Goal: Task Accomplishment & Management: Manage account settings

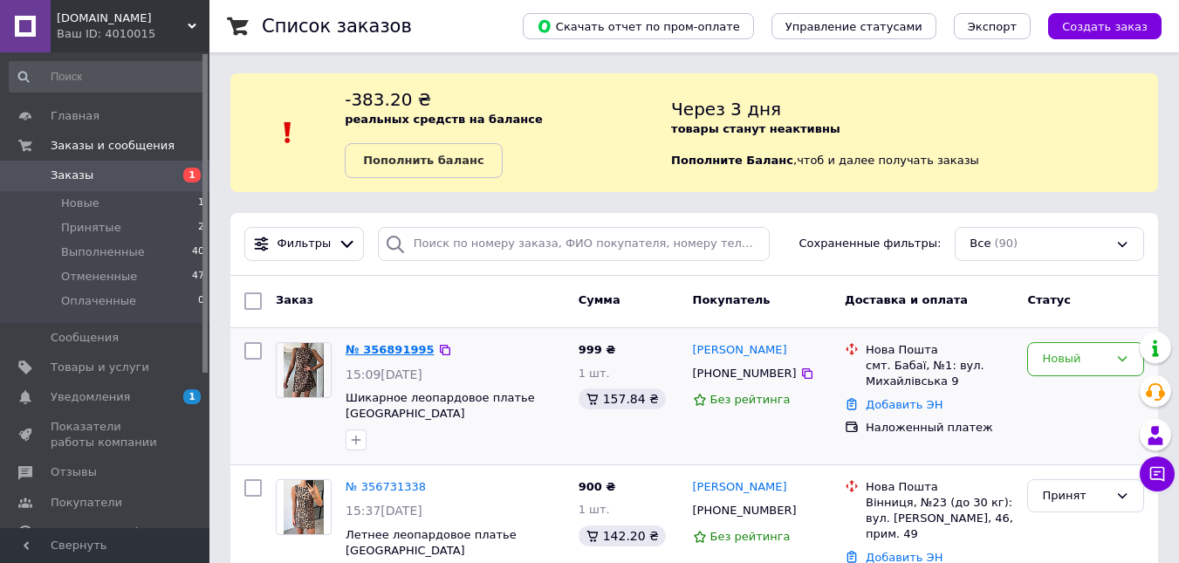
click at [373, 349] on link "№ 356891995" at bounding box center [389, 349] width 89 height 13
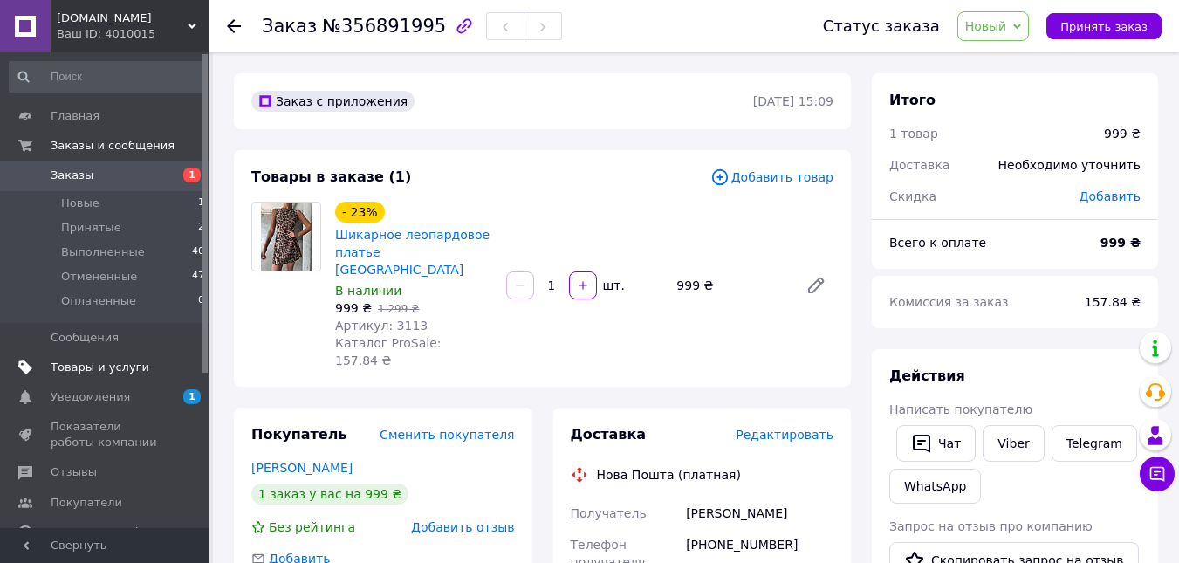
click at [120, 364] on span "Товары и услуги" at bounding box center [100, 367] width 99 height 16
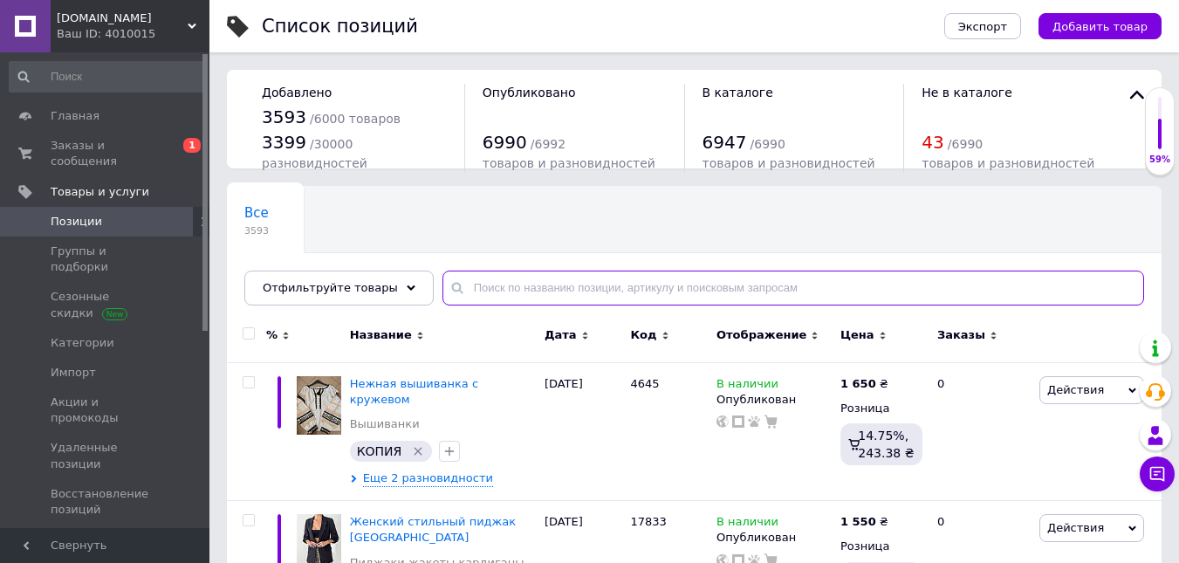
click at [516, 300] on input "text" at bounding box center [792, 287] width 701 height 35
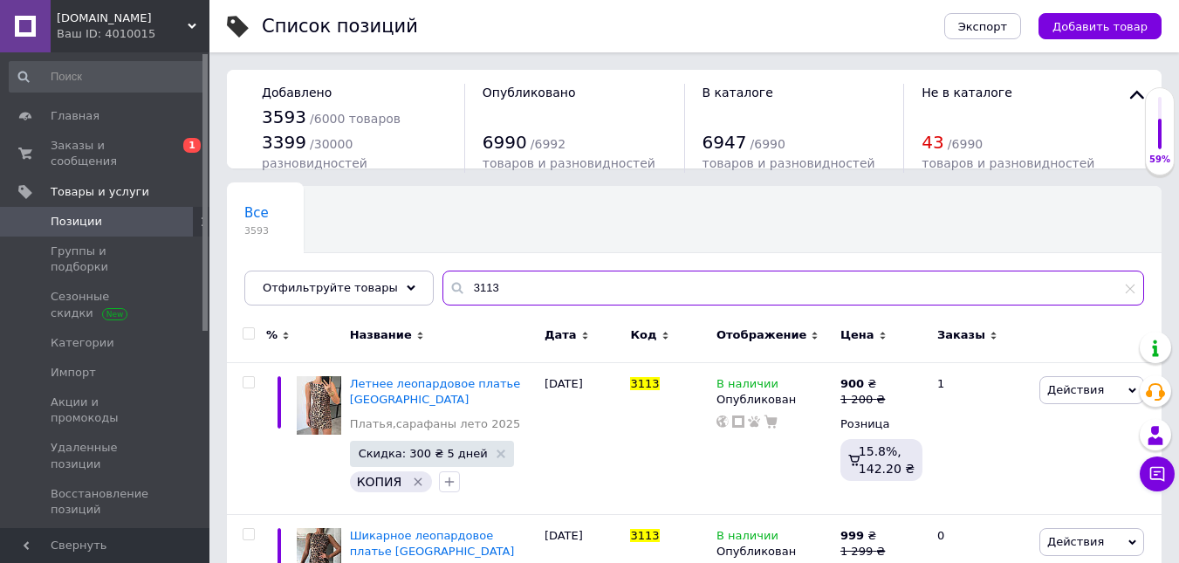
scroll to position [121, 0]
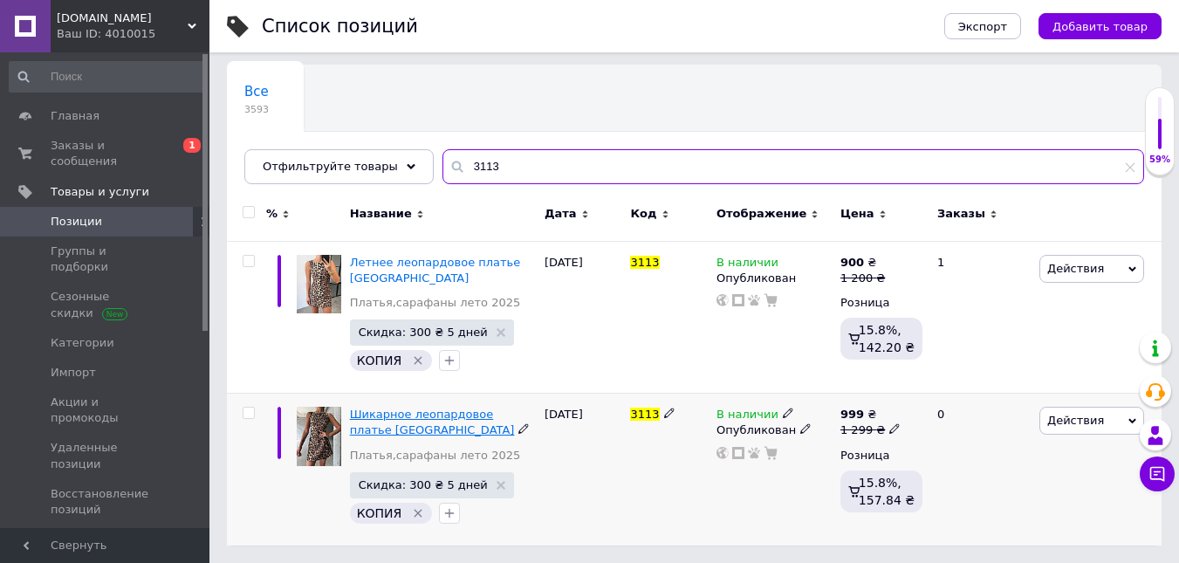
type input "3113"
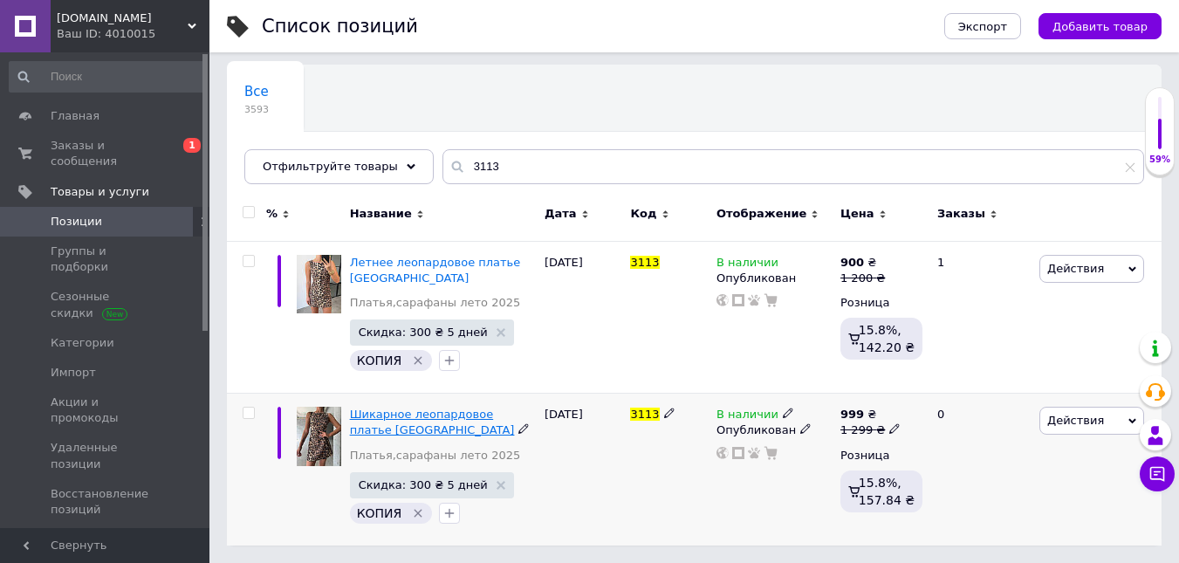
click at [387, 414] on span "Шикарное леопардовое платье [GEOGRAPHIC_DATA]" at bounding box center [432, 421] width 165 height 29
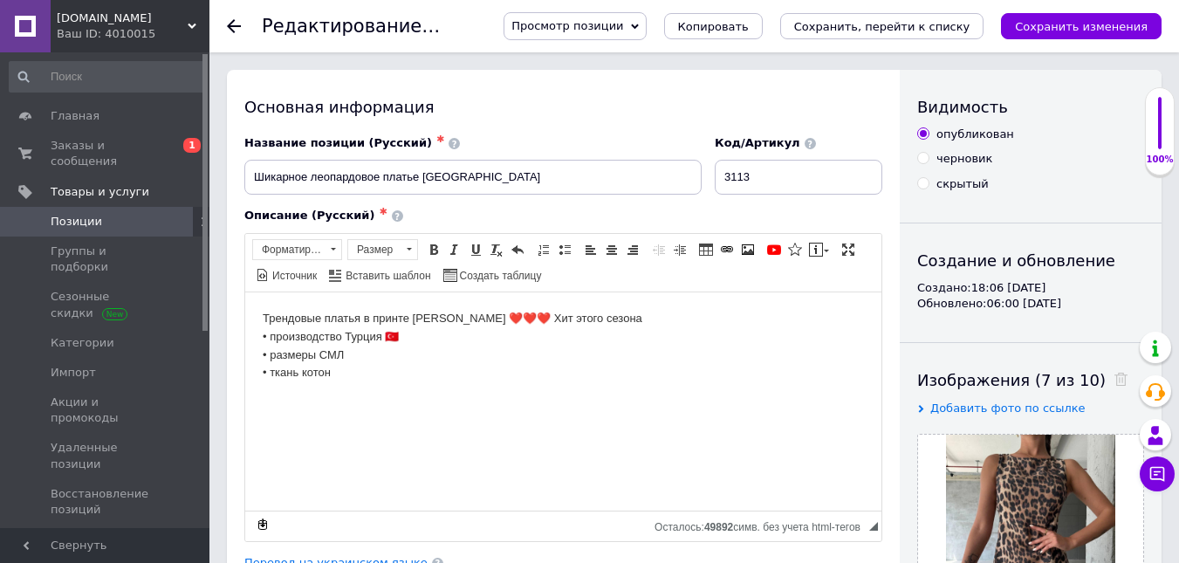
scroll to position [492, 0]
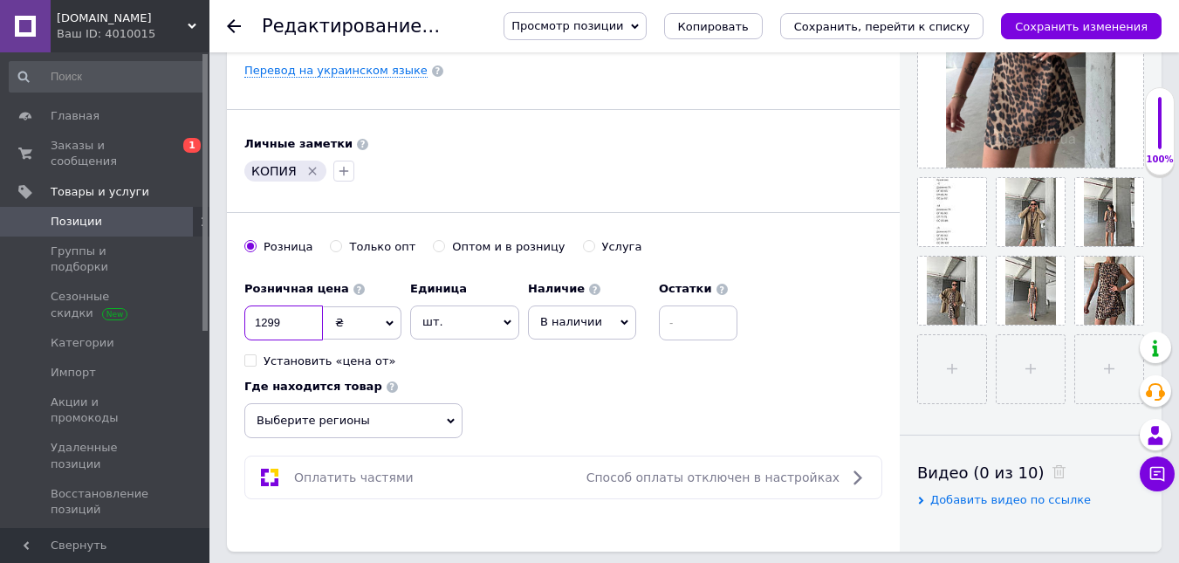
click at [273, 319] on input "1299" at bounding box center [283, 322] width 79 height 35
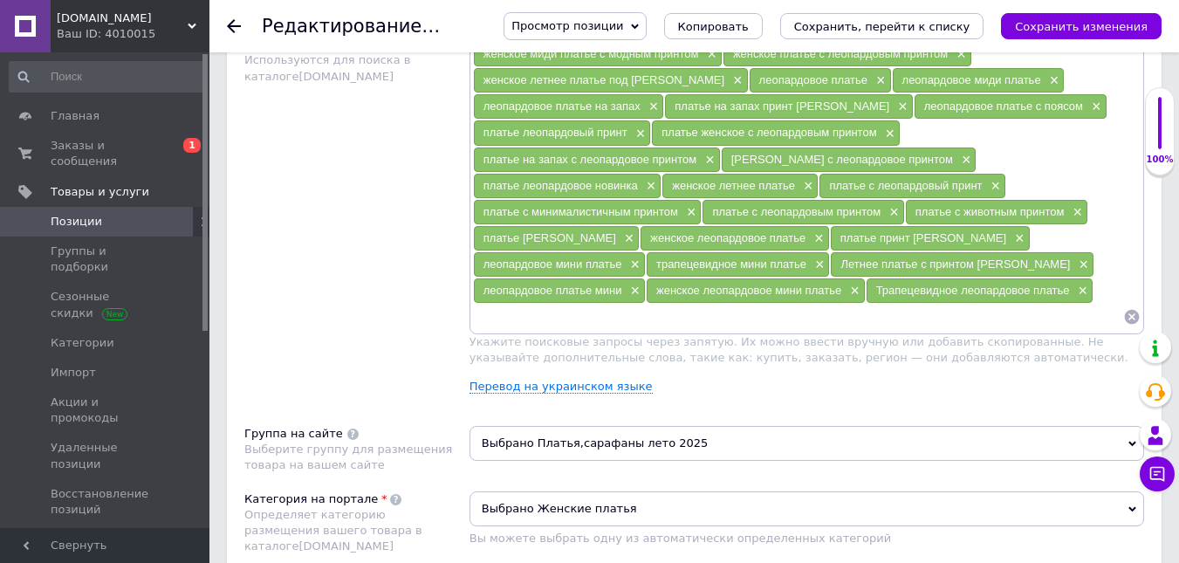
scroll to position [1159, 0]
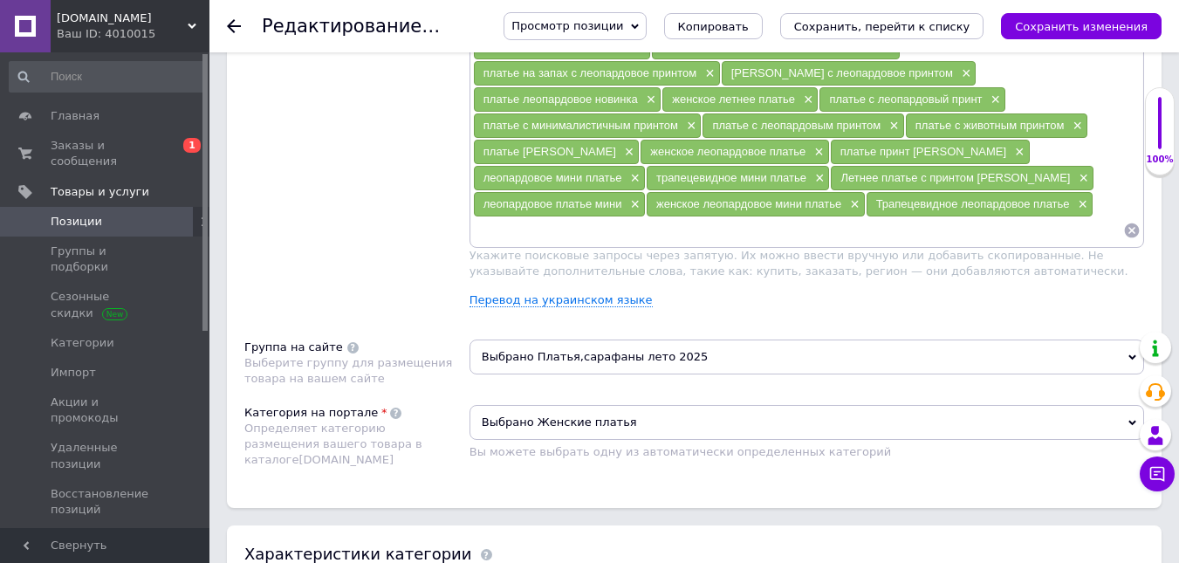
type input "699"
click at [779, 357] on span "Выбрано Платья,сарафаны лето 2025" at bounding box center [806, 356] width 674 height 35
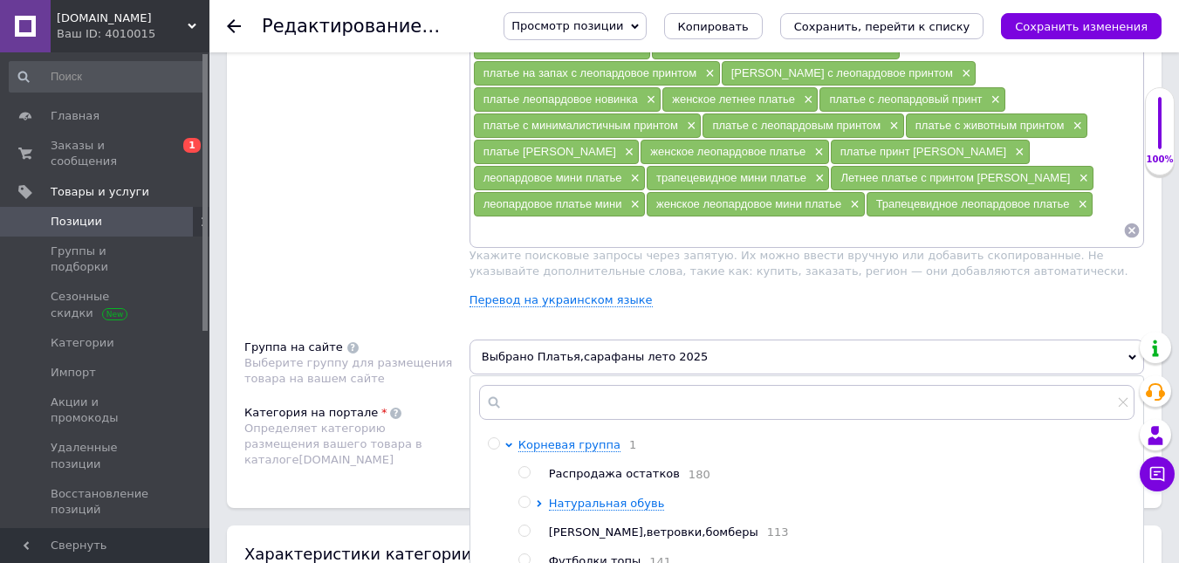
click at [612, 468] on span "Распродажа остатков" at bounding box center [614, 473] width 131 height 13
radio input "true"
radio input "false"
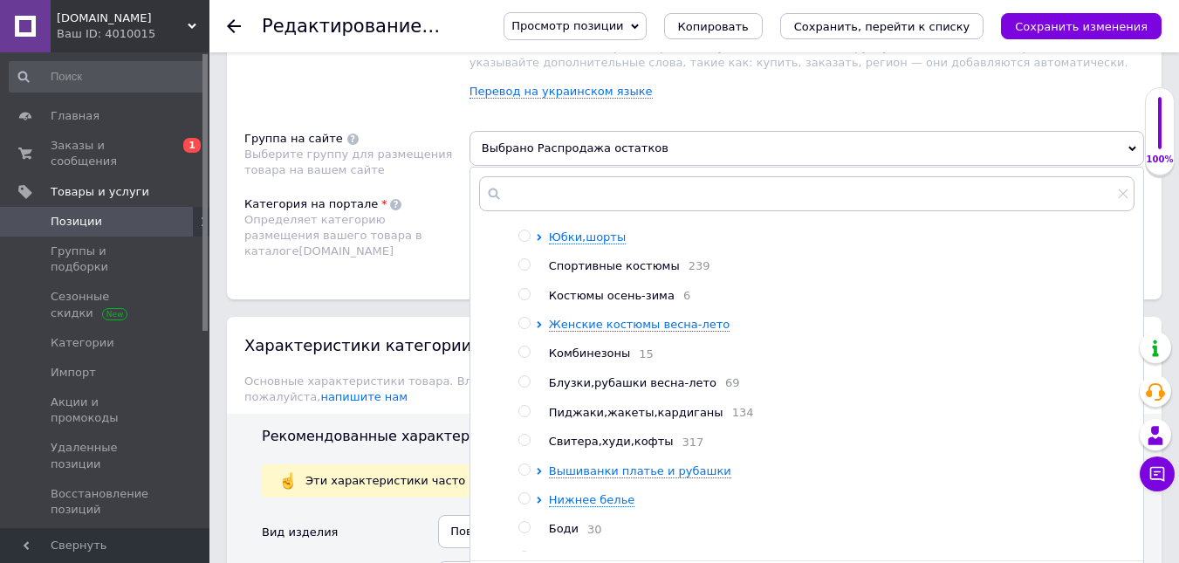
scroll to position [1508, 0]
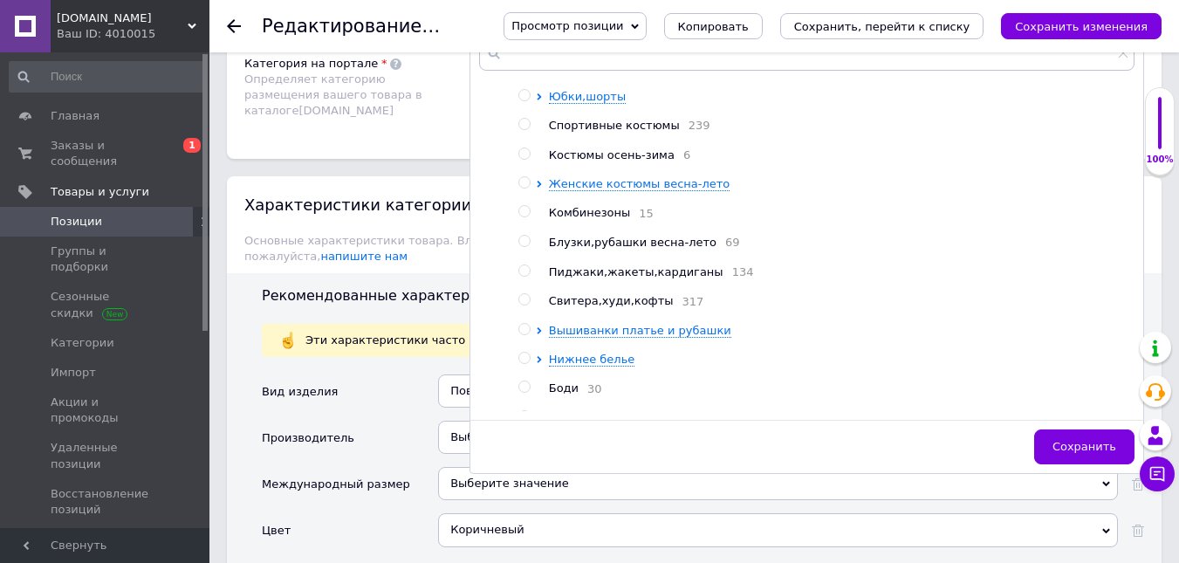
click at [1070, 448] on span "Сохранить" at bounding box center [1084, 446] width 64 height 13
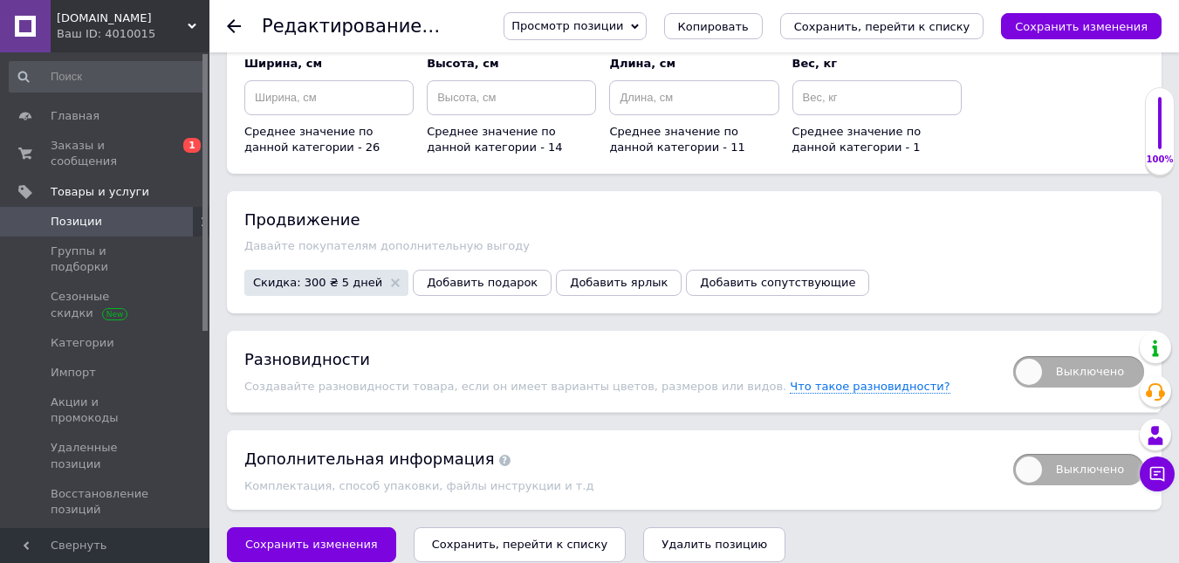
scroll to position [2356, 0]
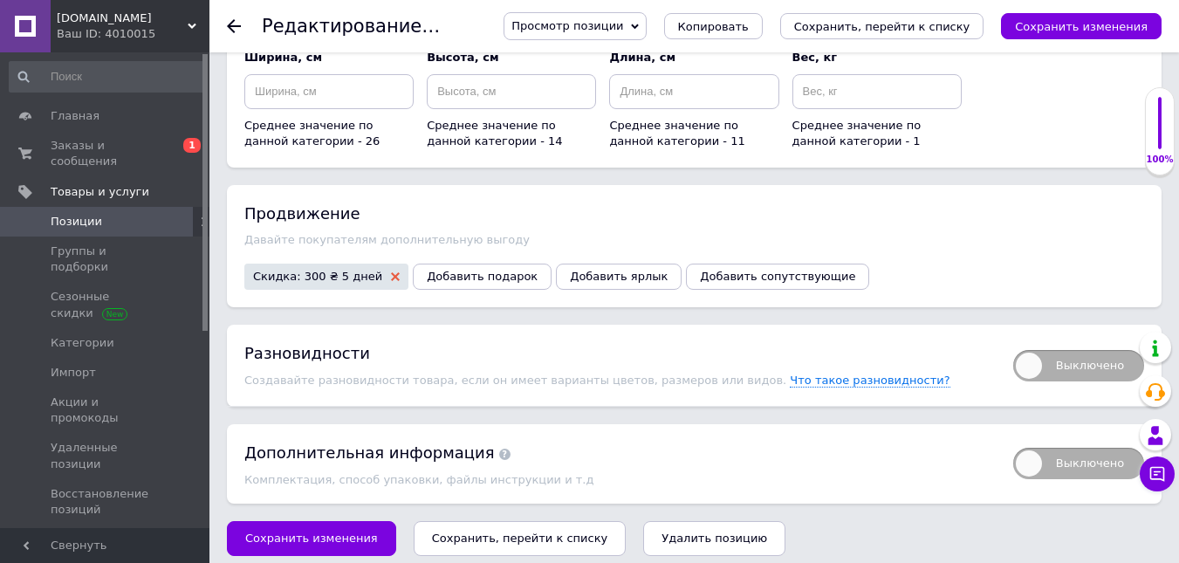
click at [391, 272] on icon at bounding box center [395, 276] width 9 height 9
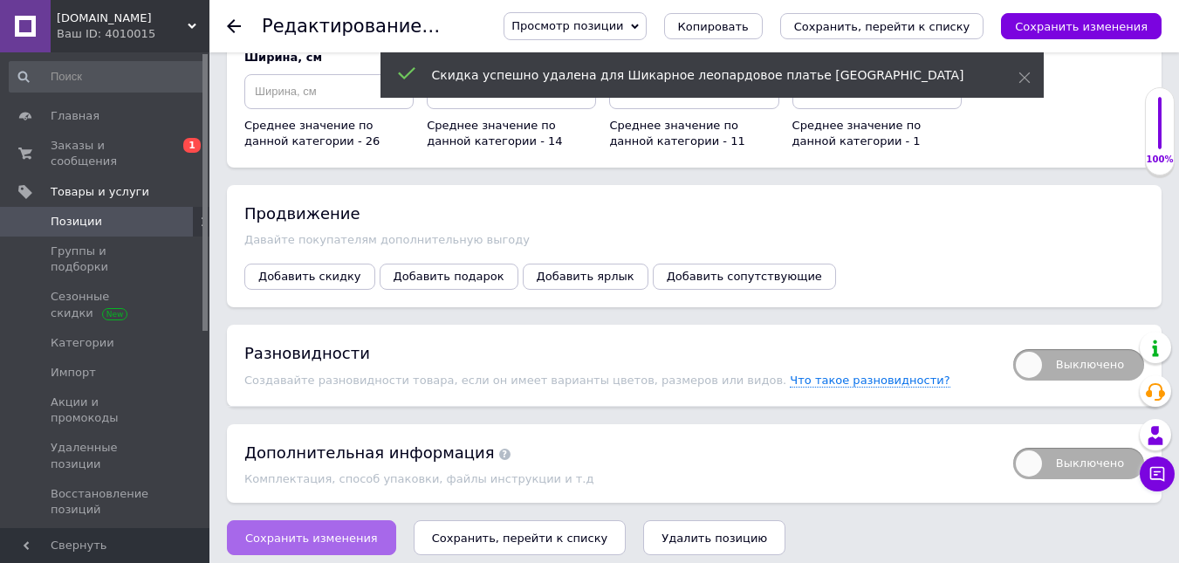
click at [343, 531] on span "Сохранить изменения" at bounding box center [311, 537] width 133 height 13
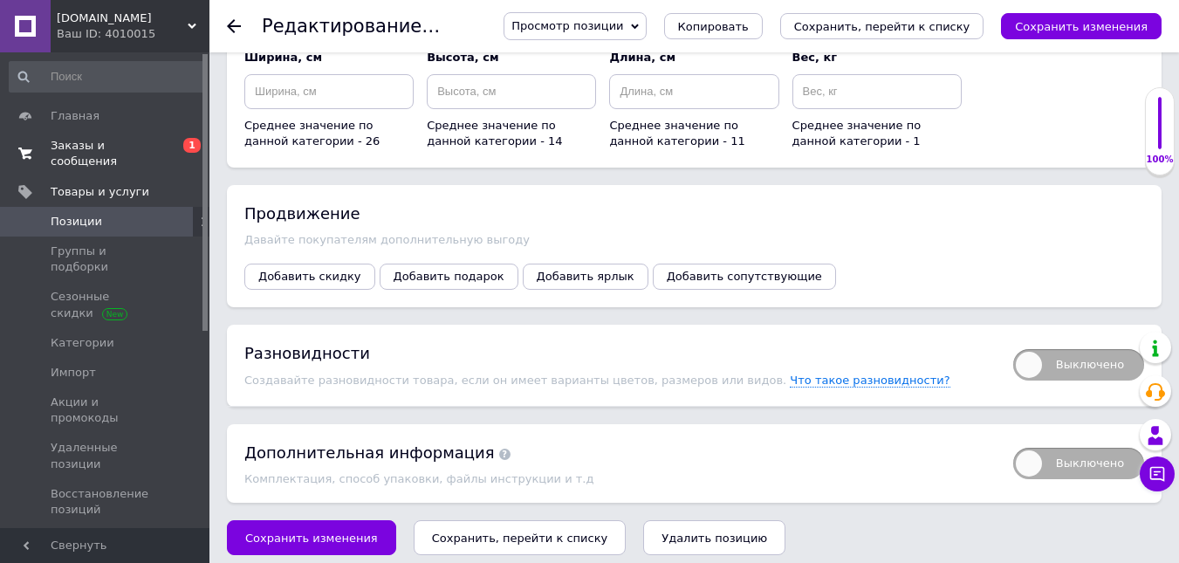
click at [161, 138] on span "0 1" at bounding box center [185, 153] width 48 height 31
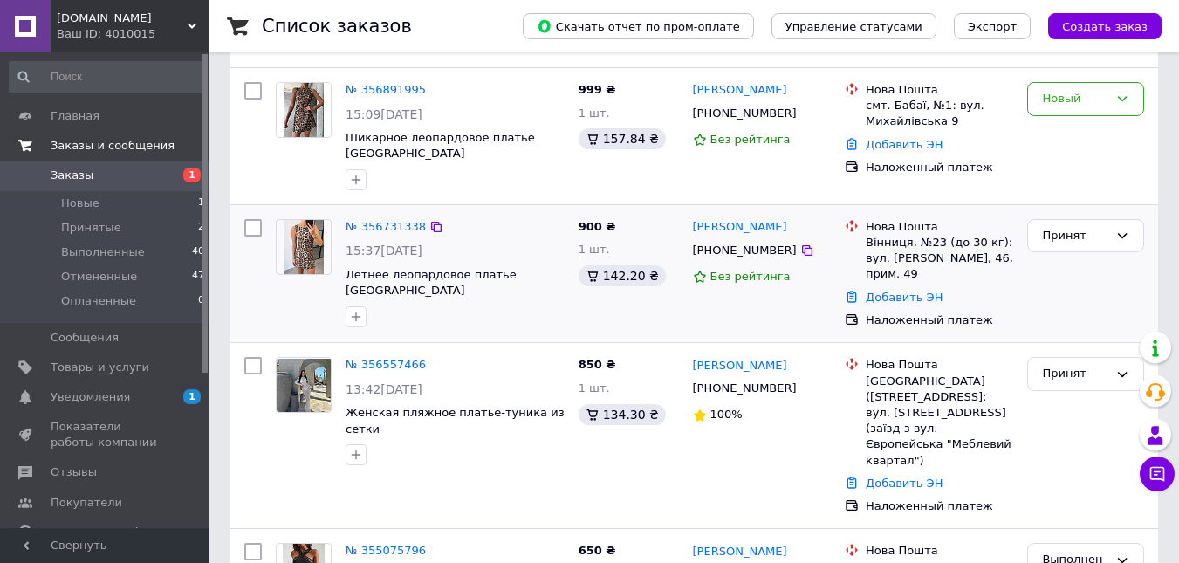
scroll to position [262, 0]
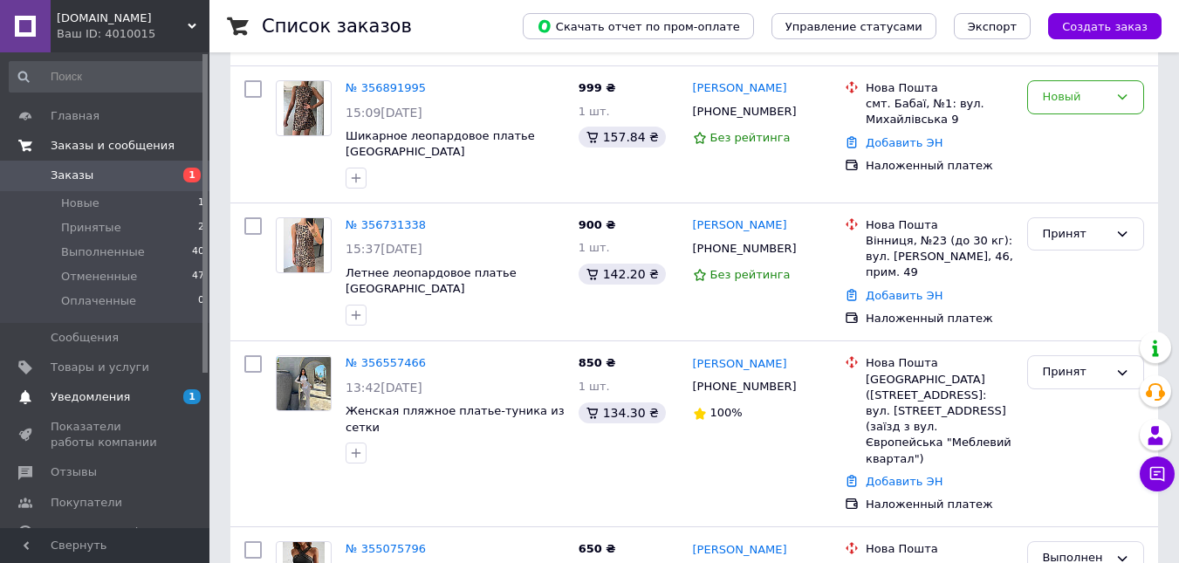
click at [154, 401] on span "Уведомления" at bounding box center [106, 397] width 111 height 16
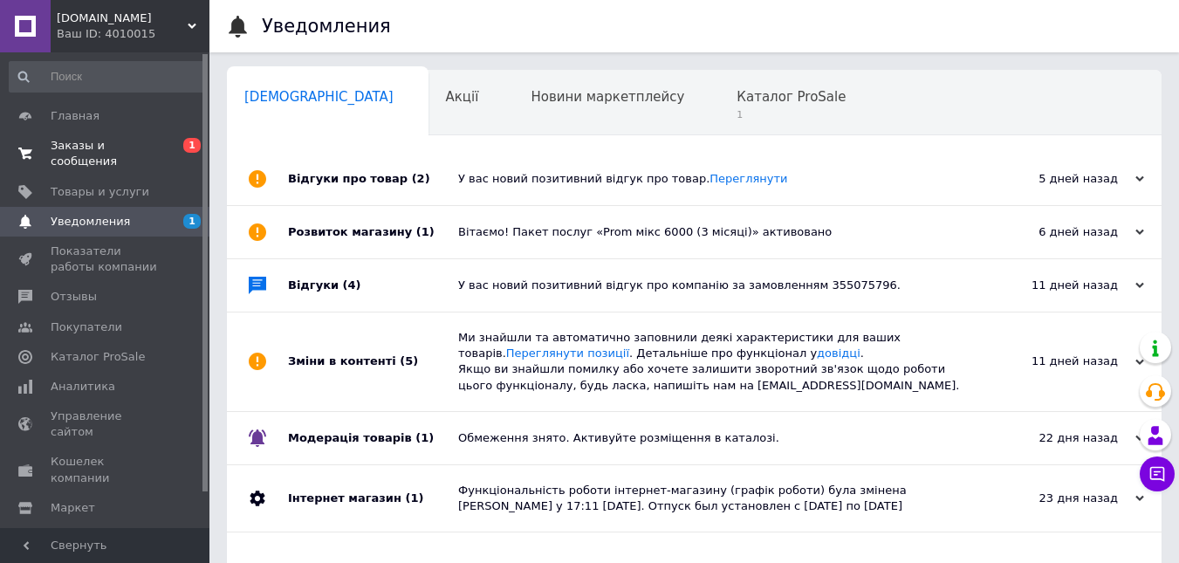
click at [164, 151] on span "0 1" at bounding box center [185, 153] width 48 height 31
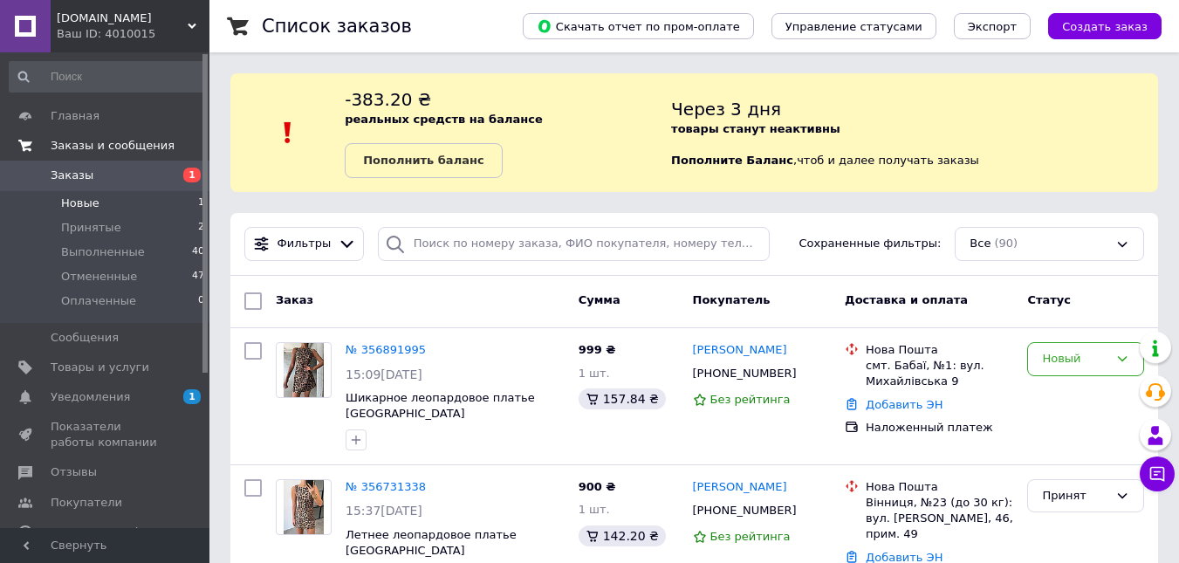
click at [133, 206] on li "Новые 1" at bounding box center [107, 203] width 215 height 24
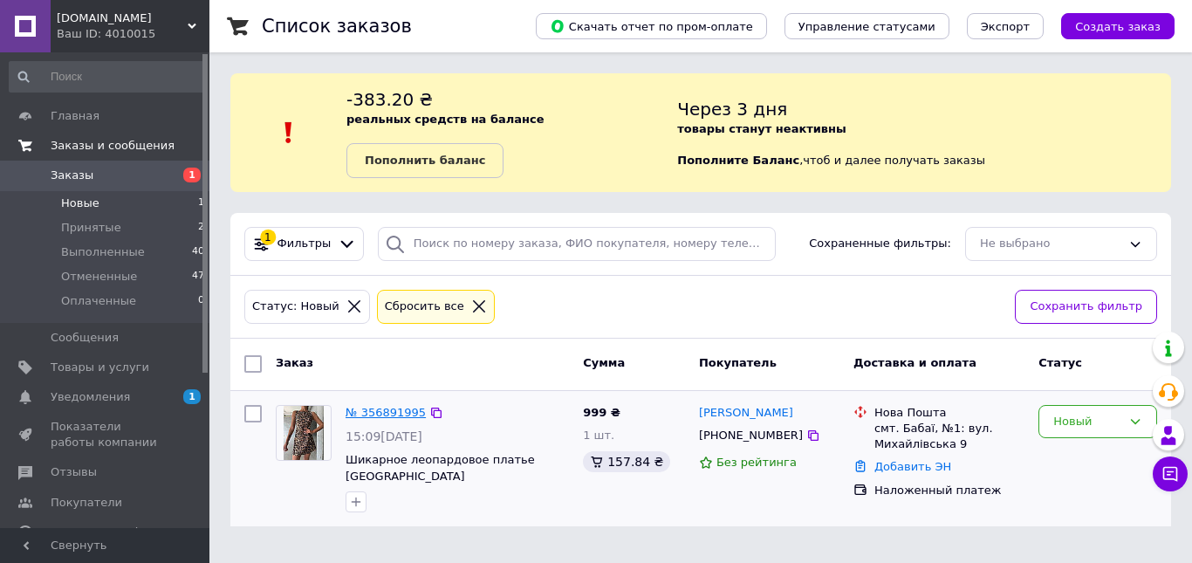
click at [380, 407] on link "№ 356891995" at bounding box center [385, 412] width 80 height 13
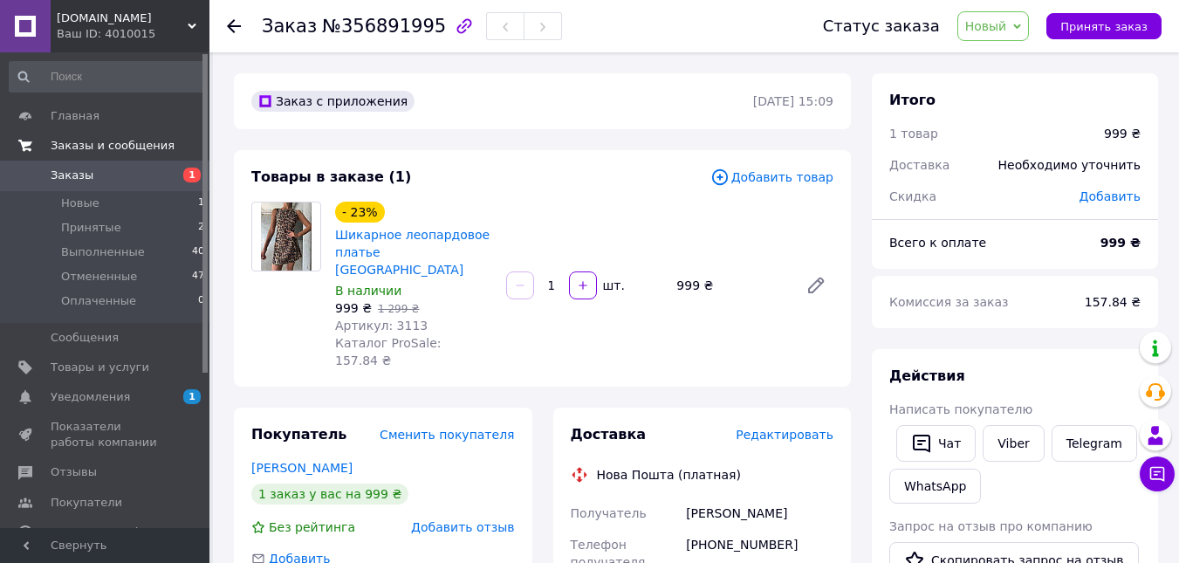
scroll to position [174, 0]
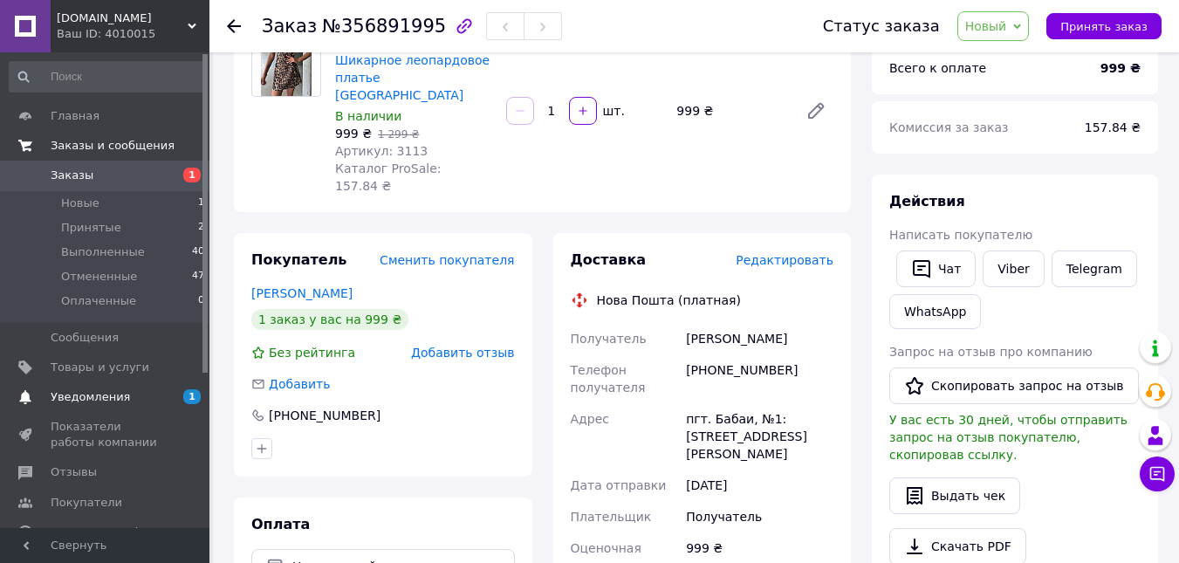
click at [124, 400] on span "Уведомления" at bounding box center [106, 397] width 111 height 16
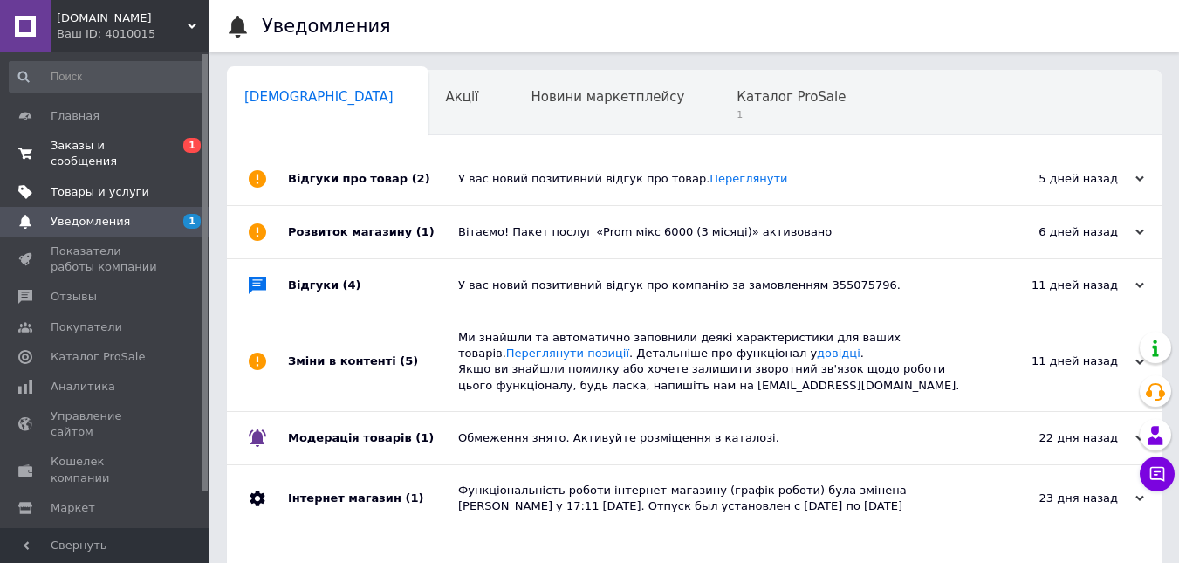
click at [150, 184] on span "Товары и услуги" at bounding box center [106, 192] width 111 height 16
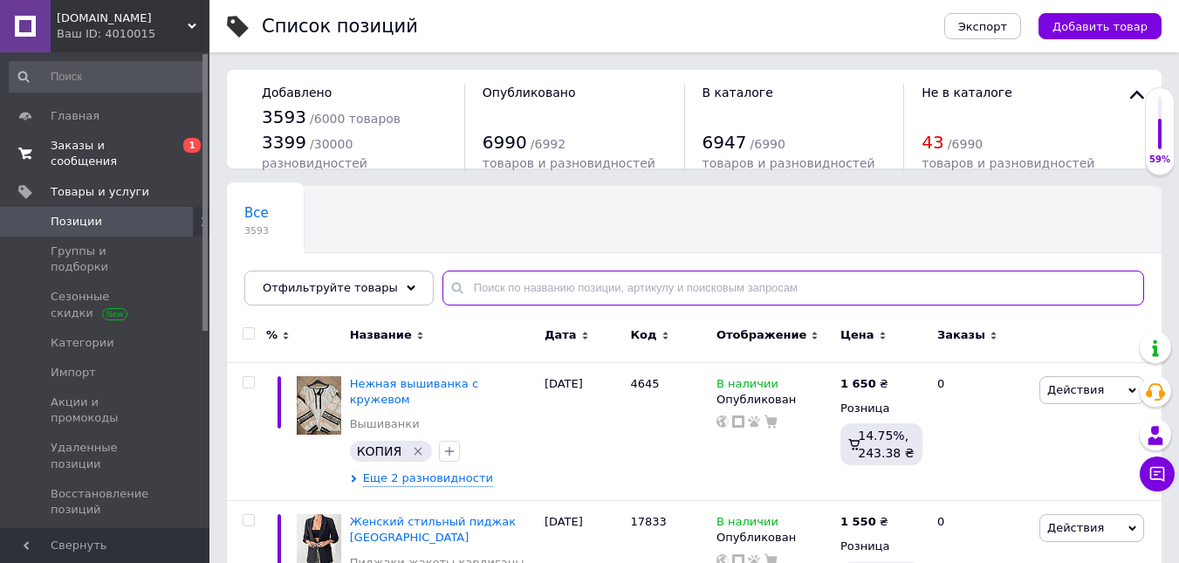
click at [509, 288] on input "text" at bounding box center [792, 287] width 701 height 35
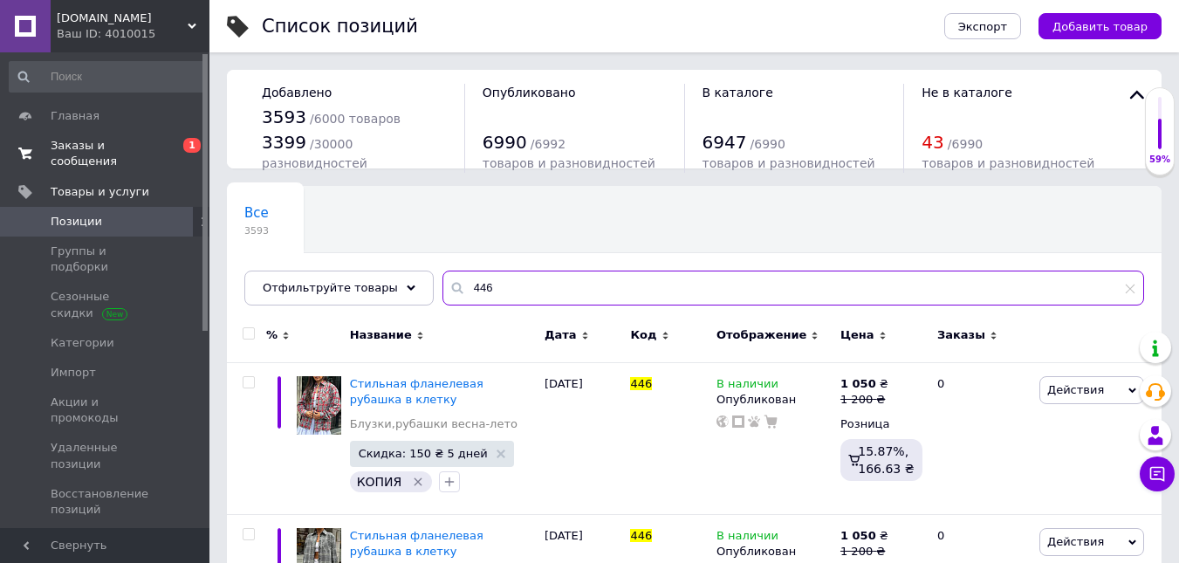
click at [459, 284] on input "446" at bounding box center [792, 287] width 701 height 35
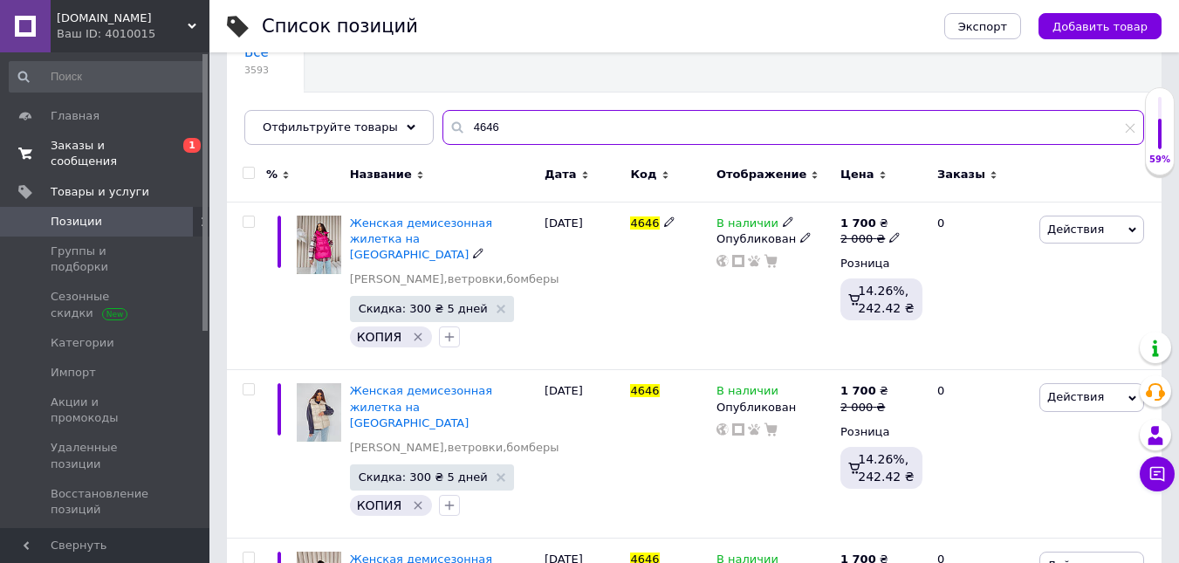
scroll to position [174, 0]
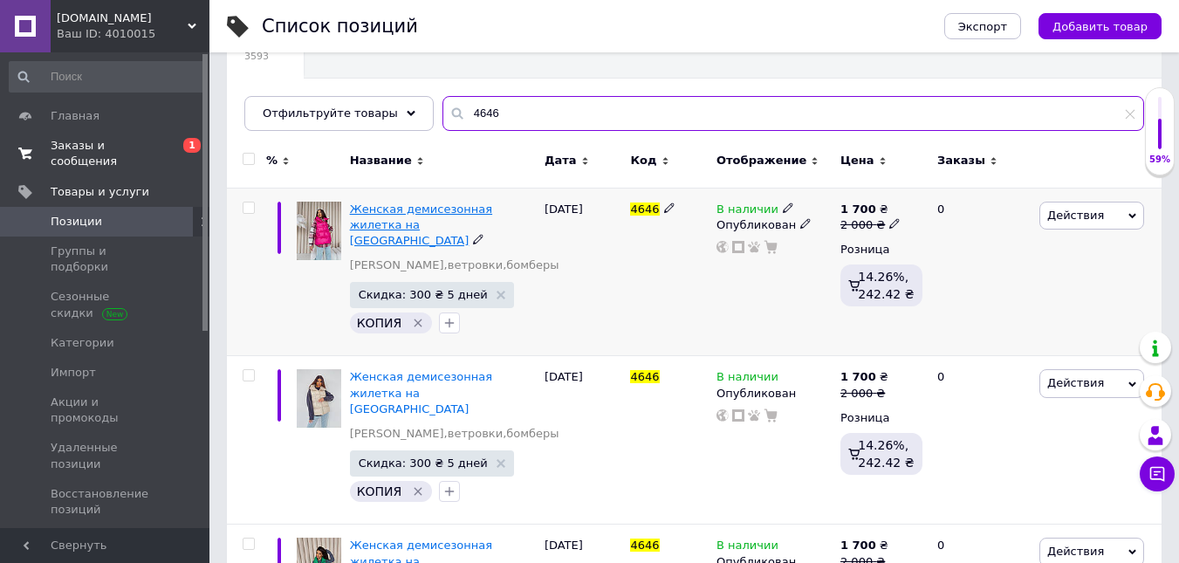
type input "4646"
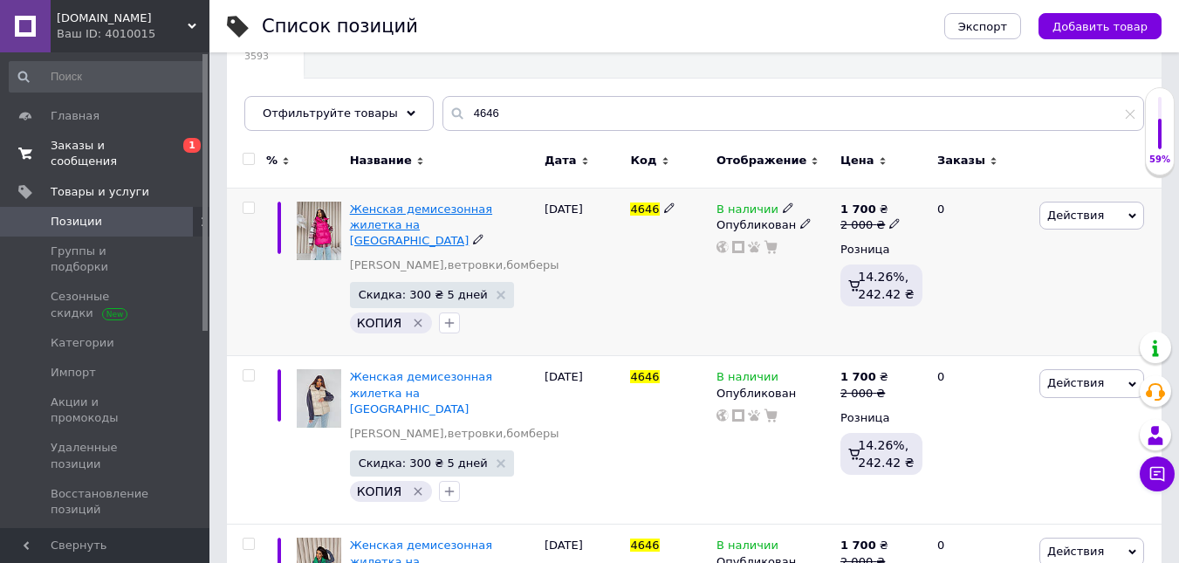
click at [473, 214] on span "Женская демисезонная жилетка на [GEOGRAPHIC_DATA]" at bounding box center [421, 224] width 142 height 44
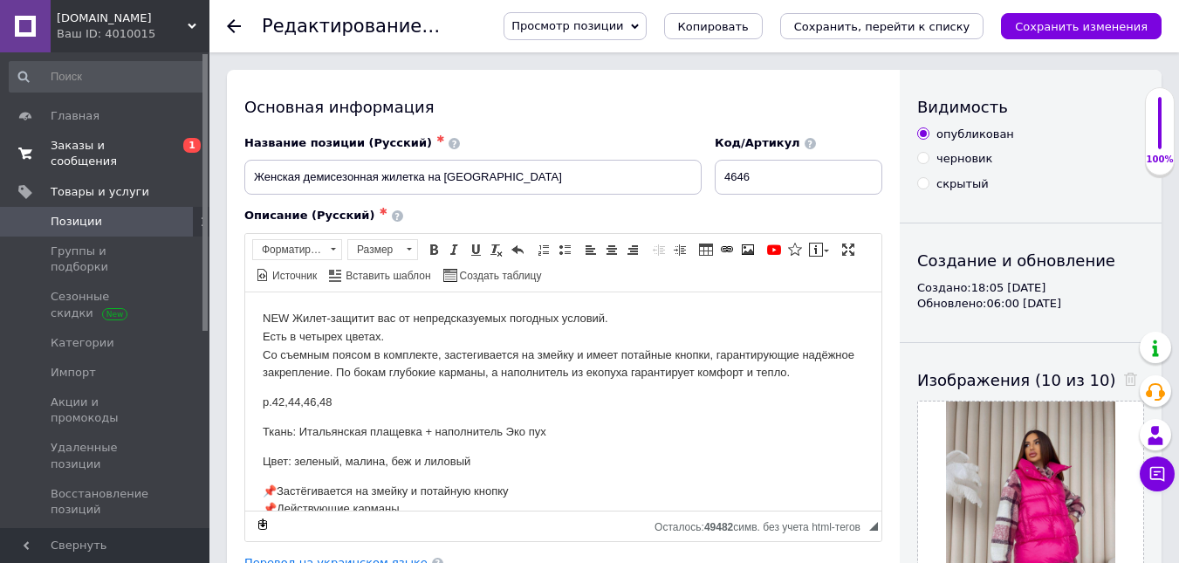
click at [127, 214] on span "Позиции" at bounding box center [106, 222] width 111 height 16
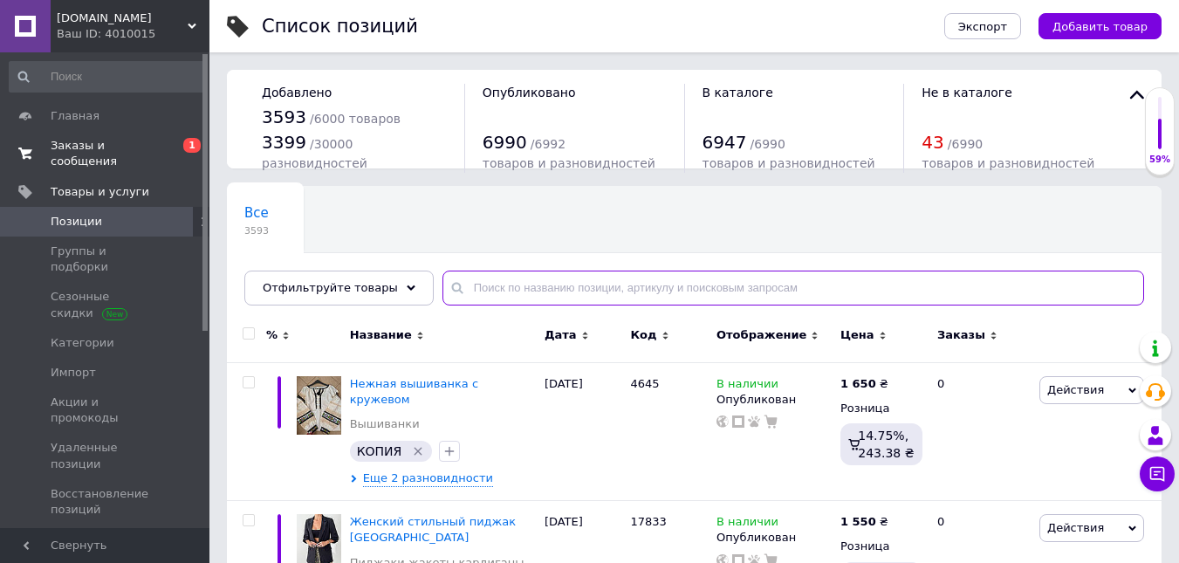
click at [534, 287] on input "text" at bounding box center [792, 287] width 701 height 35
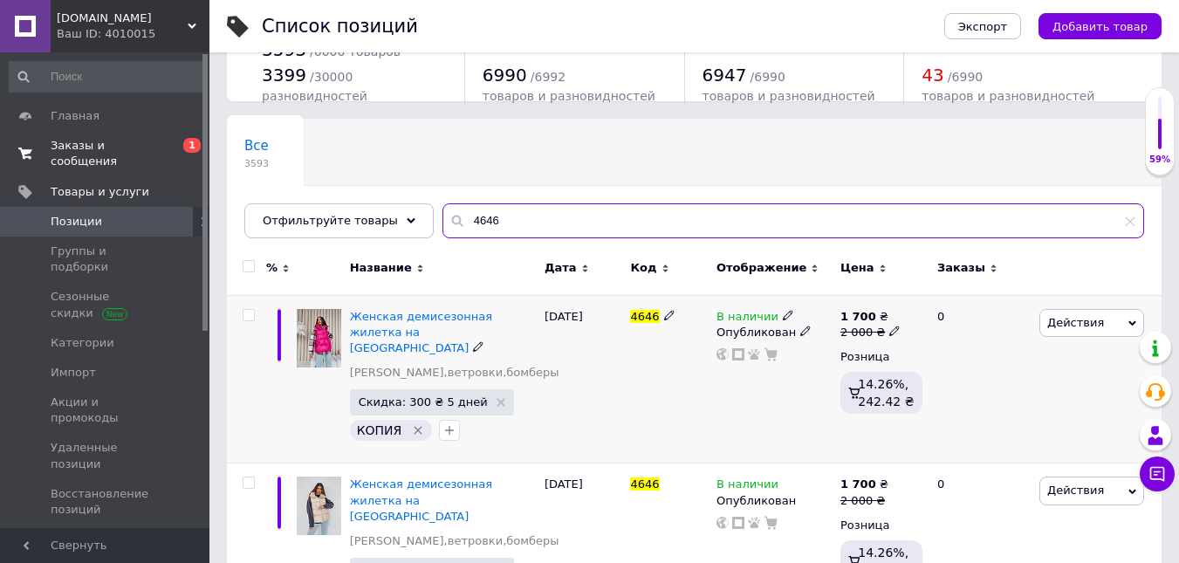
scroll to position [174, 0]
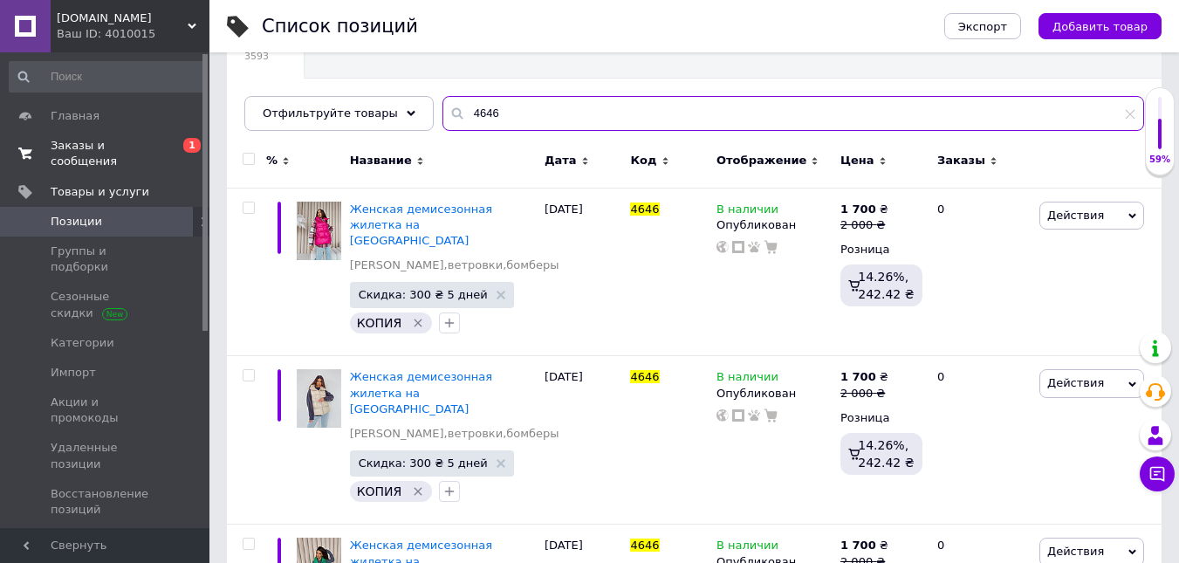
type input "4646"
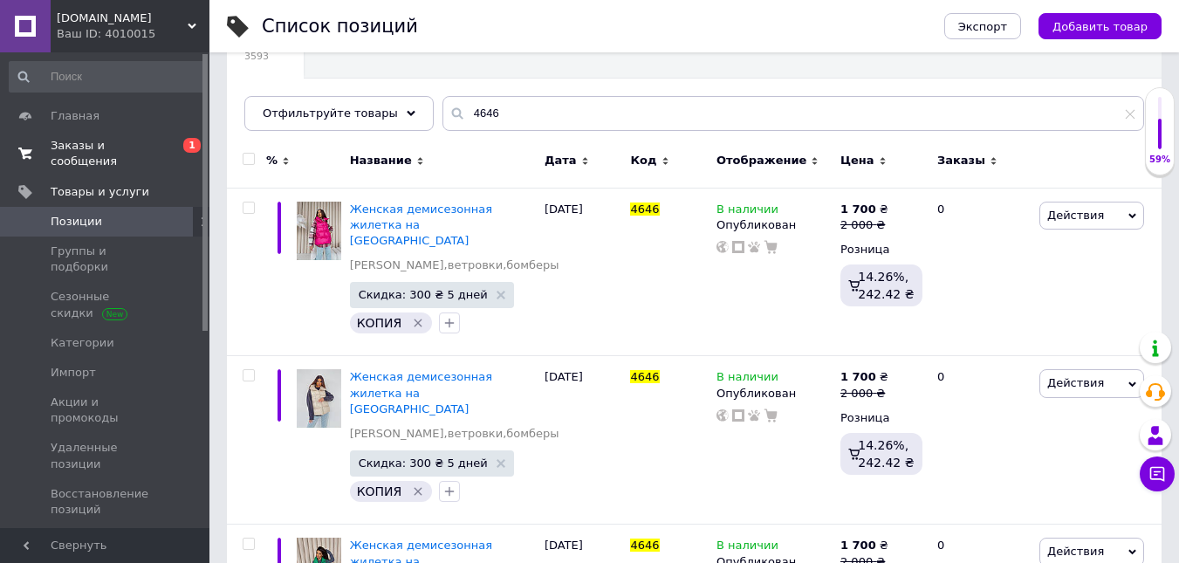
click at [249, 154] on input "checkbox" at bounding box center [248, 159] width 11 height 11
checkbox input "true"
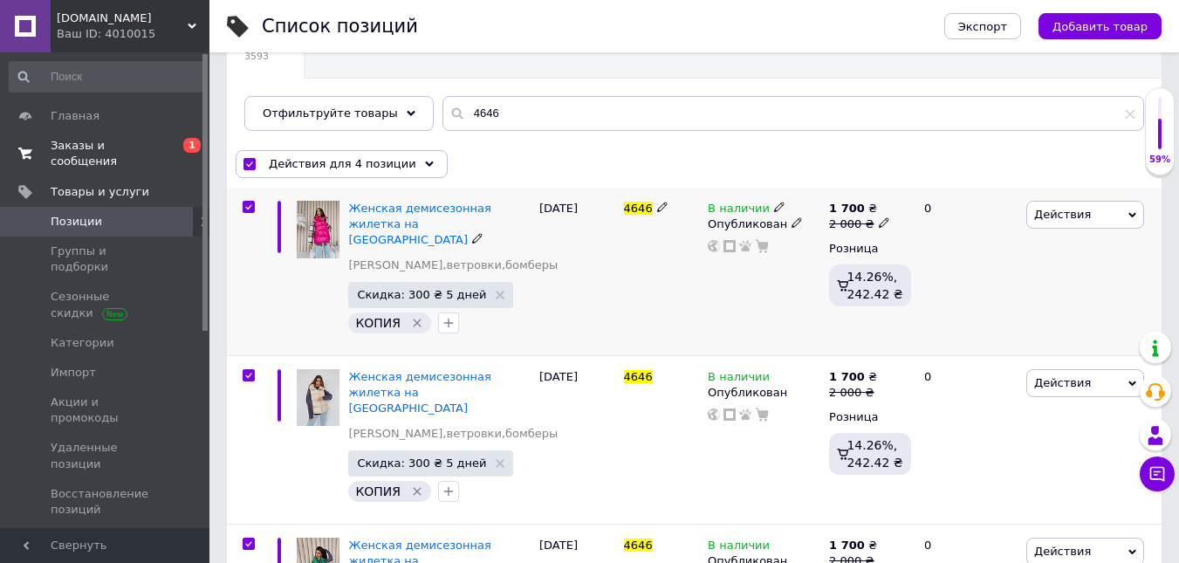
click at [243, 209] on input "checkbox" at bounding box center [248, 207] width 11 height 11
checkbox input "false"
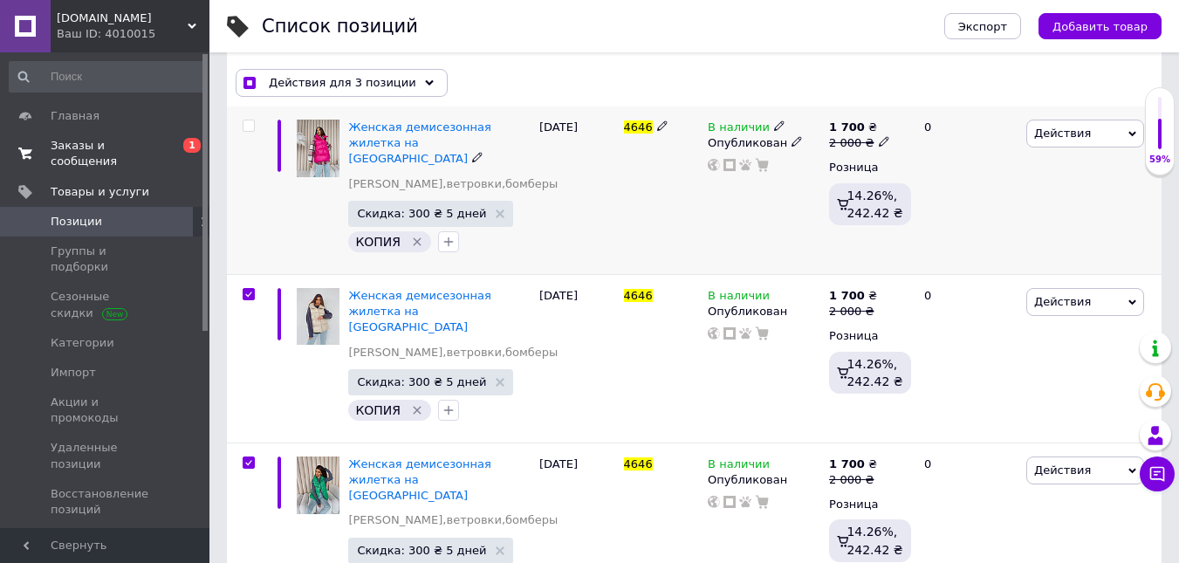
scroll to position [426, 0]
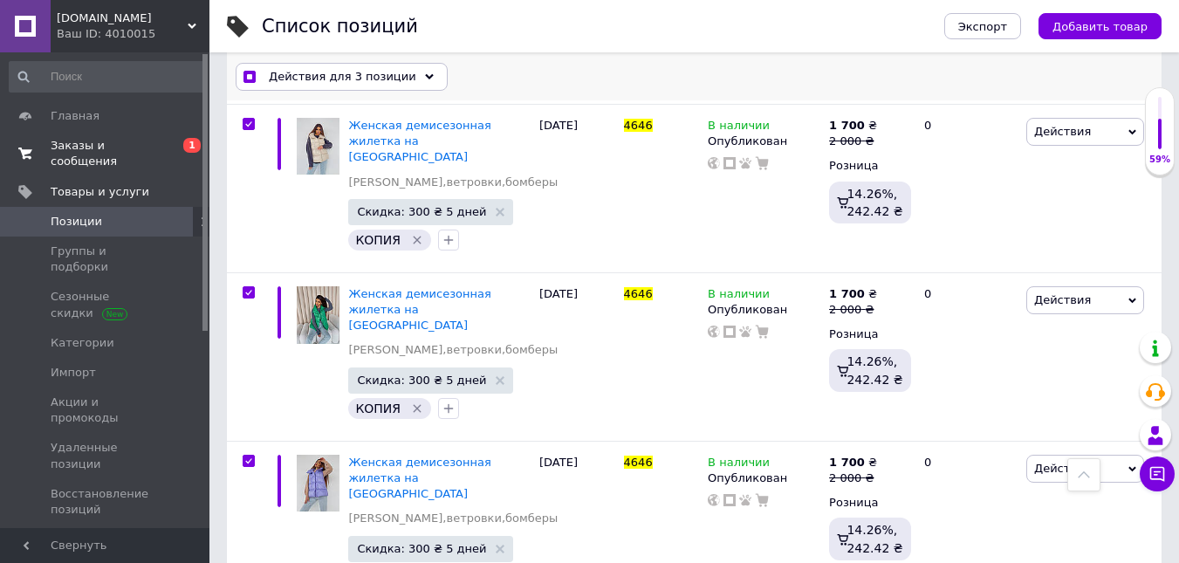
click at [304, 85] on div "Действия для 3 позиции" at bounding box center [342, 77] width 212 height 28
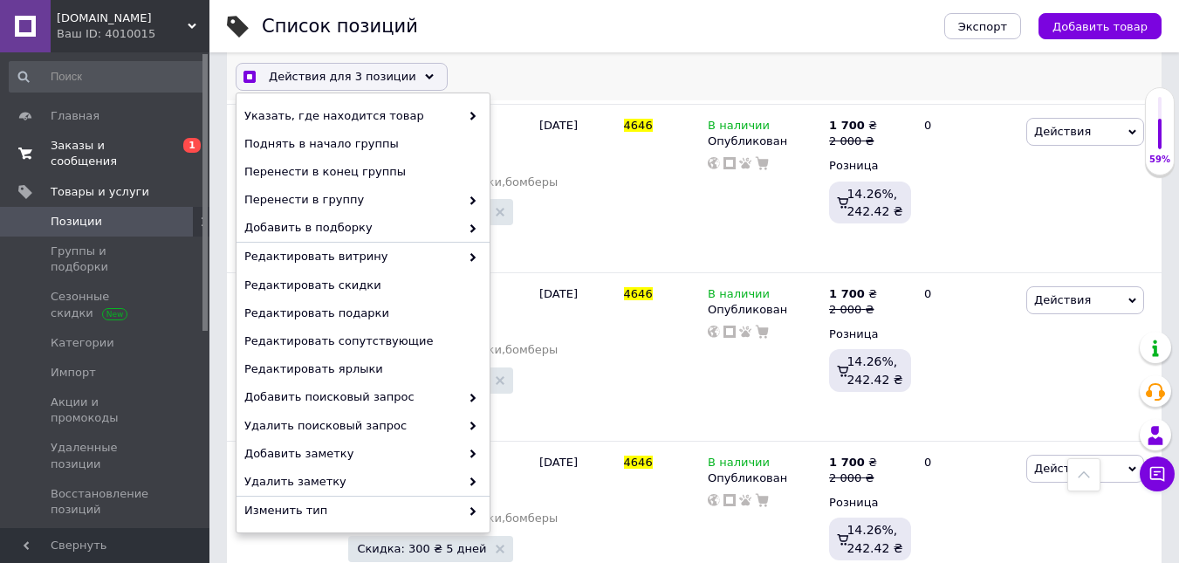
scroll to position [171, 0]
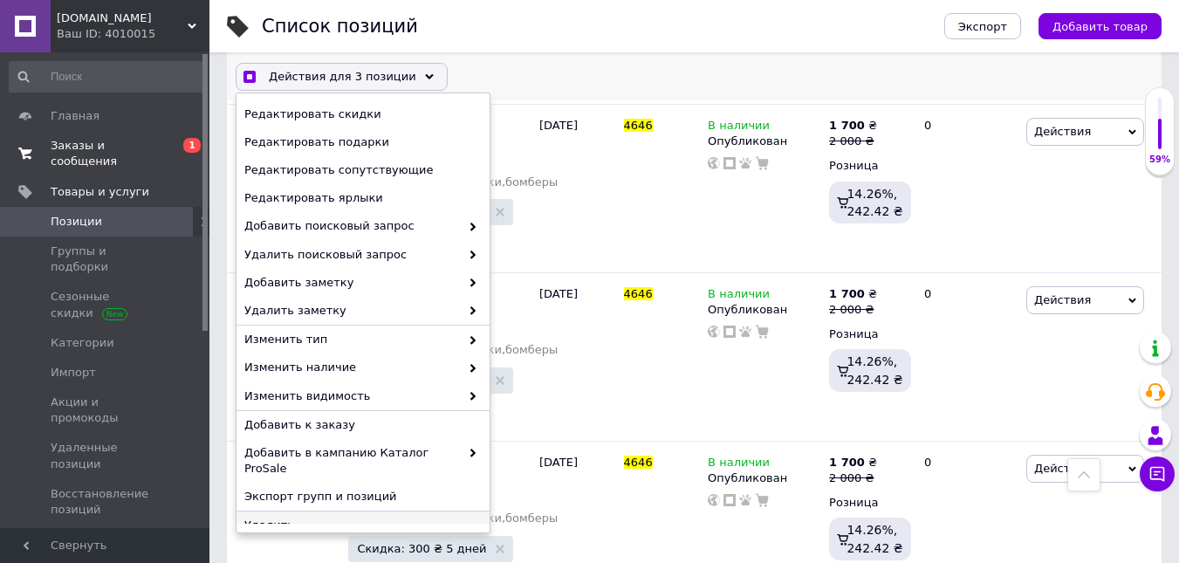
click at [384, 517] on span "Удалить" at bounding box center [360, 525] width 233 height 16
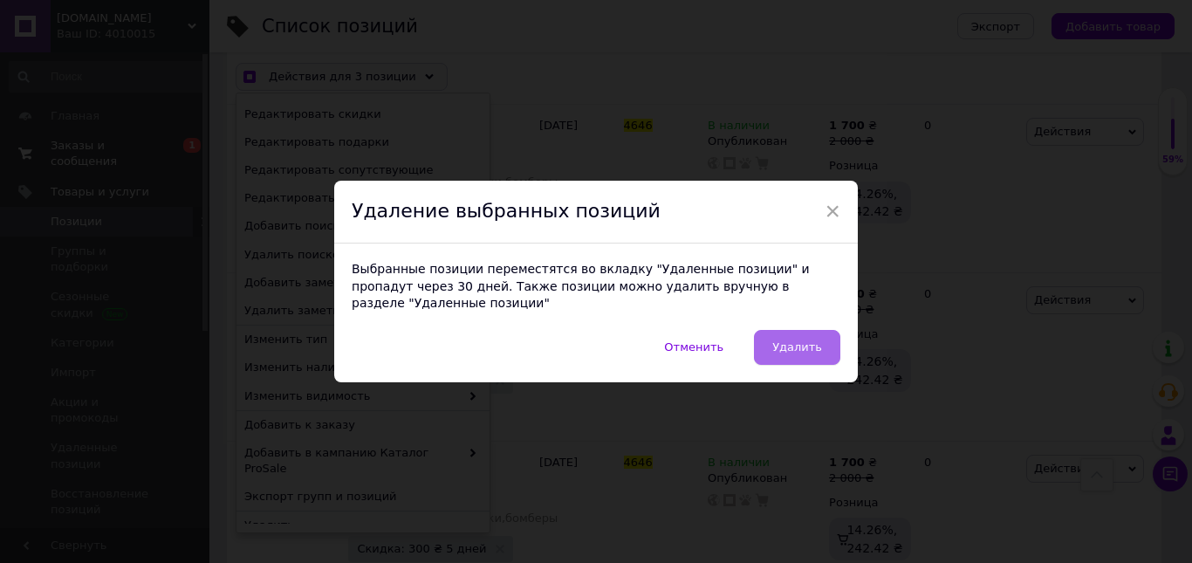
click at [804, 340] on span "Удалить" at bounding box center [797, 346] width 50 height 13
checkbox input "true"
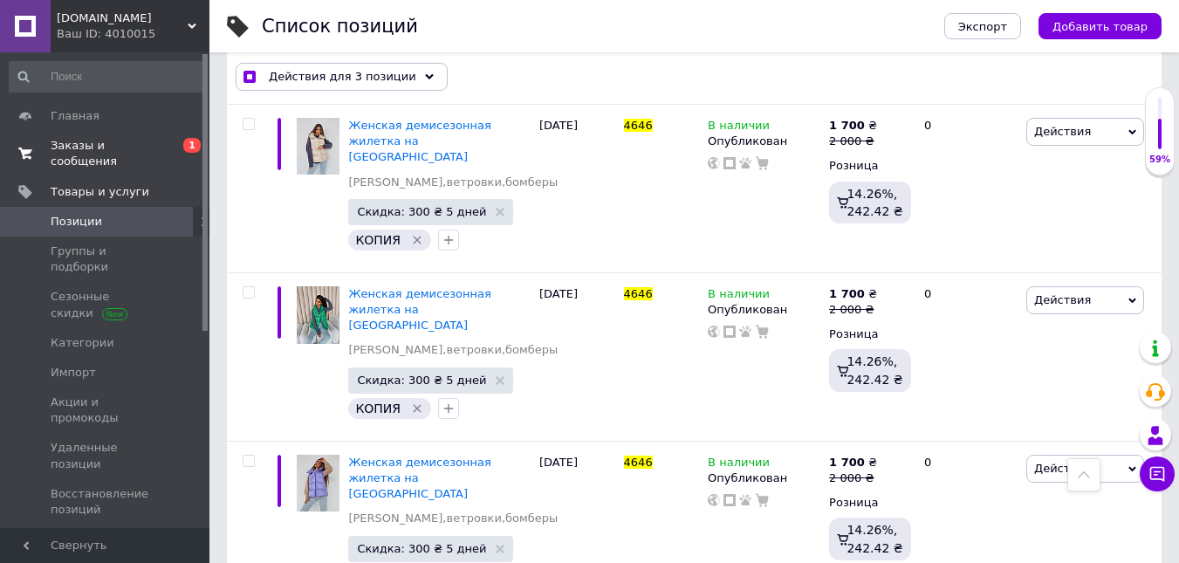
checkbox input "false"
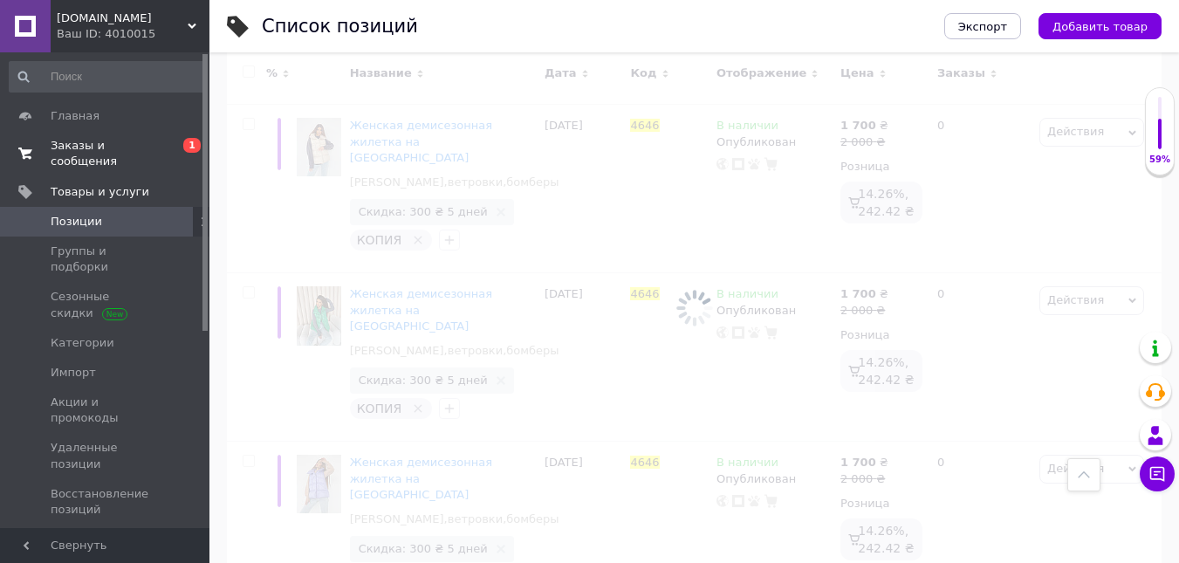
scroll to position [0, 0]
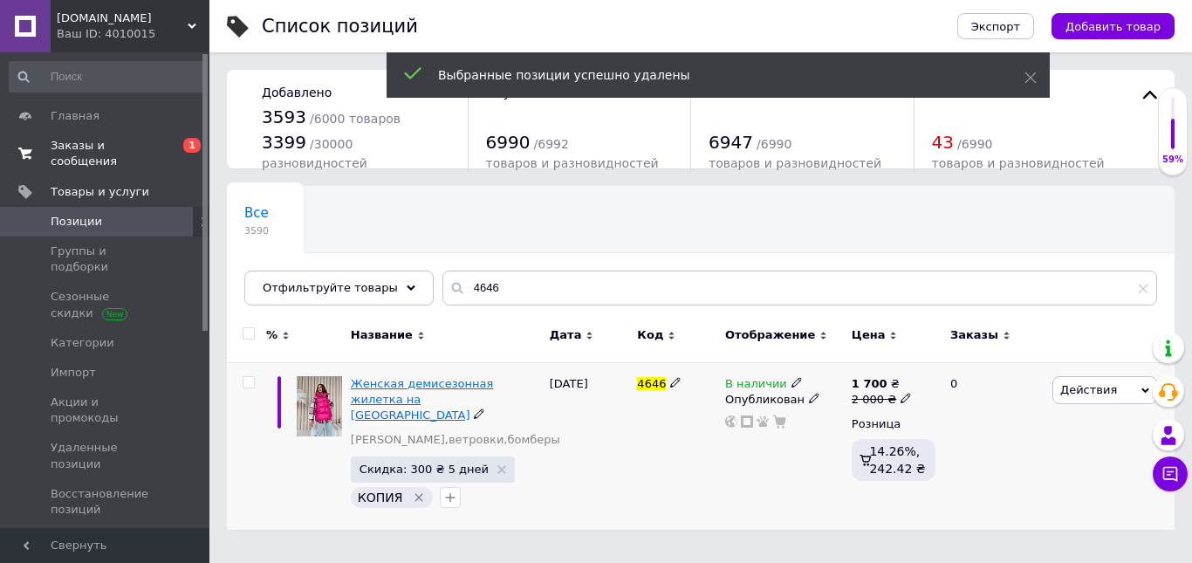
click at [410, 382] on span "Женская демисезонная жилетка на [GEOGRAPHIC_DATA]" at bounding box center [422, 399] width 142 height 44
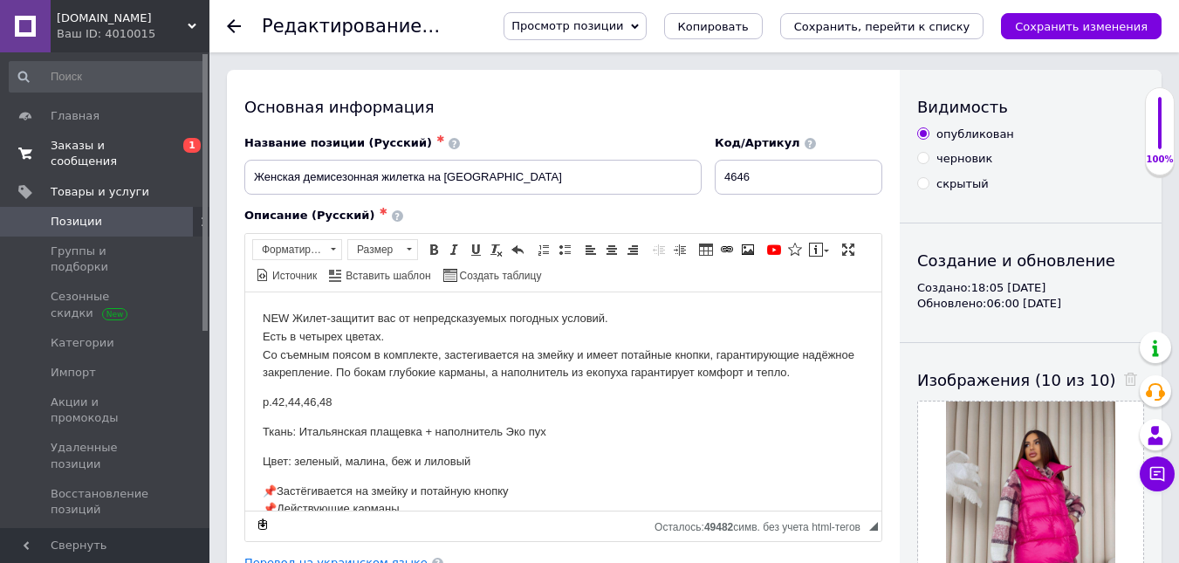
click at [519, 376] on p "NEW Жилет-защитит вас от непредсказуемых погодных условий. Есть в четырех цвета…" at bounding box center [563, 345] width 601 height 72
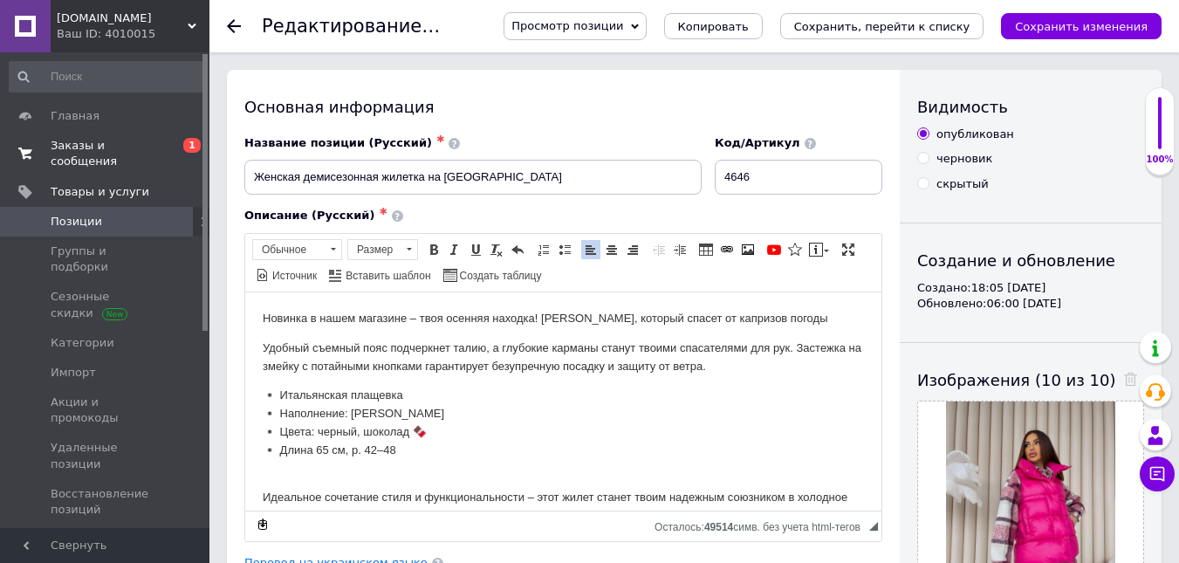
scroll to position [11, 0]
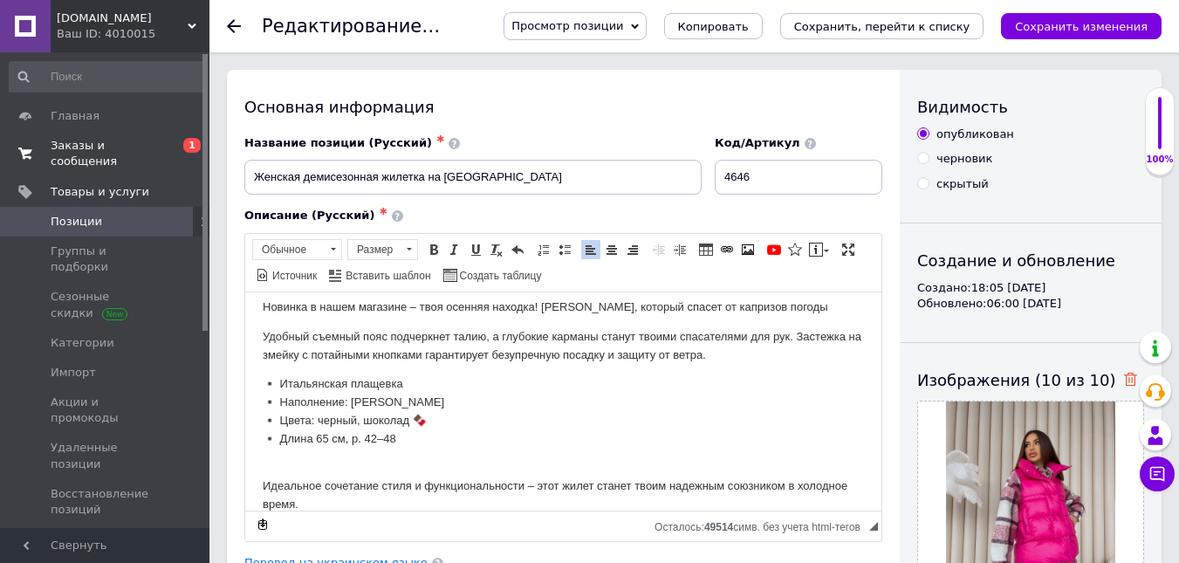
click at [1124, 379] on icon at bounding box center [1130, 379] width 13 height 13
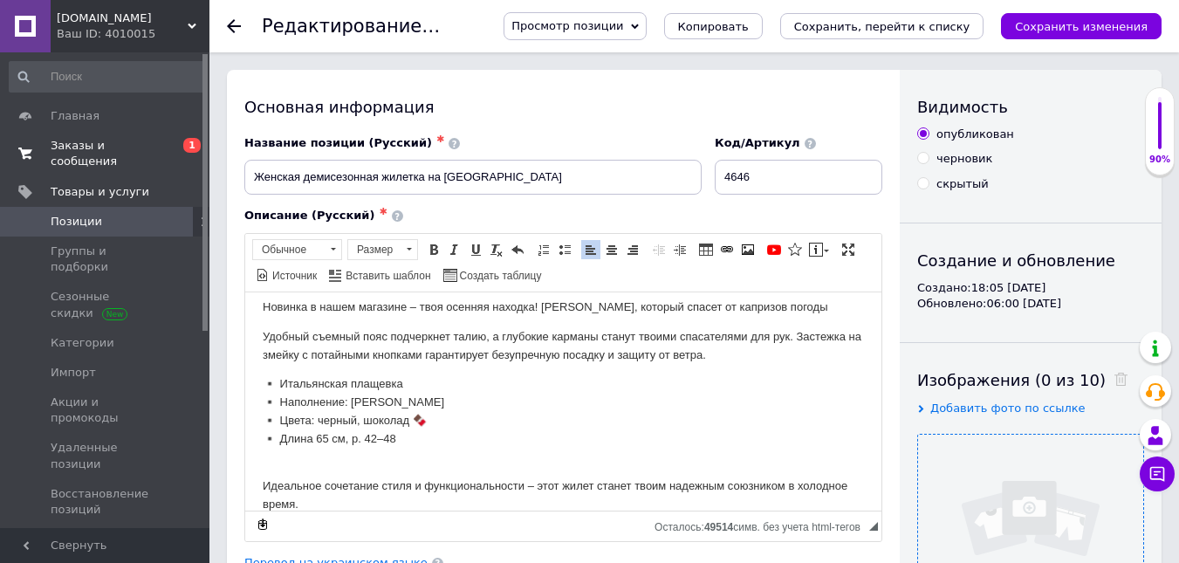
click at [1071, 450] on input "file" at bounding box center [1030, 546] width 225 height 225
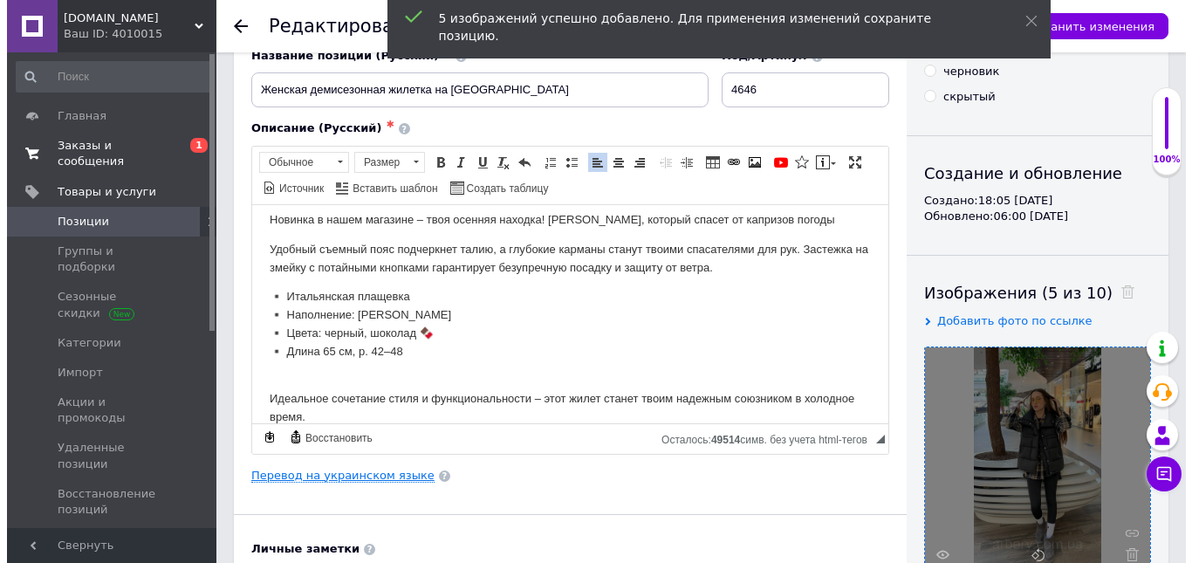
scroll to position [32, 0]
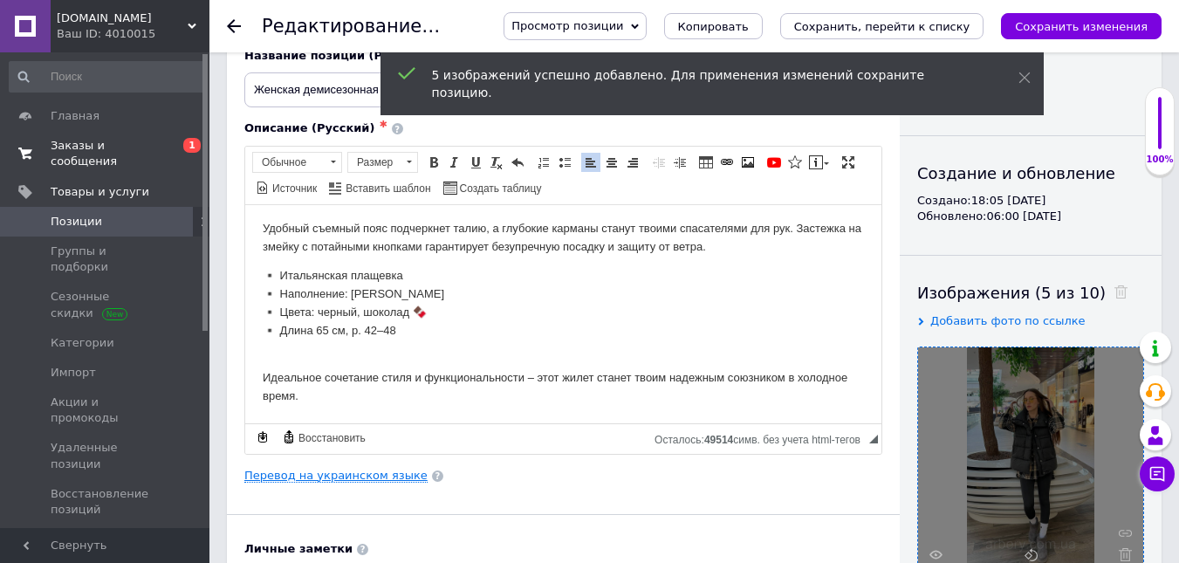
click at [386, 475] on link "Перевод на украинском языке" at bounding box center [335, 476] width 183 height 14
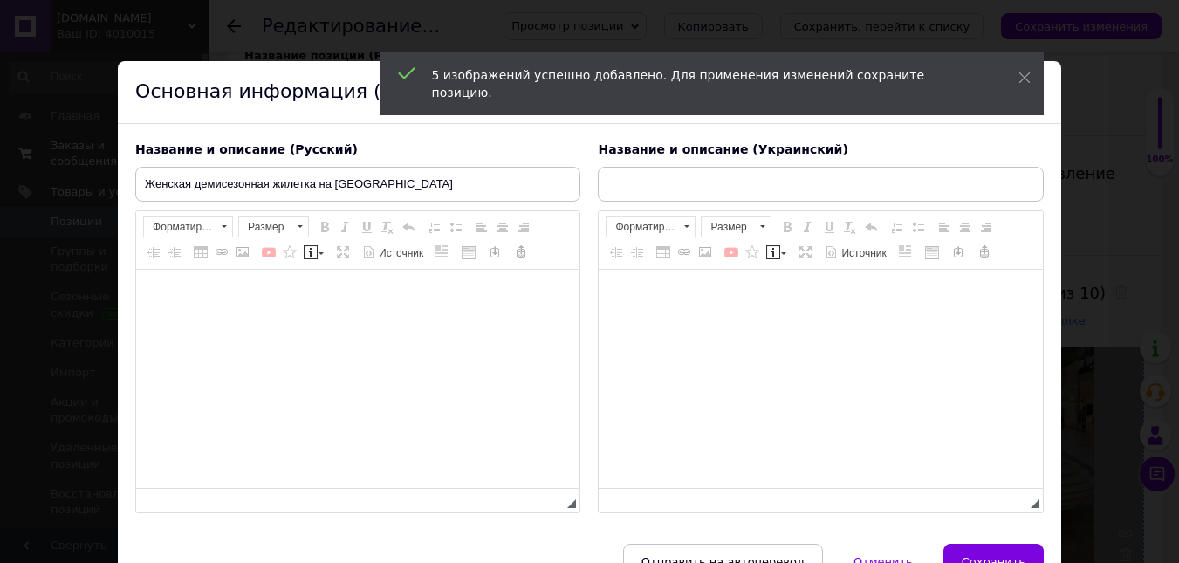
type input "Жіноча демісезонна жилетка на пуху"
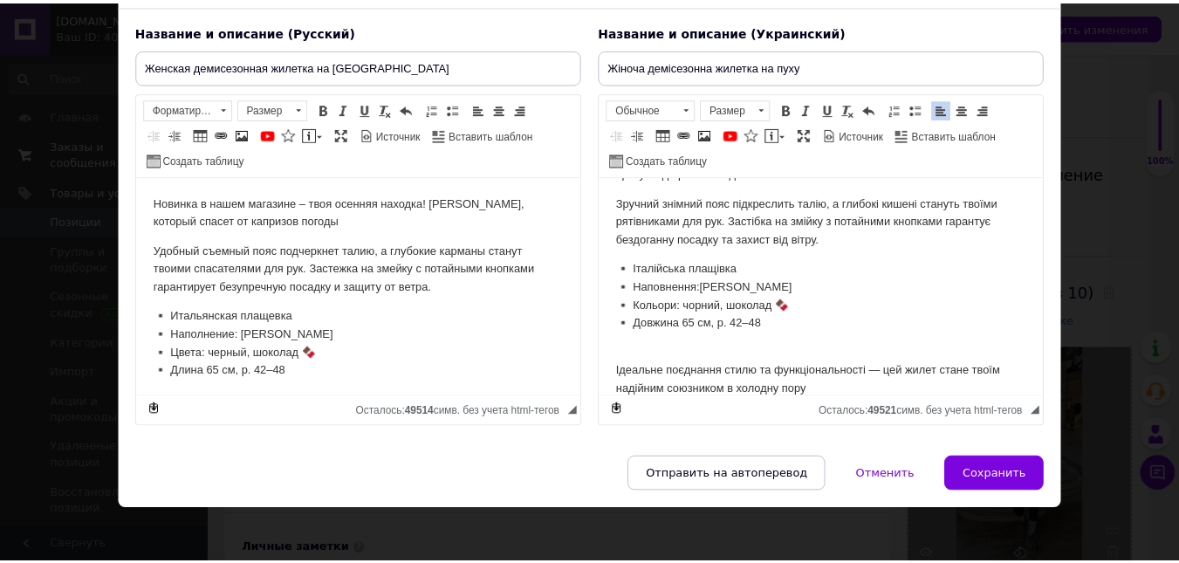
scroll to position [126, 0]
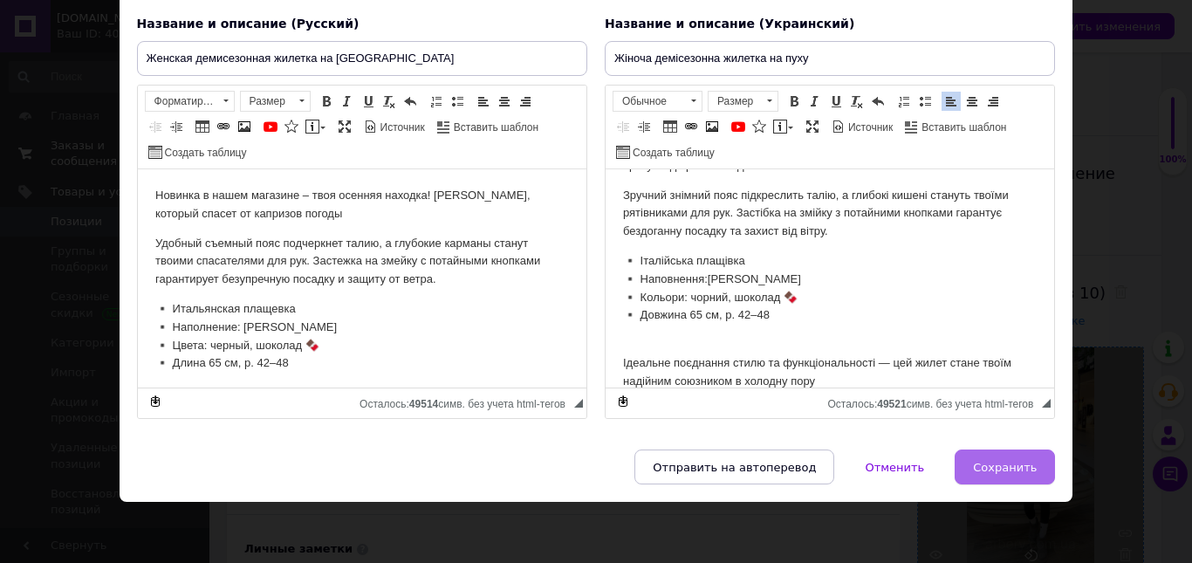
click at [1006, 479] on button "Сохранить" at bounding box center [1004, 466] width 100 height 35
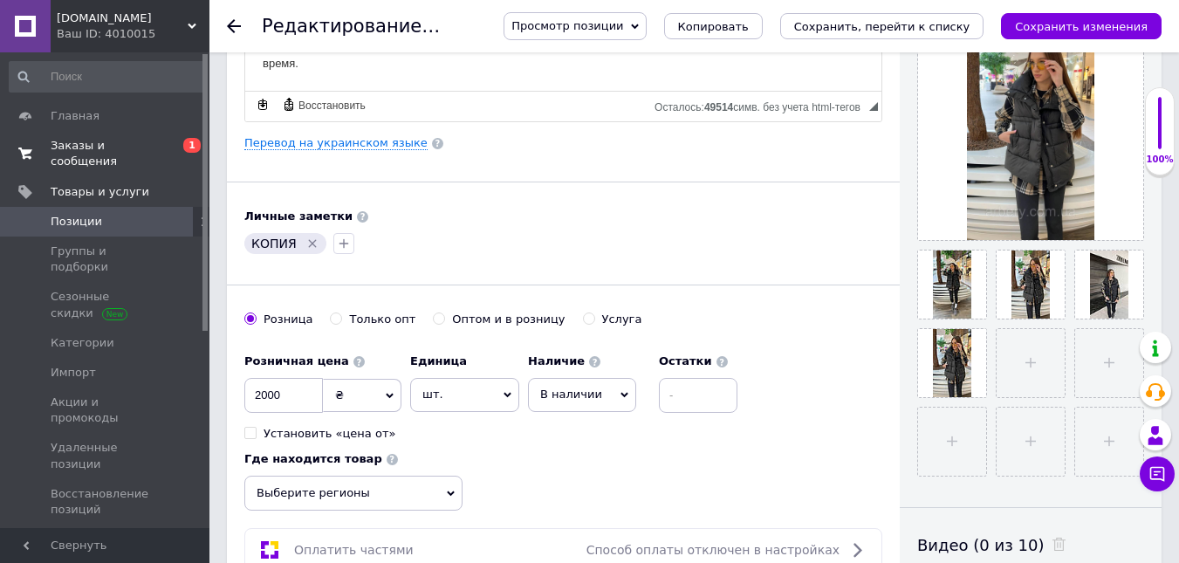
scroll to position [436, 0]
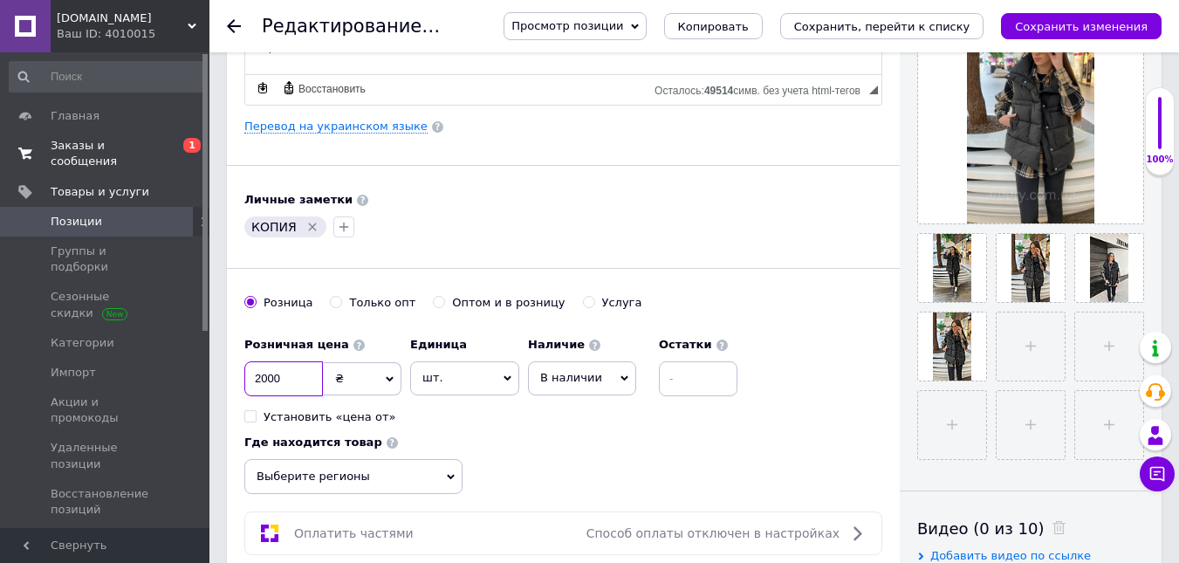
drag, startPoint x: 294, startPoint y: 381, endPoint x: 263, endPoint y: 382, distance: 31.4
click at [263, 382] on input "2000" at bounding box center [283, 378] width 79 height 35
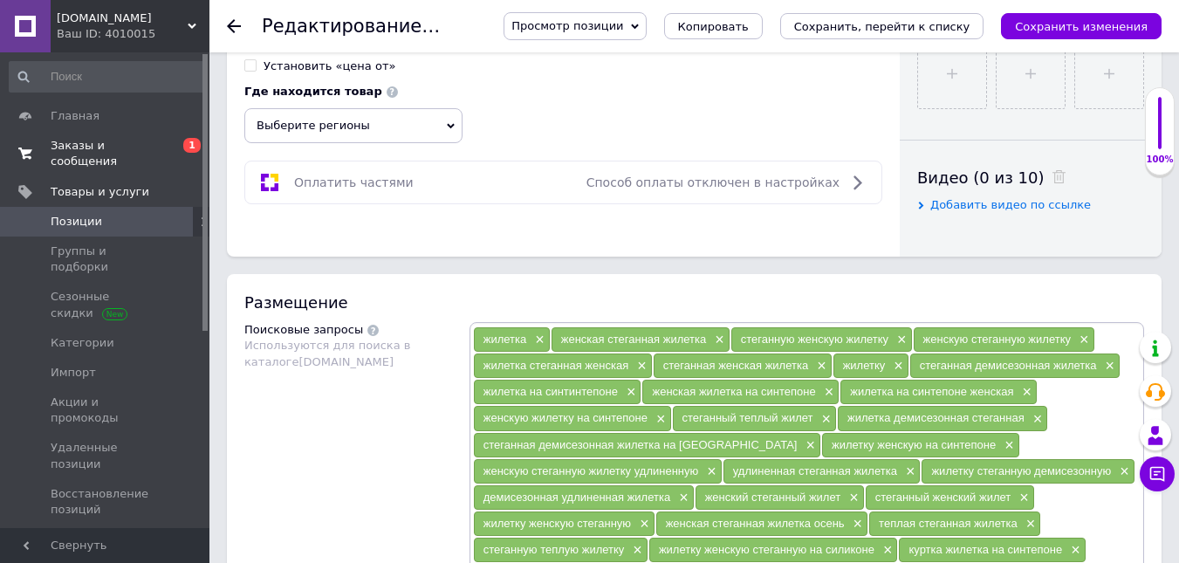
scroll to position [960, 0]
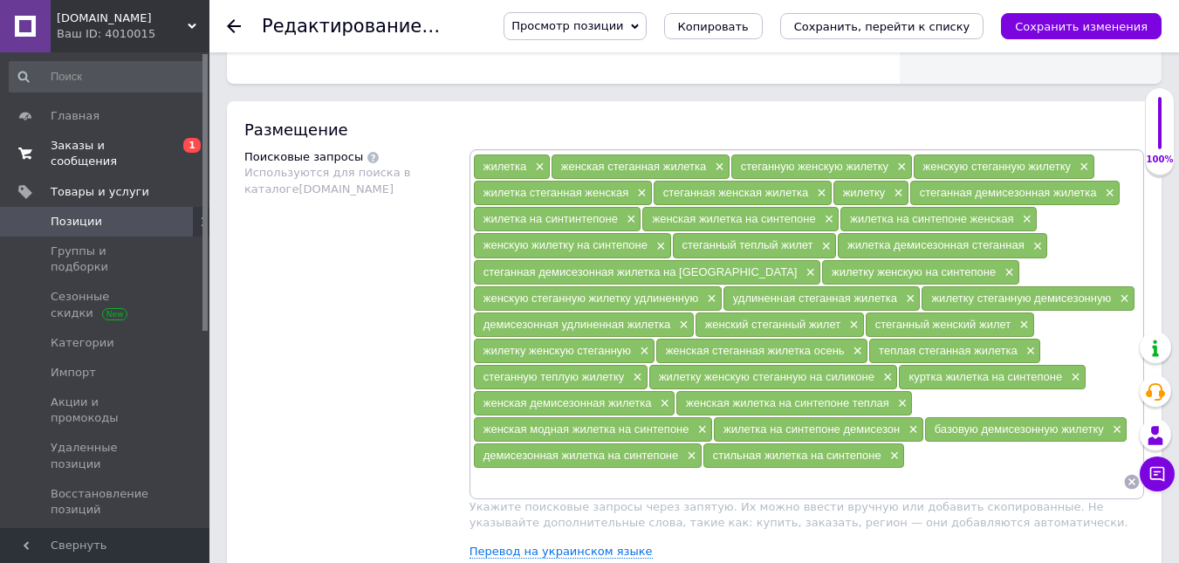
type input "2500"
click at [665, 474] on input at bounding box center [798, 482] width 650 height 26
type input "жилетка на пуху"
type input "жилетка женская на пуху"
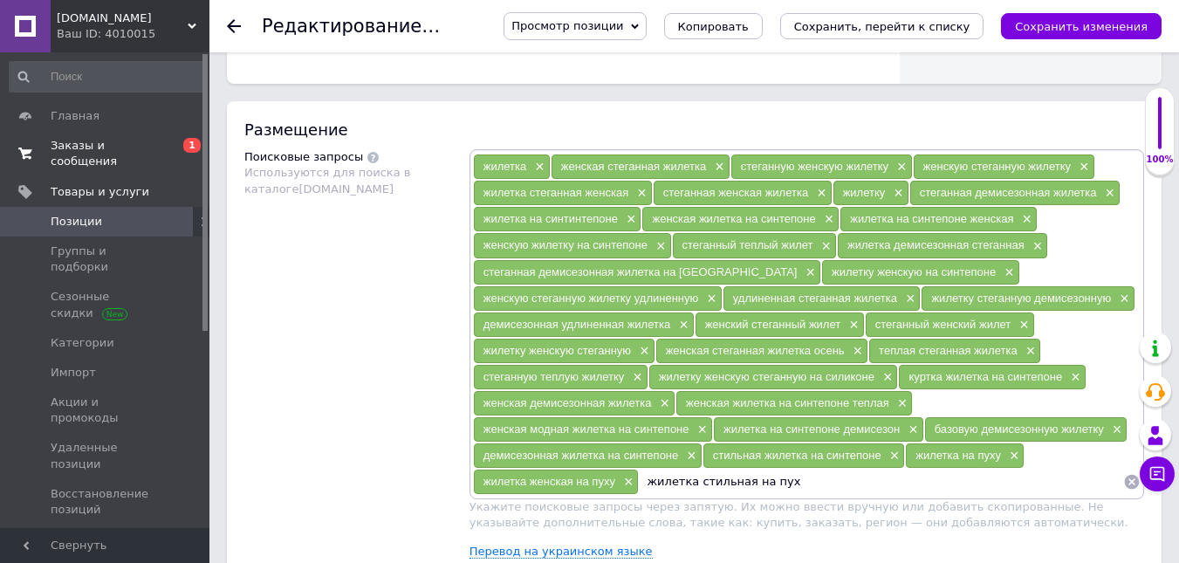
type input "жилетка стильная на пуху"
click at [850, 325] on span "×" at bounding box center [852, 325] width 14 height 15
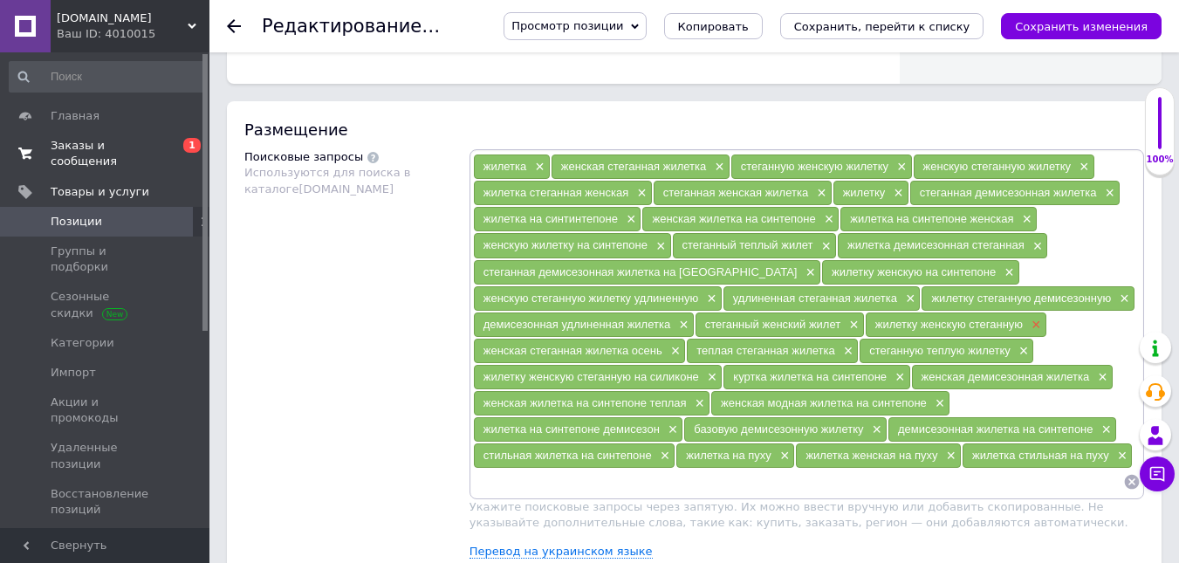
click at [1034, 320] on span "×" at bounding box center [1034, 325] width 14 height 15
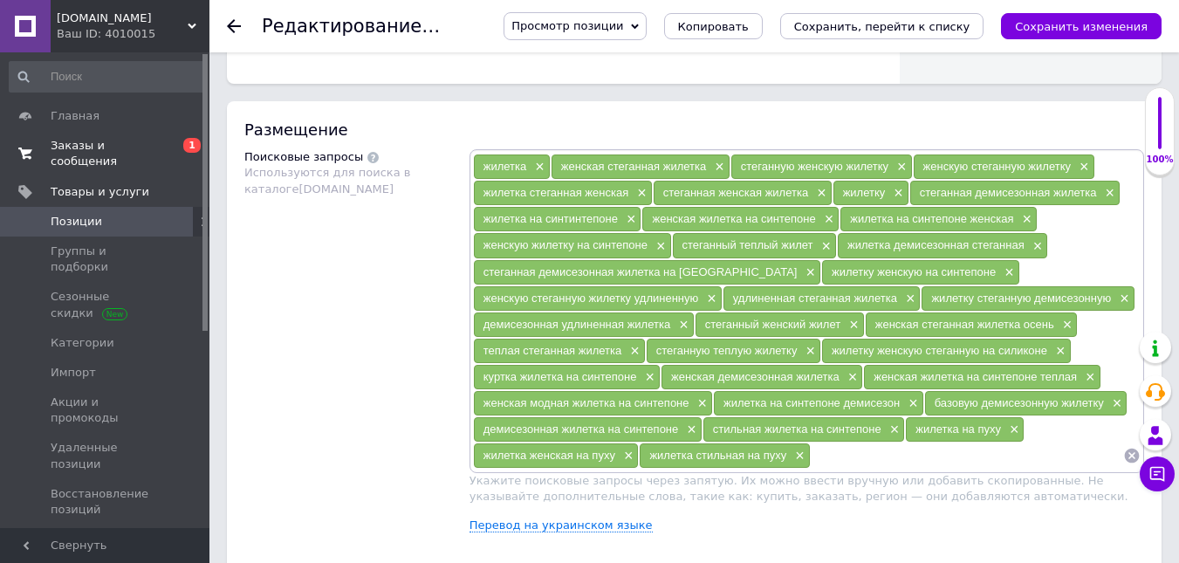
drag, startPoint x: 1125, startPoint y: 294, endPoint x: 970, endPoint y: 287, distance: 155.5
click at [1124, 294] on span "×" at bounding box center [1122, 298] width 14 height 15
drag, startPoint x: 936, startPoint y: 270, endPoint x: 1062, endPoint y: 254, distance: 126.7
click at [1000, 270] on span "×" at bounding box center [1007, 272] width 14 height 15
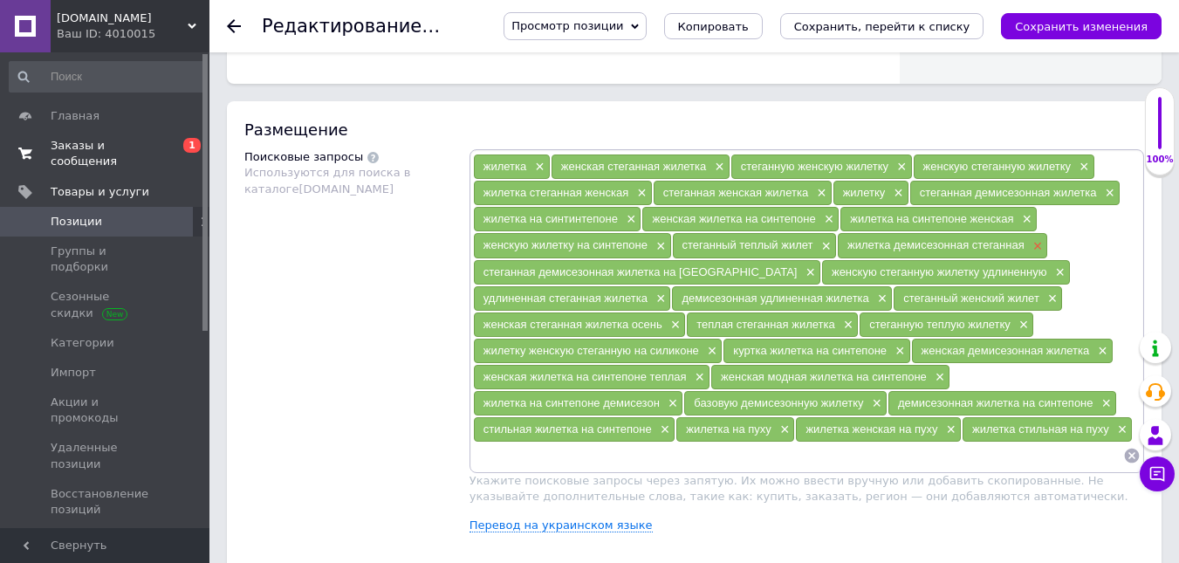
click at [1037, 245] on span "×" at bounding box center [1036, 246] width 14 height 15
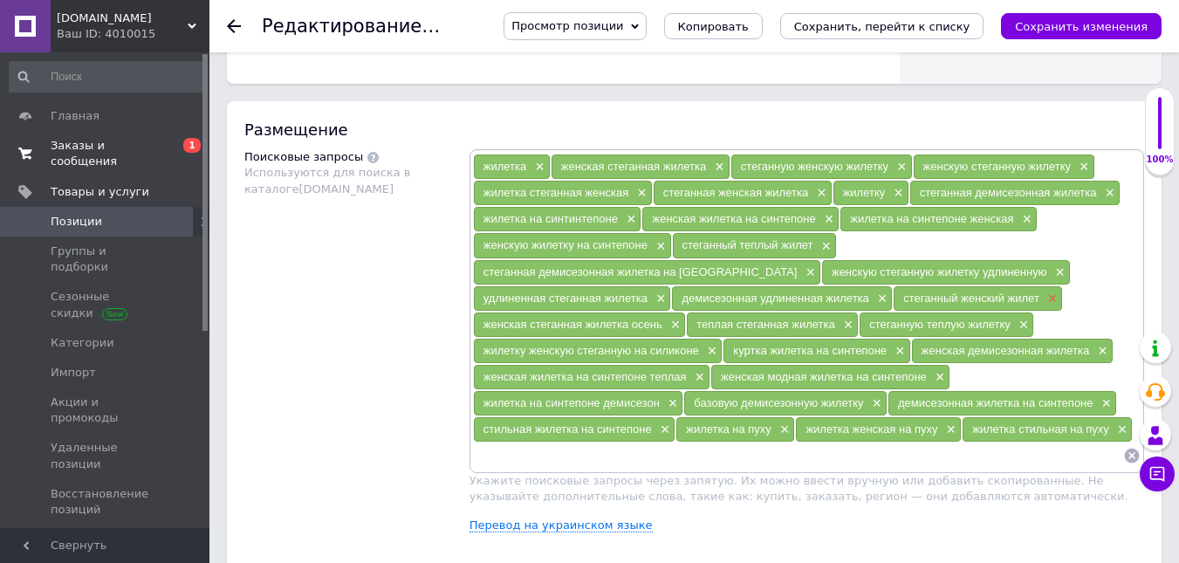
click at [1043, 295] on span "×" at bounding box center [1050, 298] width 14 height 15
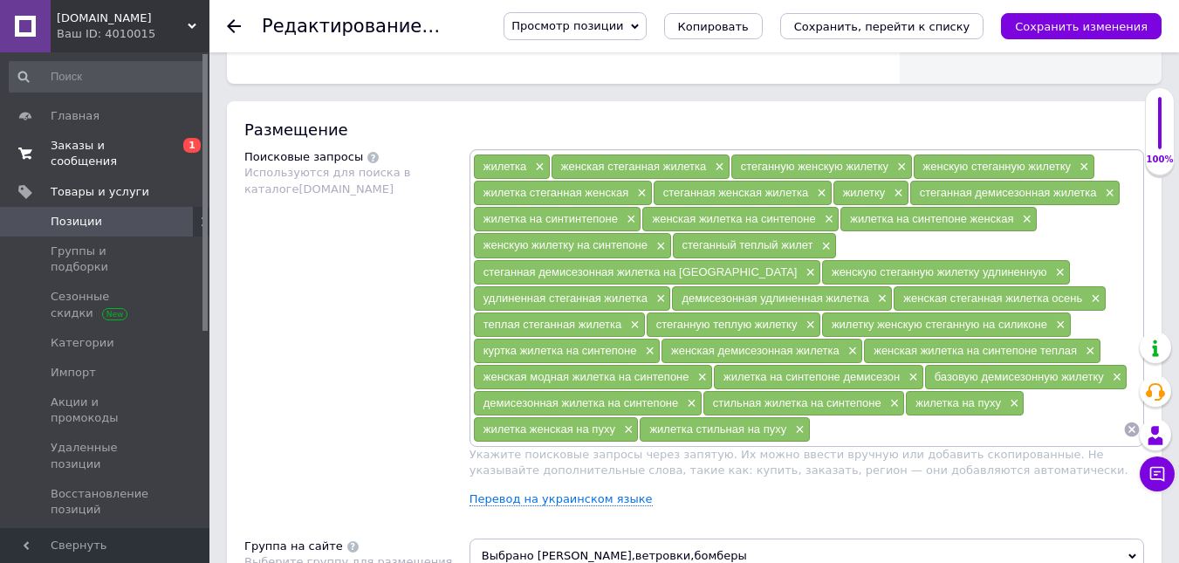
click at [858, 419] on input at bounding box center [967, 429] width 312 height 26
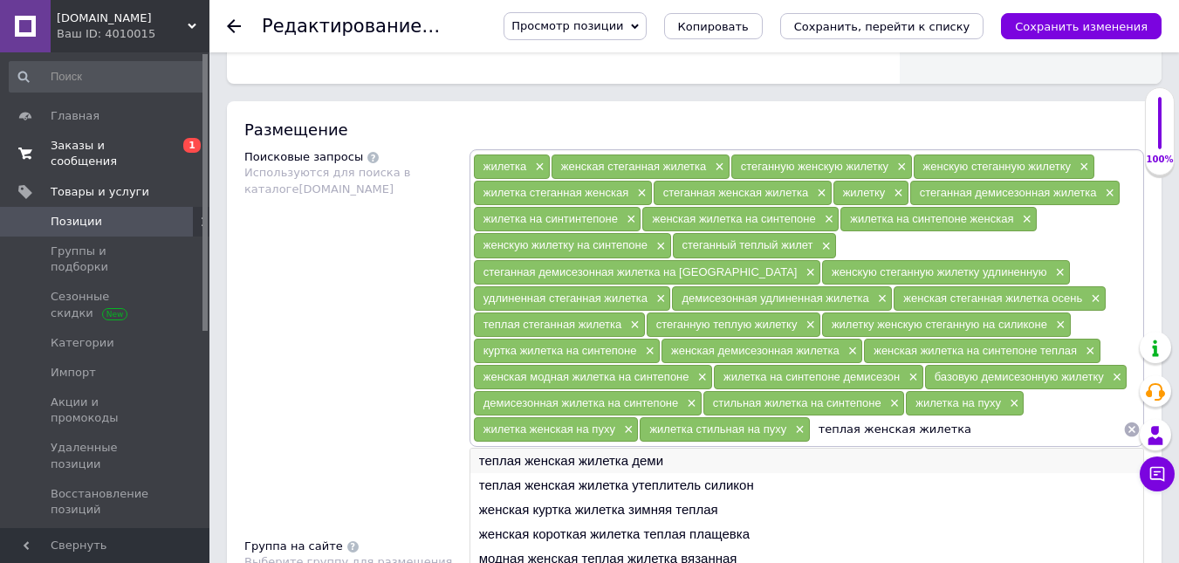
type input "теплая женская жилетка"
click at [738, 460] on li "теплая женская жилетка деми" at bounding box center [806, 460] width 673 height 24
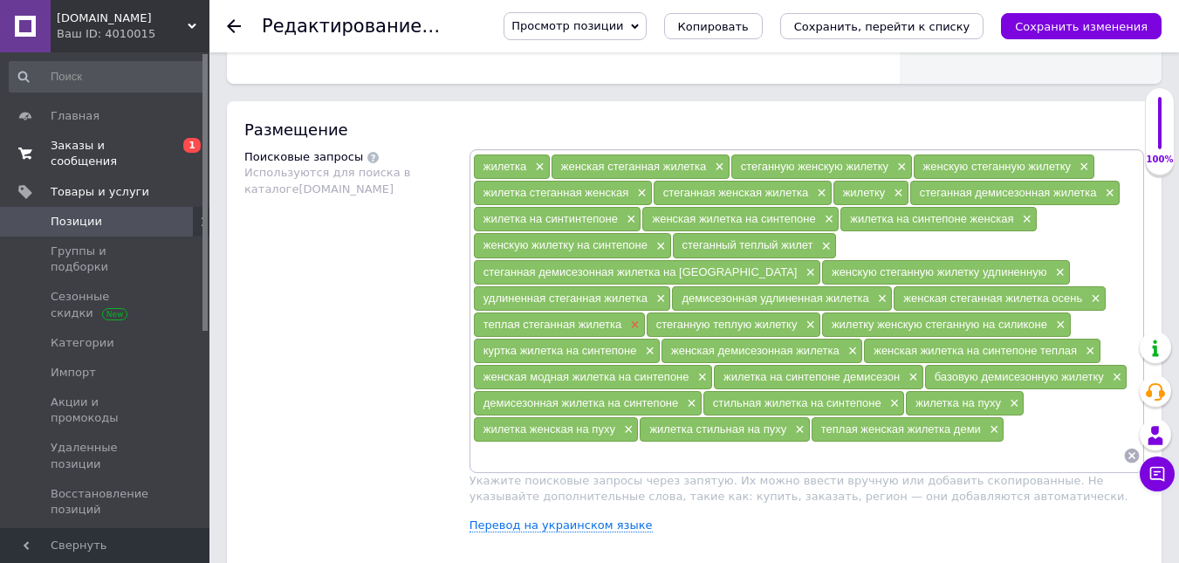
click at [640, 318] on span "×" at bounding box center [633, 325] width 14 height 15
click at [1086, 297] on span "×" at bounding box center [1093, 298] width 14 height 15
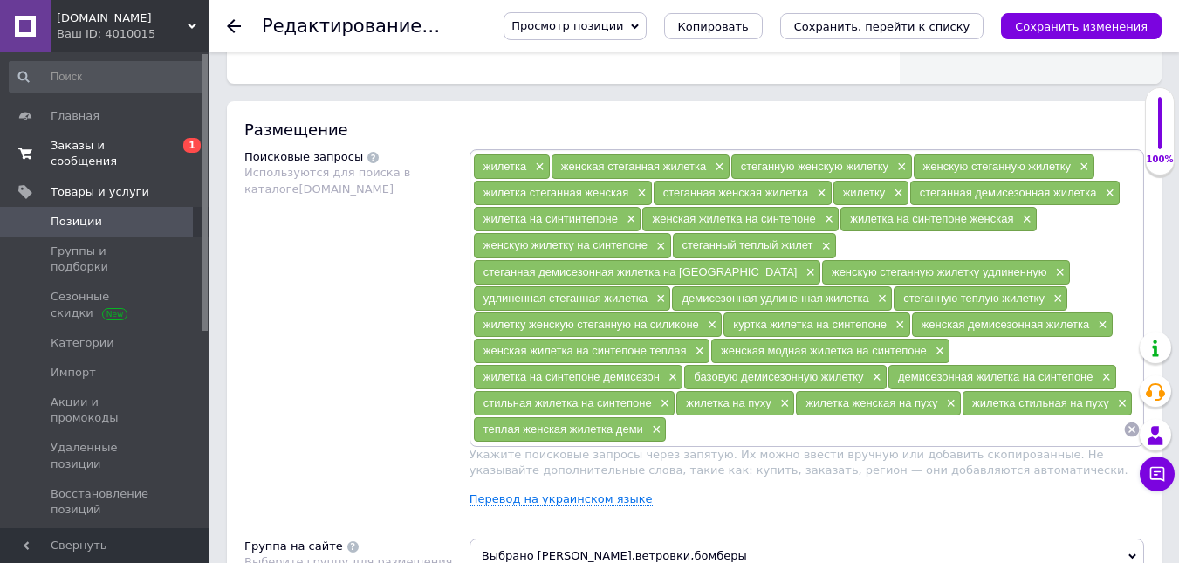
click at [736, 421] on input at bounding box center [895, 429] width 456 height 26
type input "жилетка на пуху женская"
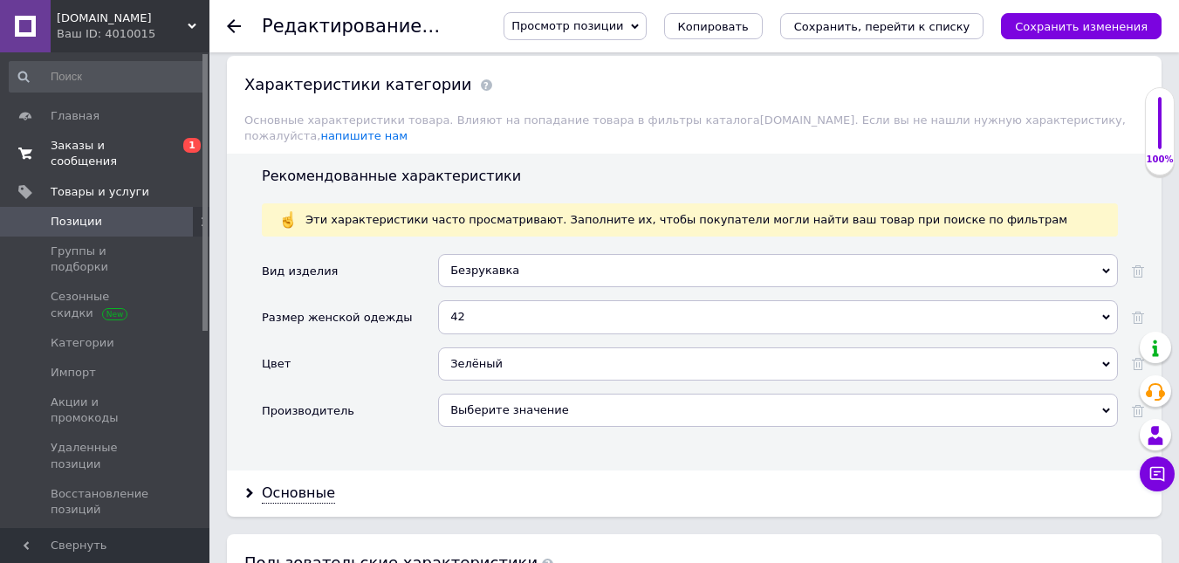
scroll to position [1658, 0]
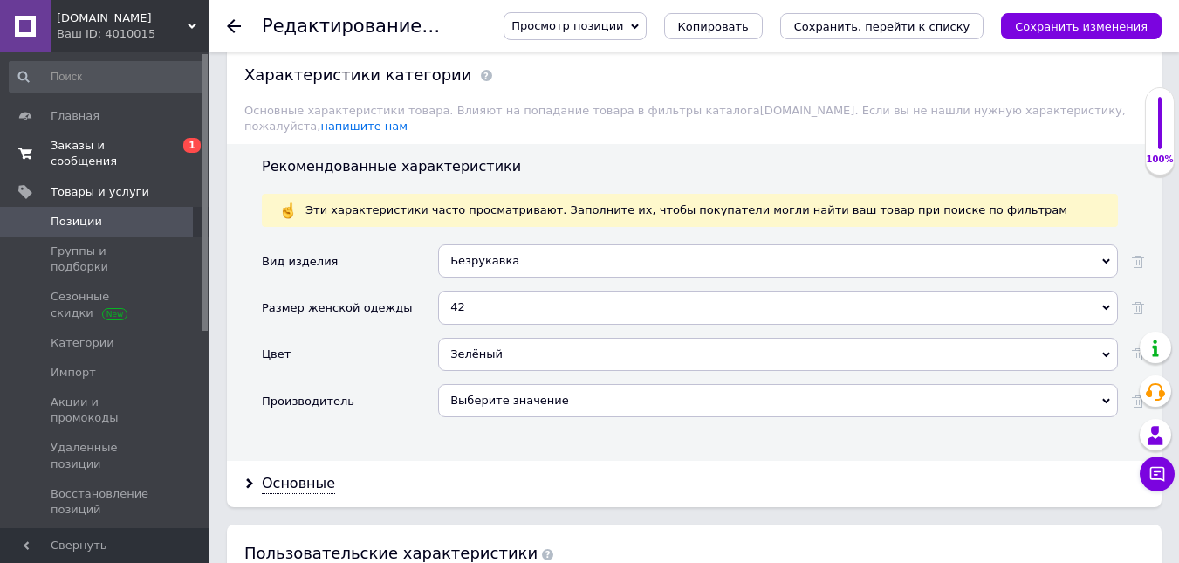
type input "жилетка женская на пуху"
click at [538, 253] on div "Безрукавка" at bounding box center [778, 260] width 680 height 33
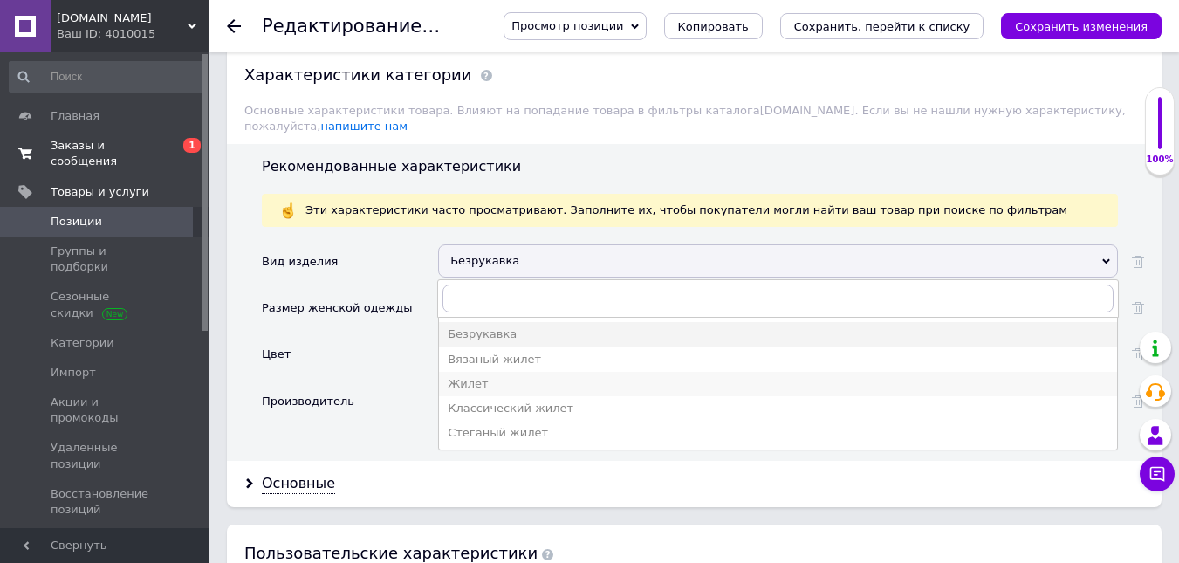
click at [524, 376] on div "Жилет" at bounding box center [778, 384] width 660 height 16
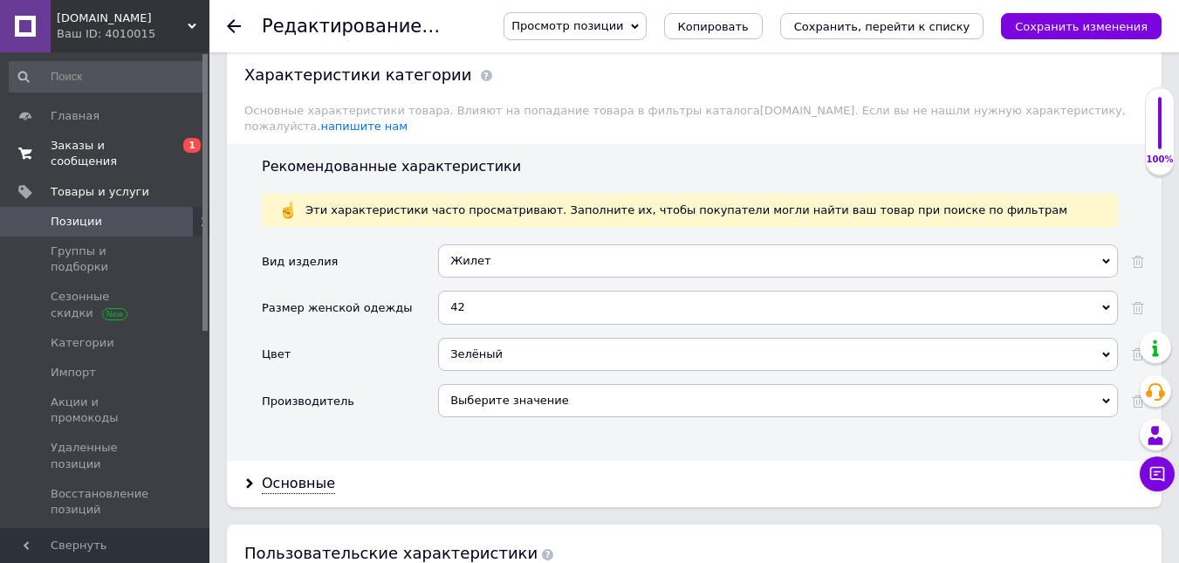
click at [479, 340] on div "Зелёный" at bounding box center [778, 354] width 680 height 33
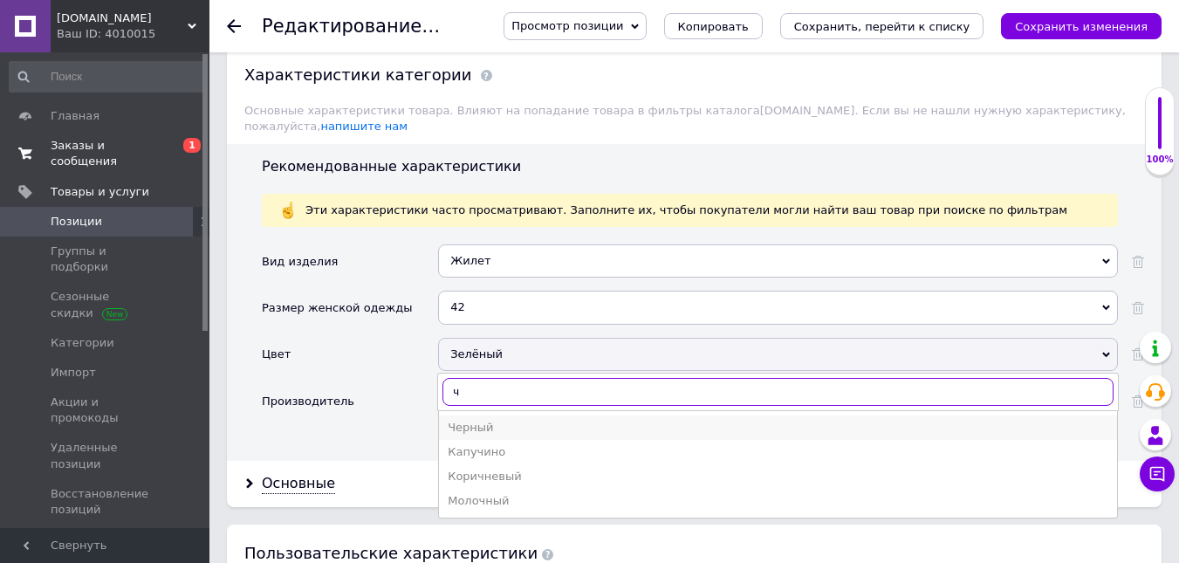
type input "ч"
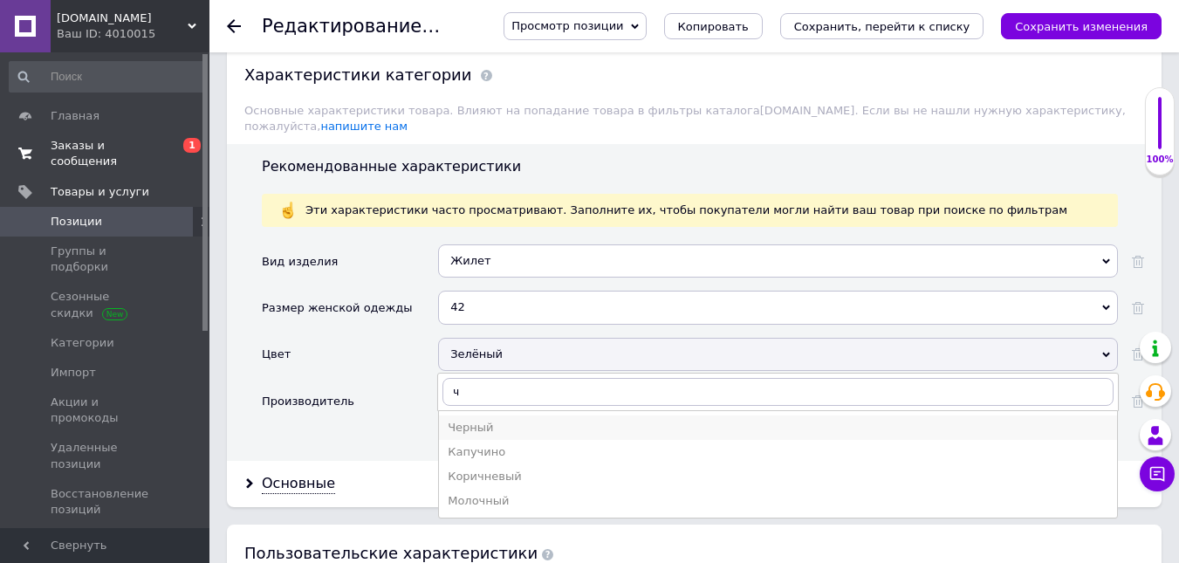
click at [481, 415] on li "Черный" at bounding box center [778, 427] width 678 height 24
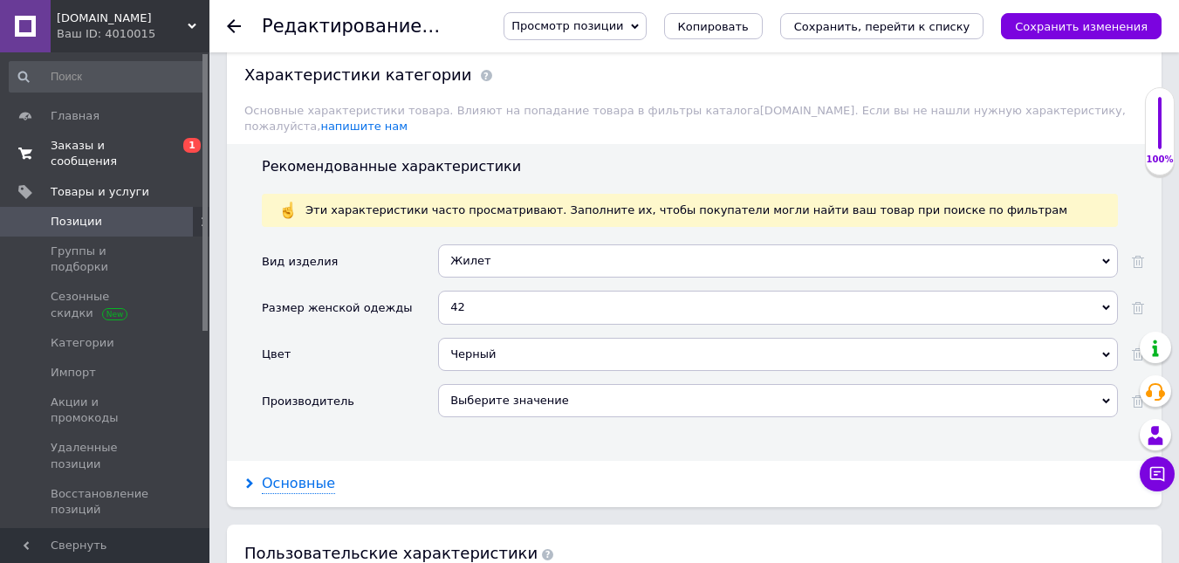
click at [312, 474] on div "Основные" at bounding box center [298, 484] width 73 height 20
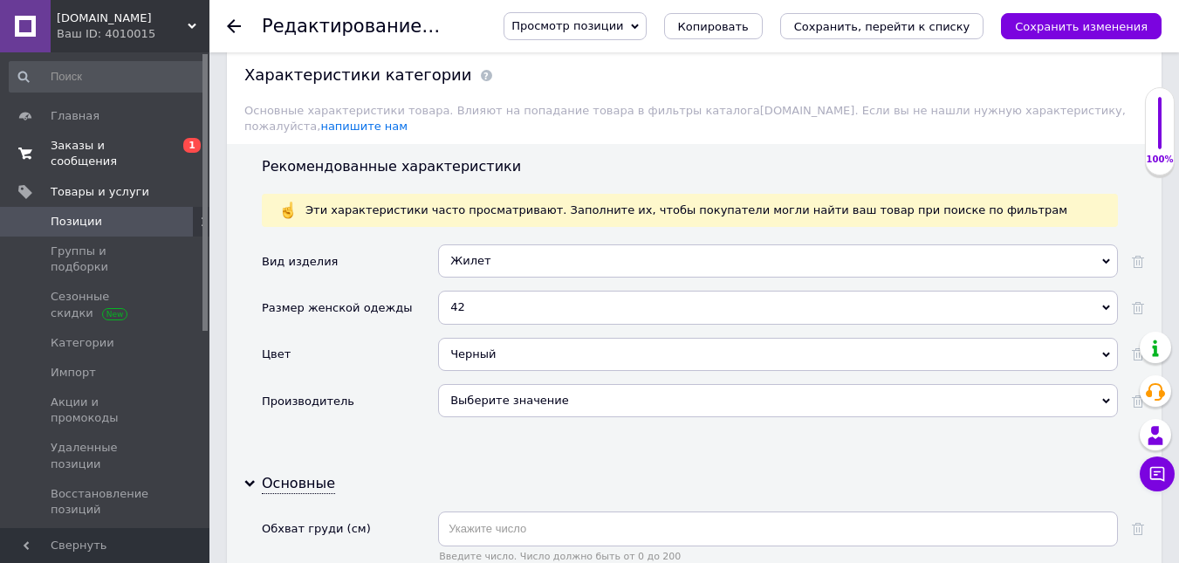
click at [523, 298] on div "42" at bounding box center [778, 307] width 680 height 33
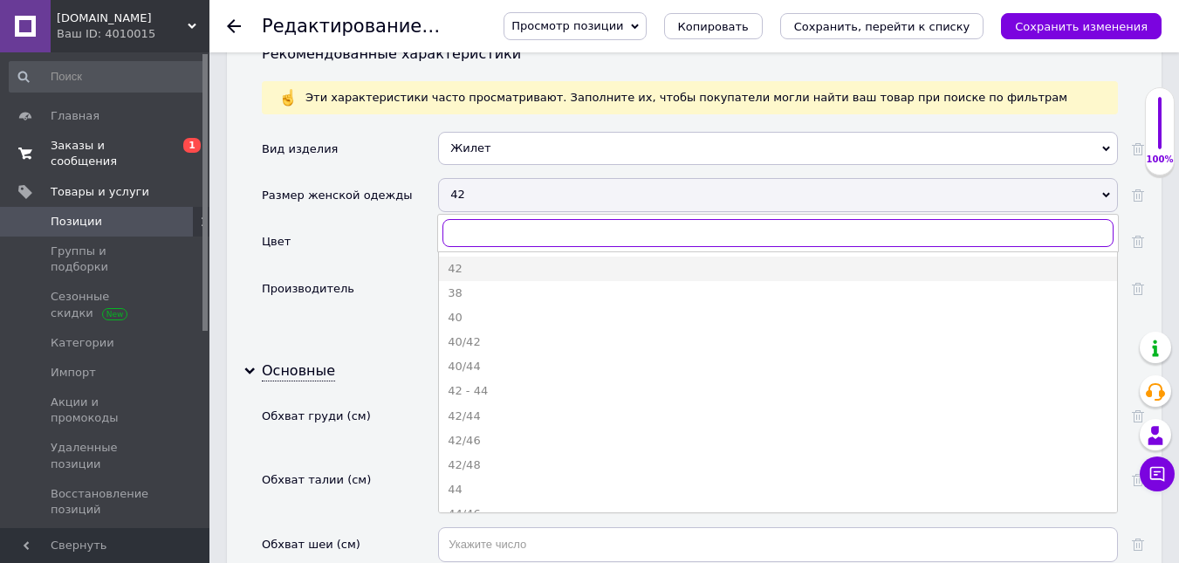
scroll to position [1919, 0]
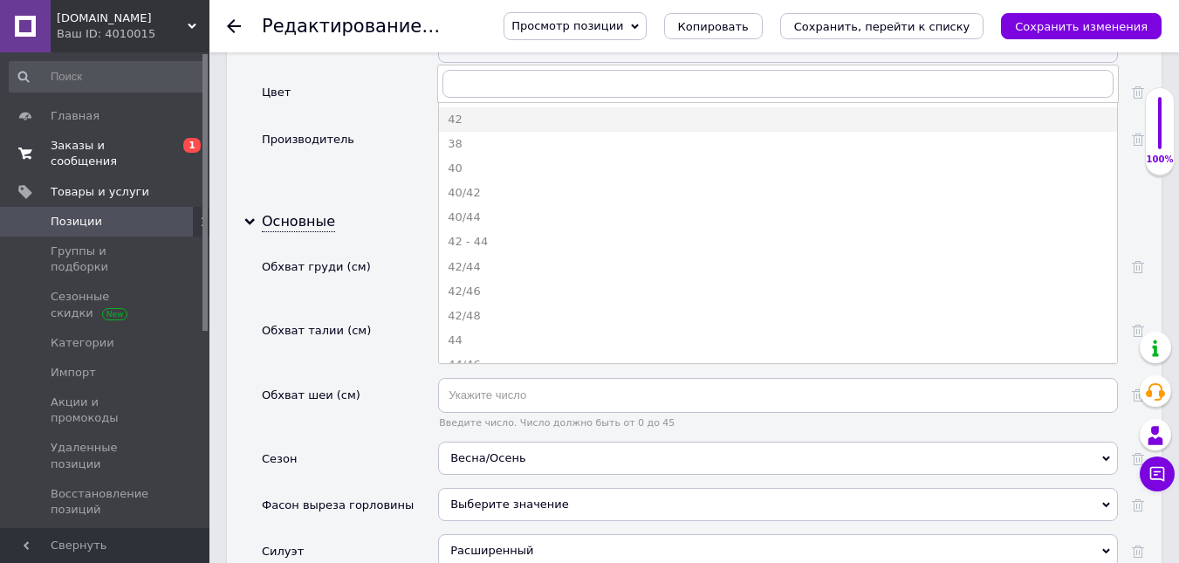
click at [521, 288] on ul "42 38 40 40/42 40/44 42 - 44 42/44 42/46 42/48 44 44/46 46 46 - 48 46/48 46/52 …" at bounding box center [778, 233] width 680 height 262
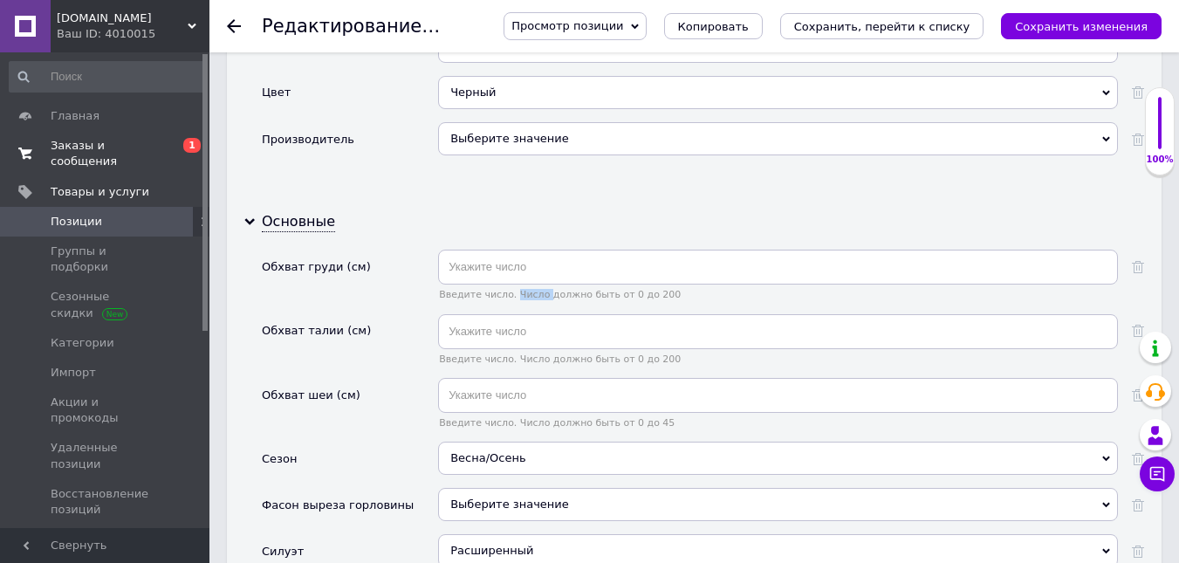
click at [521, 288] on div "Введите число. Число должно быть от 0 до 200" at bounding box center [778, 282] width 680 height 64
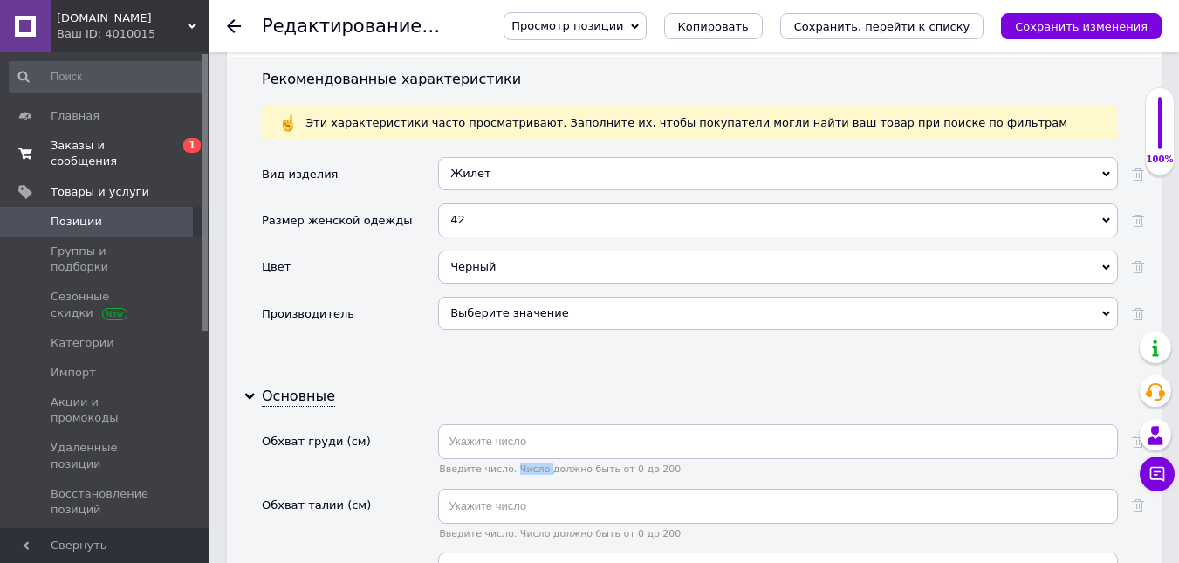
click at [530, 203] on div "42" at bounding box center [778, 219] width 680 height 33
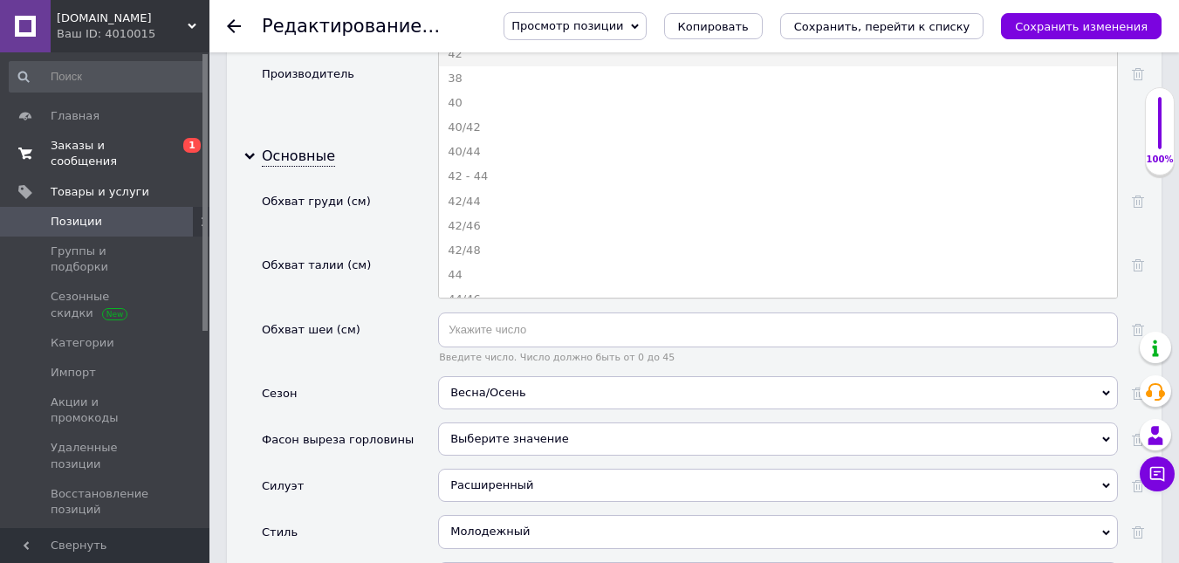
scroll to position [2007, 0]
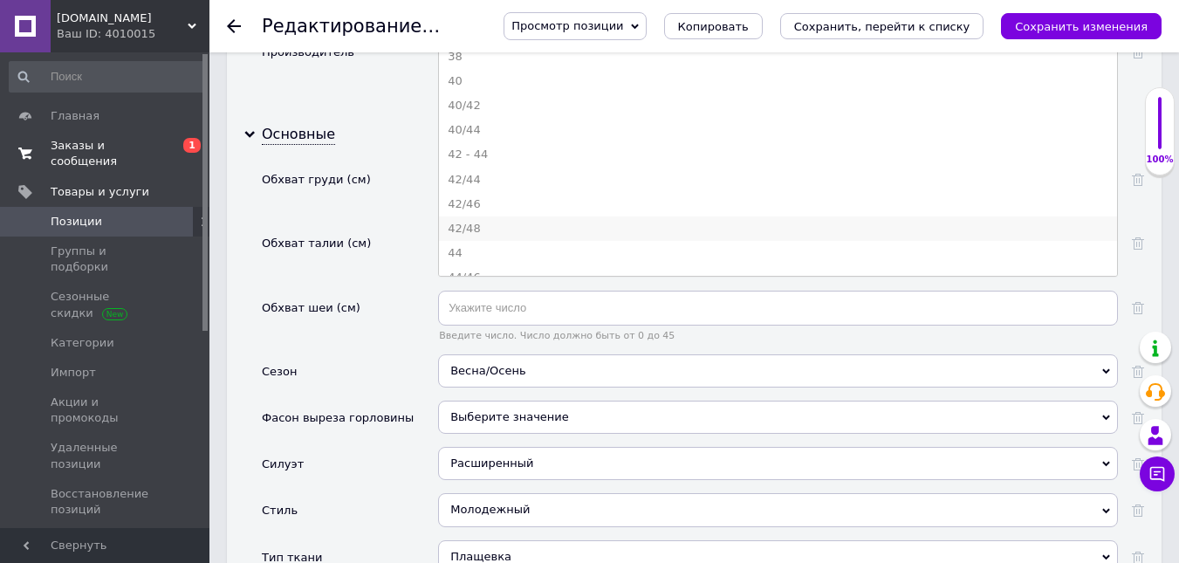
click at [502, 221] on div "42/48" at bounding box center [778, 229] width 660 height 16
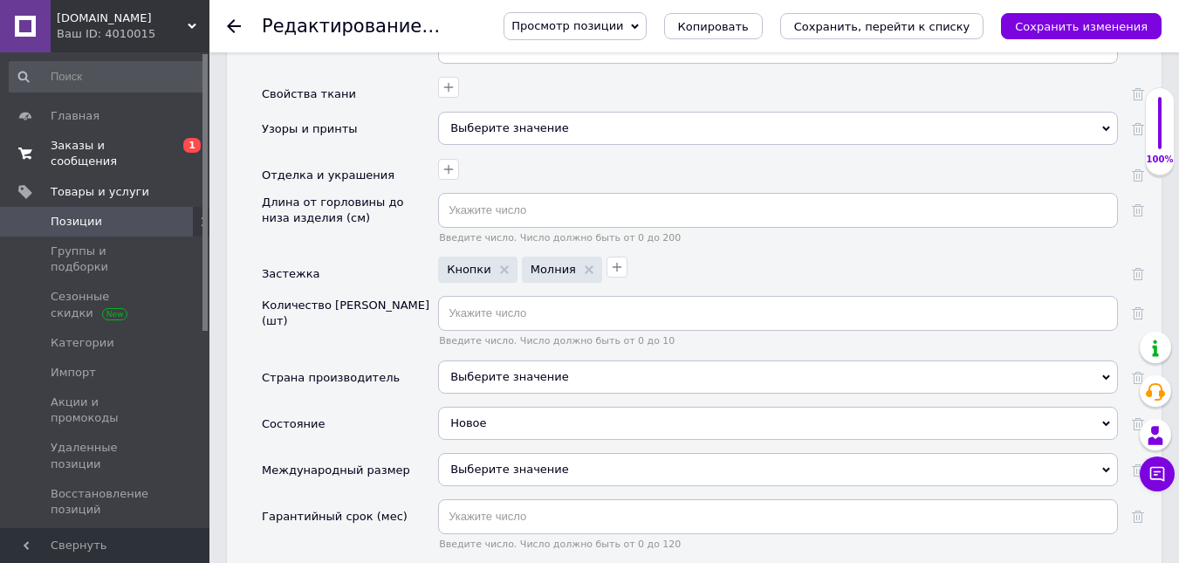
scroll to position [2617, 0]
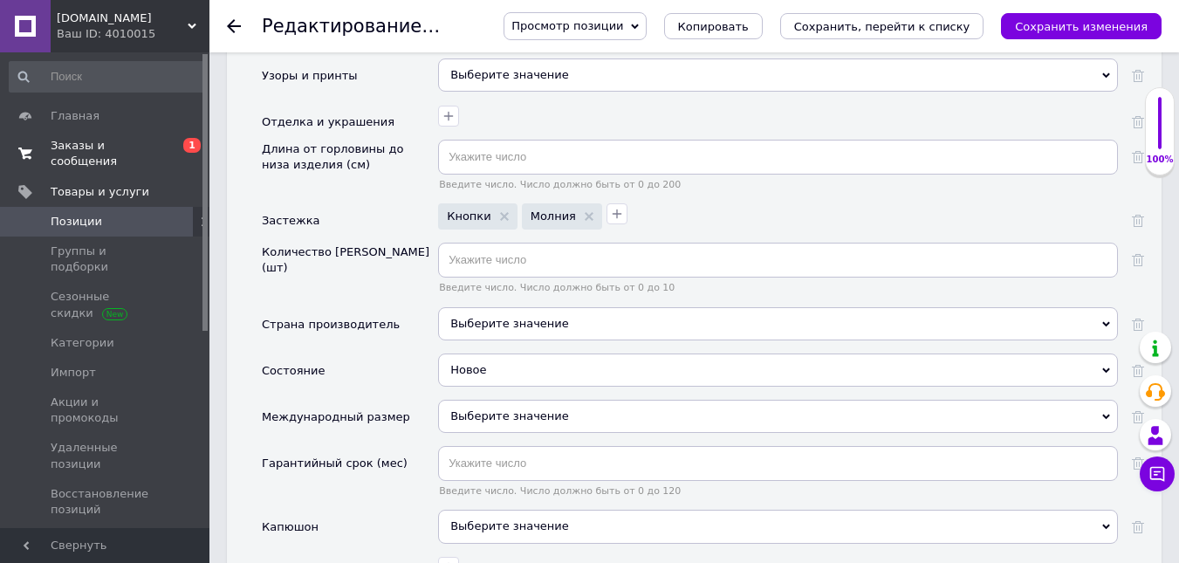
click at [469, 510] on div "Выберите значение" at bounding box center [778, 526] width 680 height 33
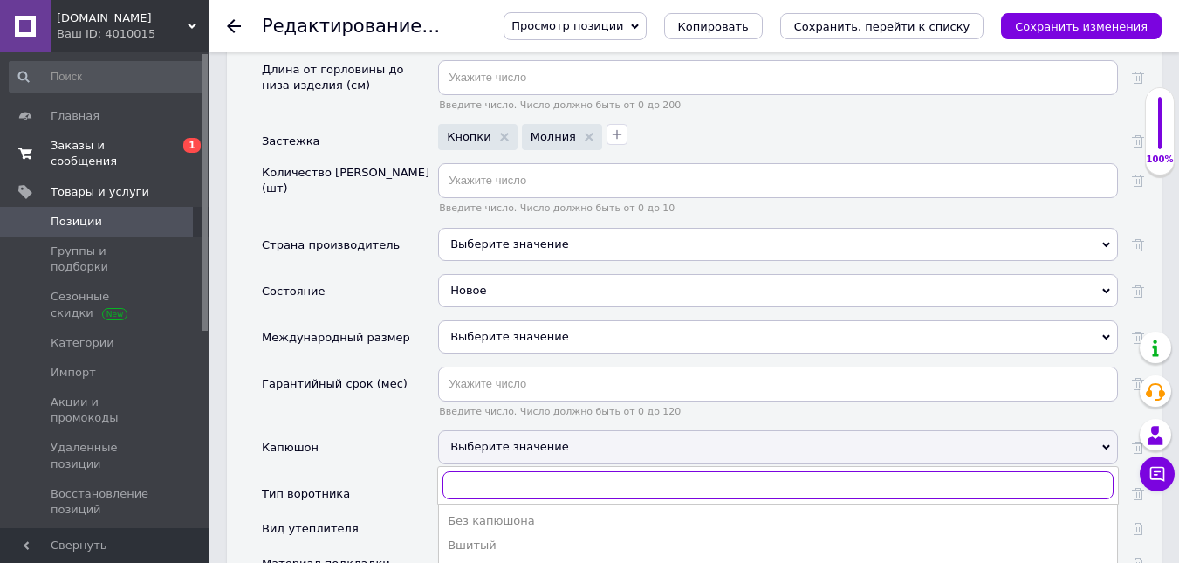
scroll to position [2879, 0]
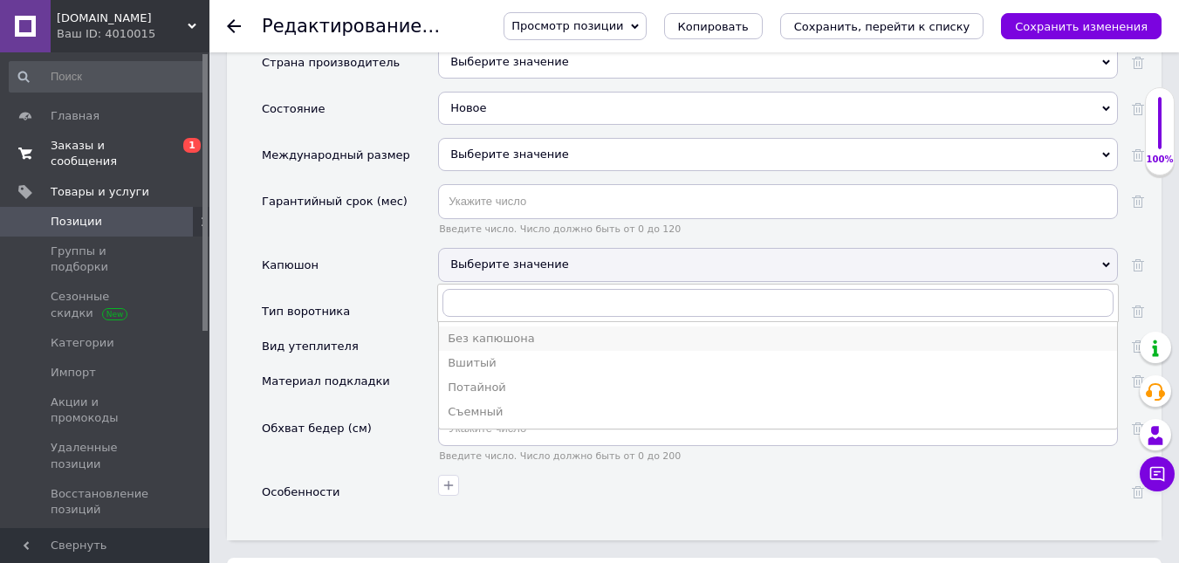
click at [535, 331] on div "Без капюшона" at bounding box center [778, 339] width 660 height 16
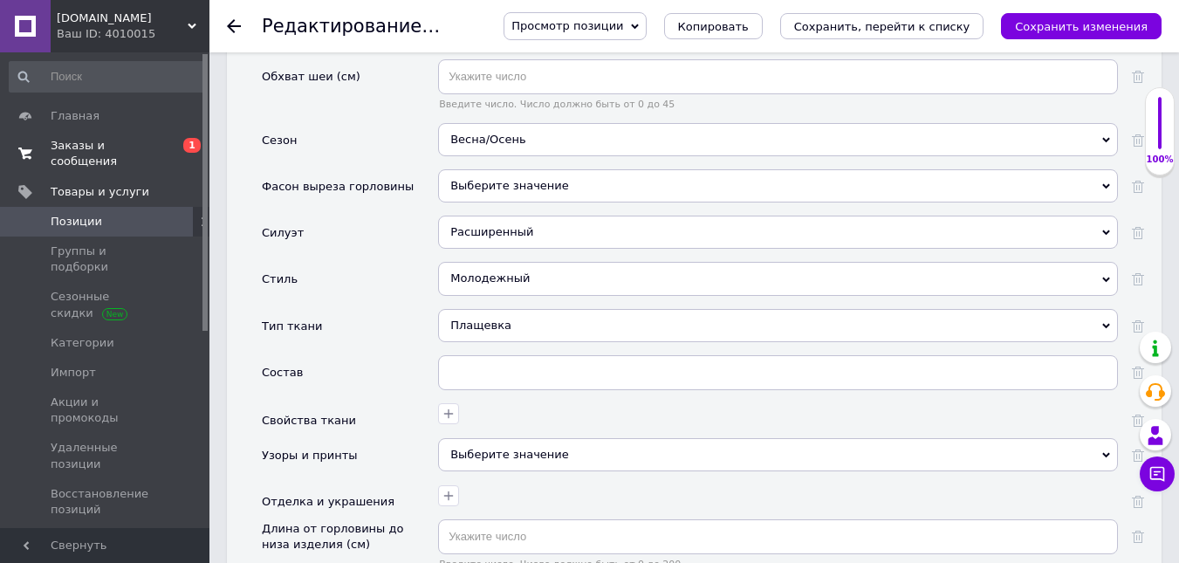
scroll to position [2268, 0]
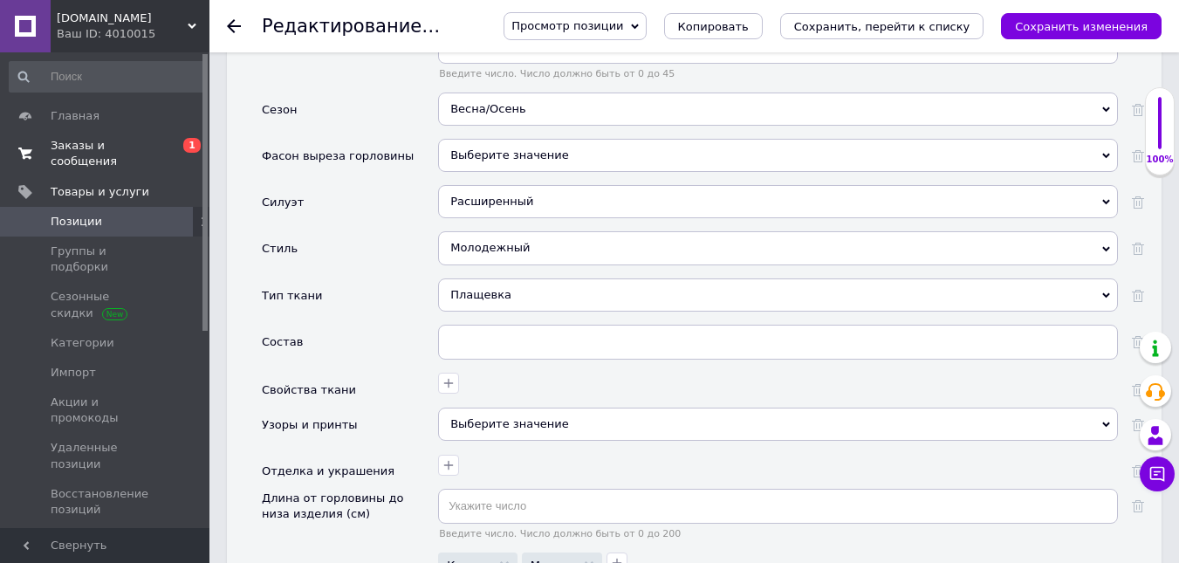
click at [508, 240] on div "Молодежный" at bounding box center [778, 247] width 680 height 33
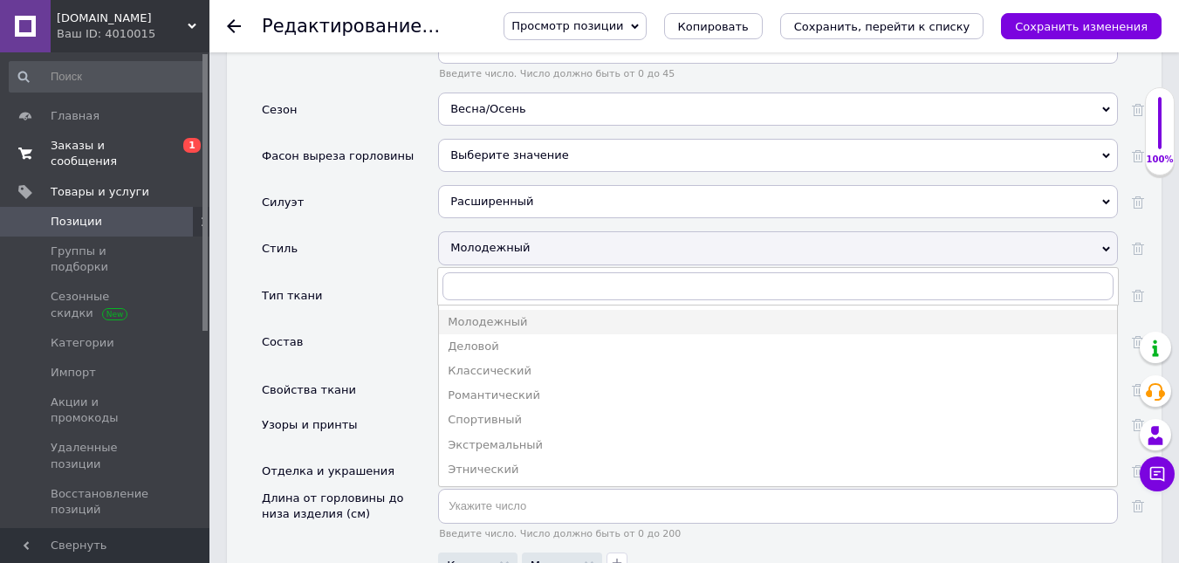
click at [375, 257] on div "Стиль" at bounding box center [350, 254] width 176 height 46
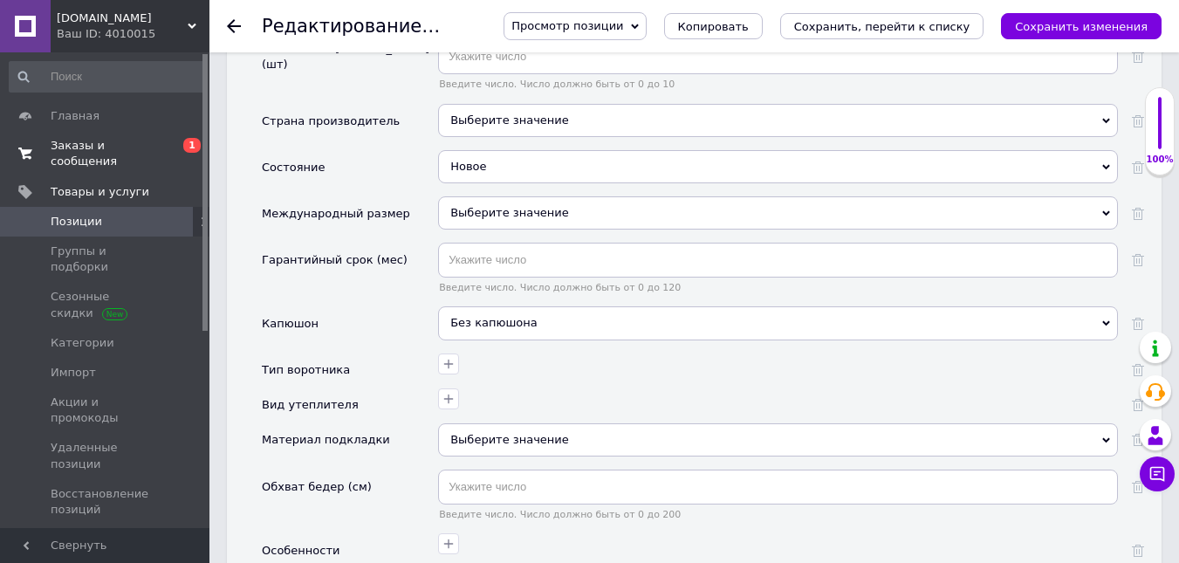
scroll to position [3054, 0]
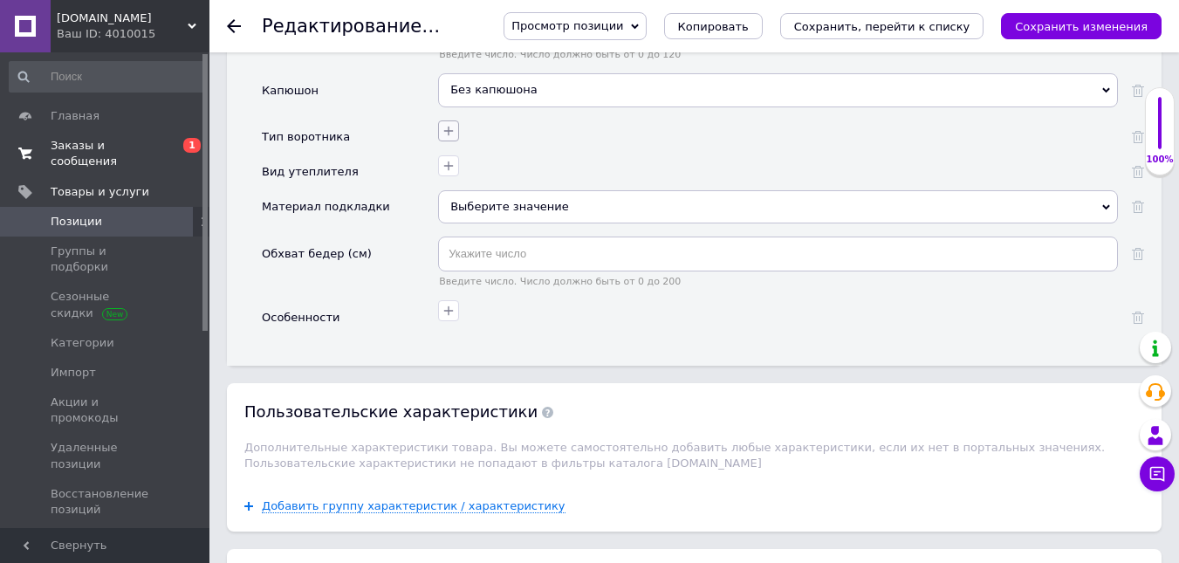
click at [445, 124] on icon "button" at bounding box center [448, 131] width 14 height 14
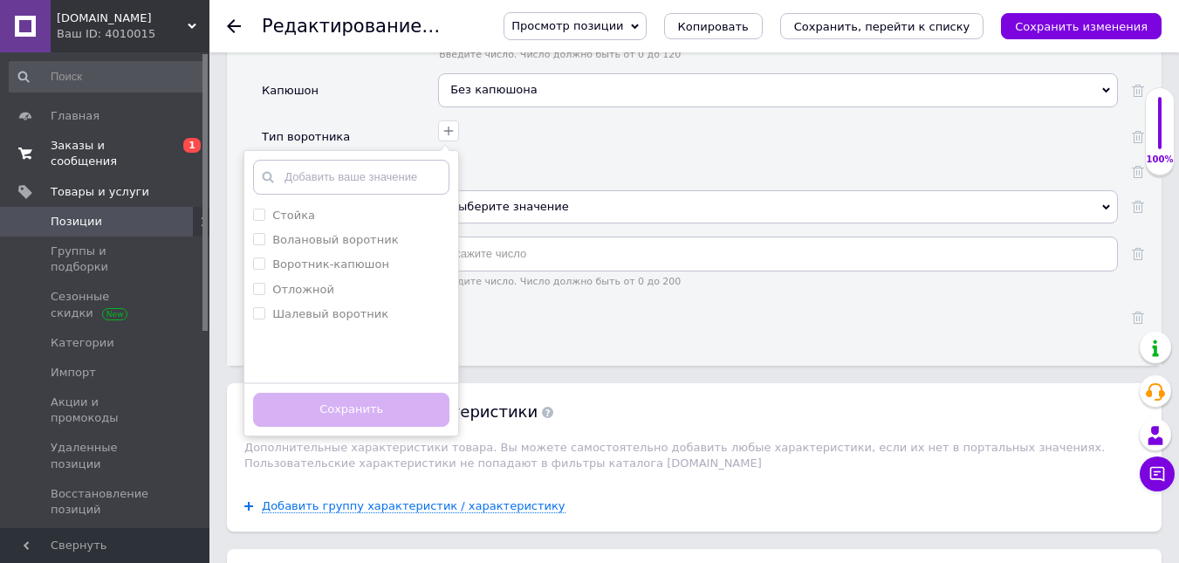
click at [567, 151] on div at bounding box center [776, 163] width 684 height 25
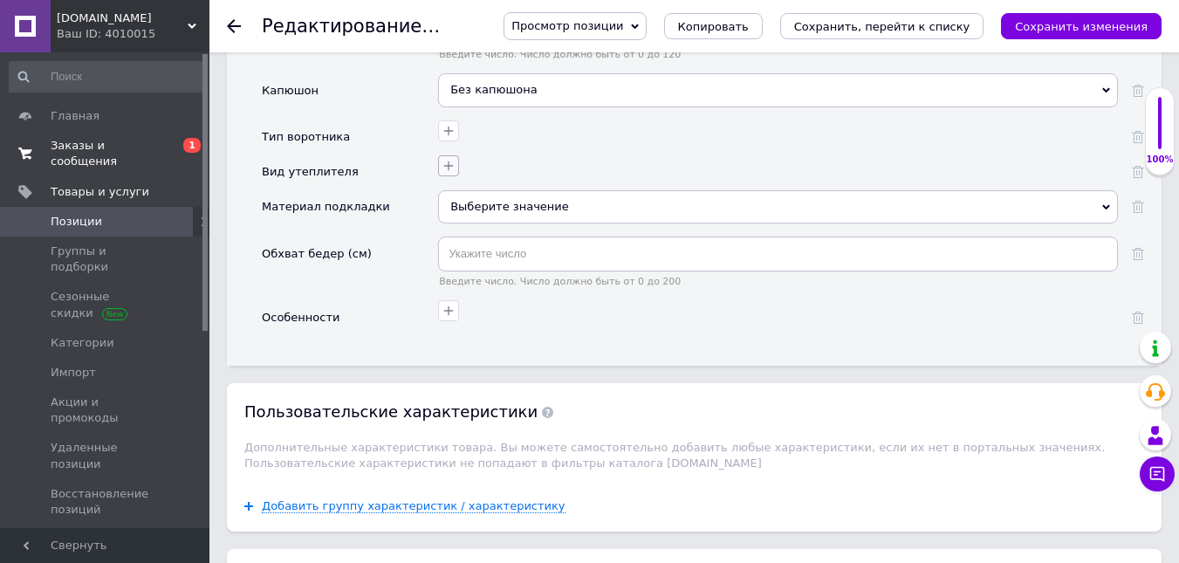
click at [454, 159] on icon "button" at bounding box center [448, 166] width 14 height 14
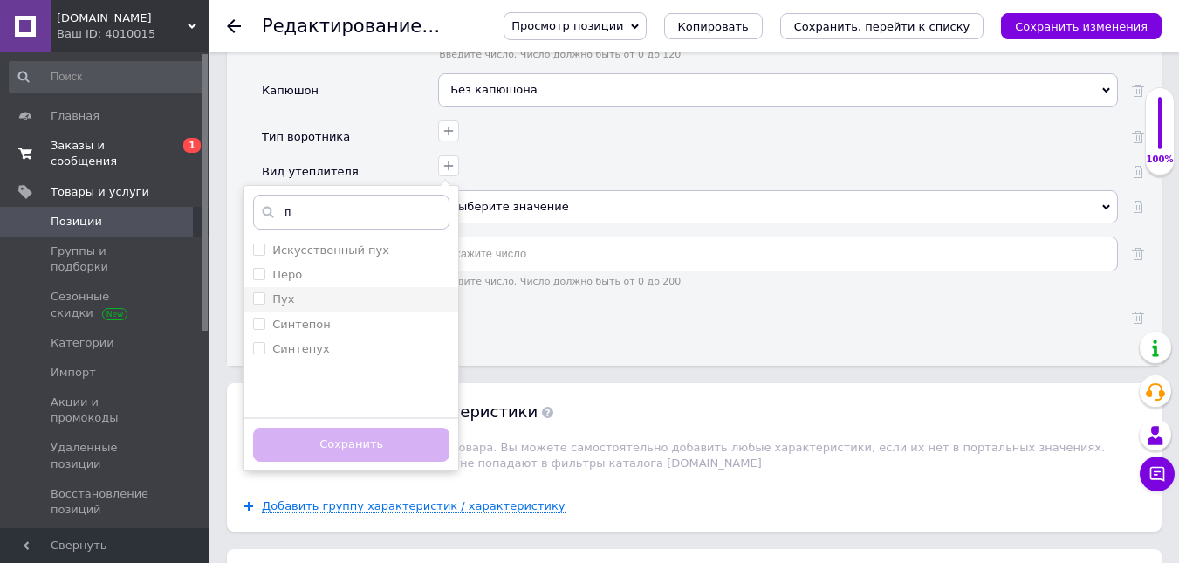
type input "п"
click at [393, 291] on div "Пух" at bounding box center [351, 299] width 196 height 16
checkbox input "true"
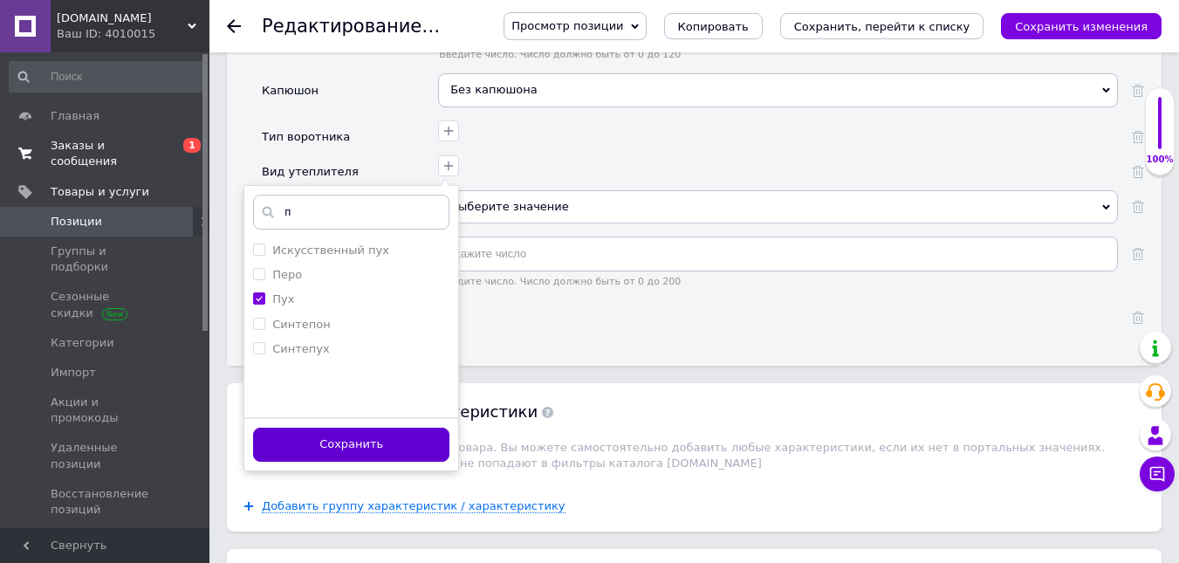
click at [393, 427] on button "Сохранить" at bounding box center [351, 444] width 196 height 34
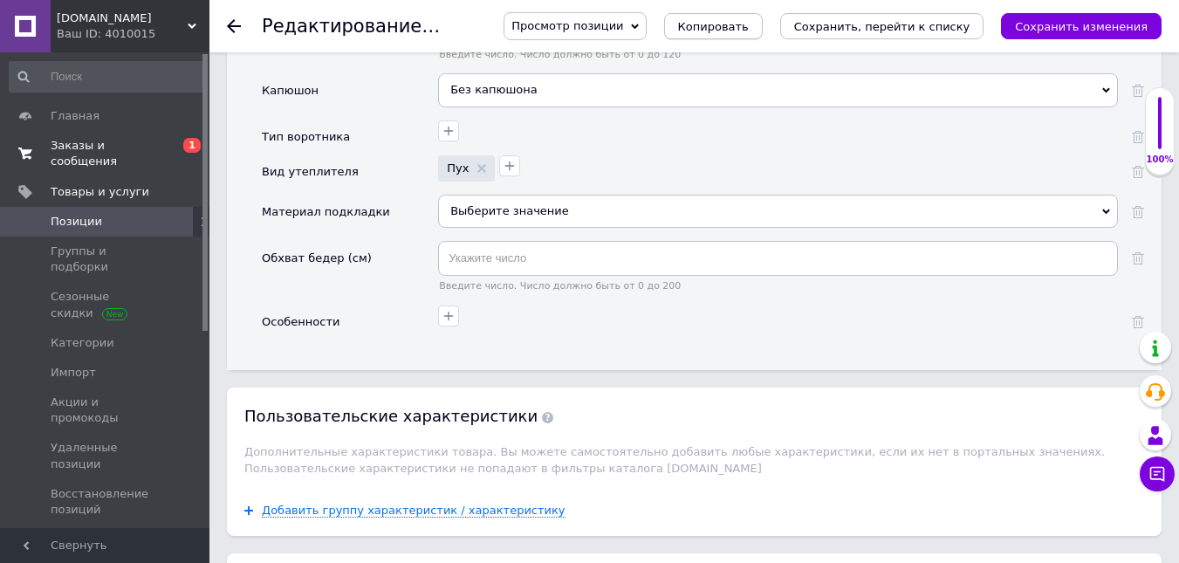
click at [749, 29] on span "Копировать" at bounding box center [713, 26] width 71 height 13
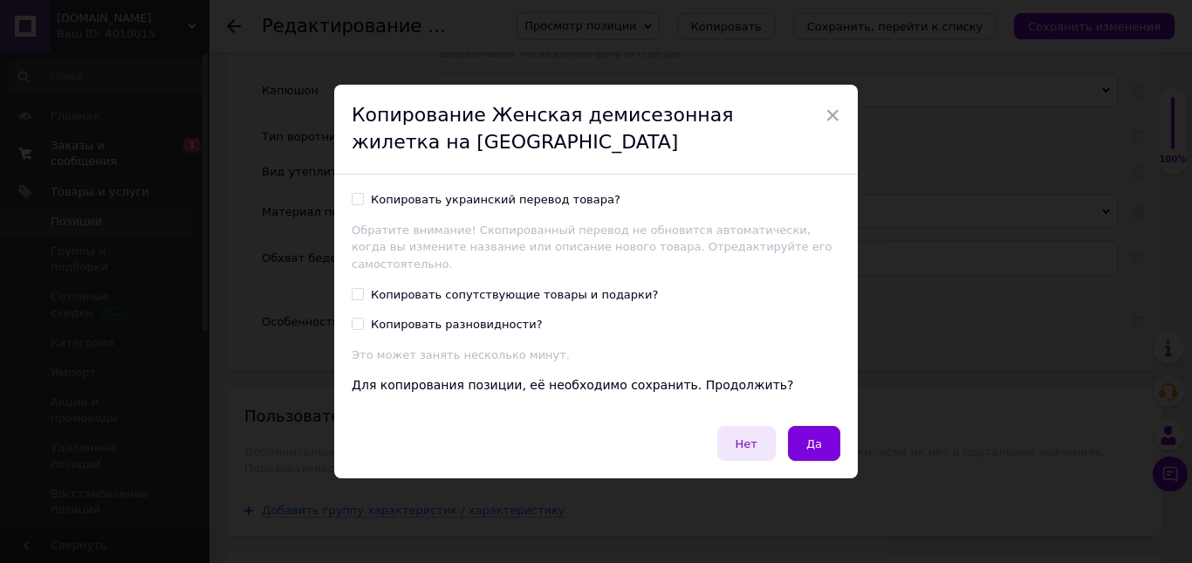
drag, startPoint x: 494, startPoint y: 209, endPoint x: 740, endPoint y: 426, distance: 328.2
click at [494, 208] on div "Копировать украинский перевод товара?" at bounding box center [496, 200] width 250 height 16
click at [363, 204] on input "Копировать украинский перевод товара?" at bounding box center [357, 198] width 11 height 11
checkbox input "true"
click at [804, 430] on button "Да" at bounding box center [814, 443] width 52 height 35
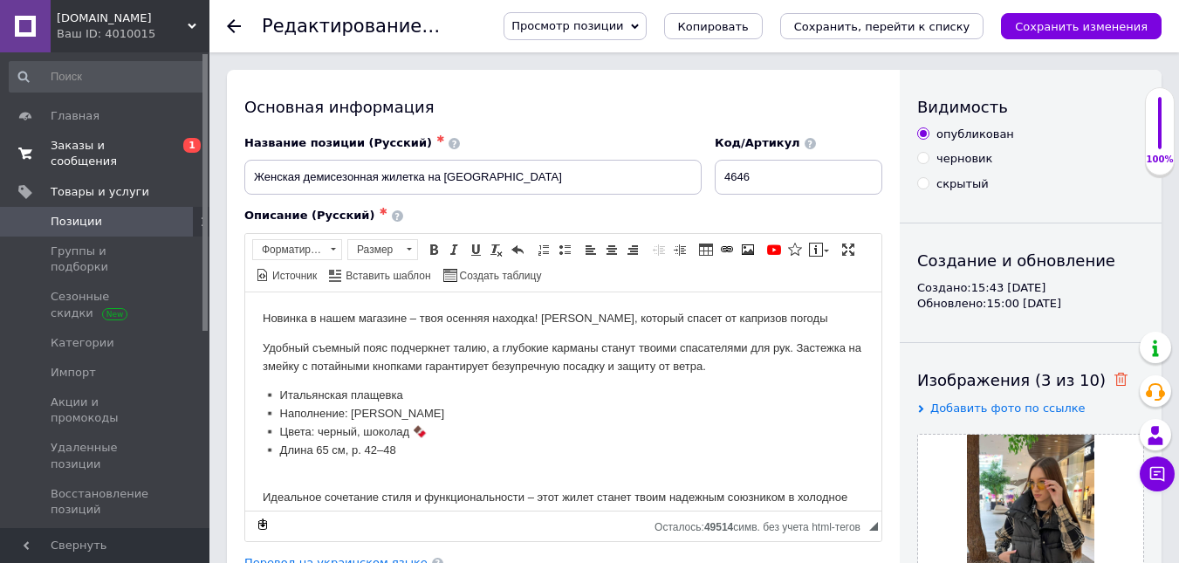
click at [1114, 379] on icon at bounding box center [1120, 379] width 13 height 13
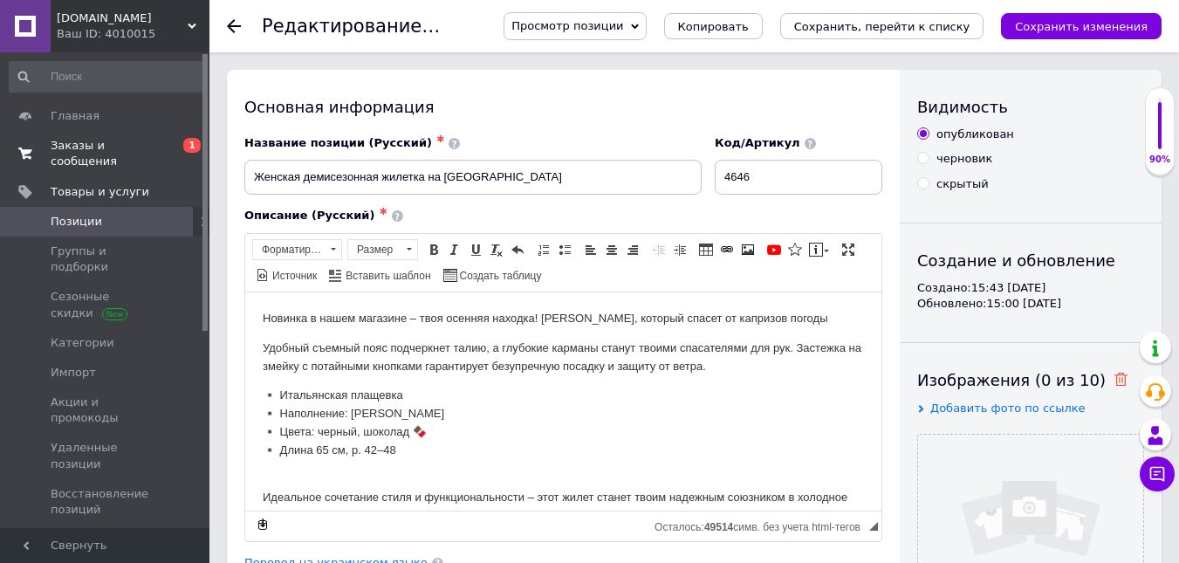
click at [1043, 469] on input "file" at bounding box center [1030, 546] width 225 height 225
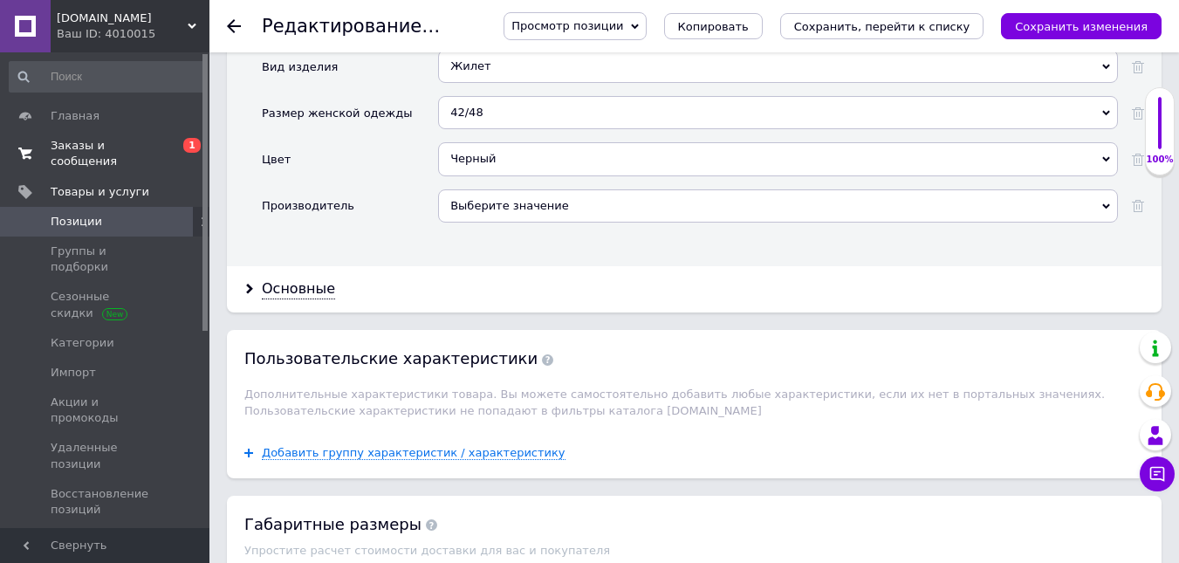
drag, startPoint x: 469, startPoint y: 298, endPoint x: 477, endPoint y: 292, distance: 10.2
click at [470, 175] on div "Черный" at bounding box center [778, 158] width 680 height 33
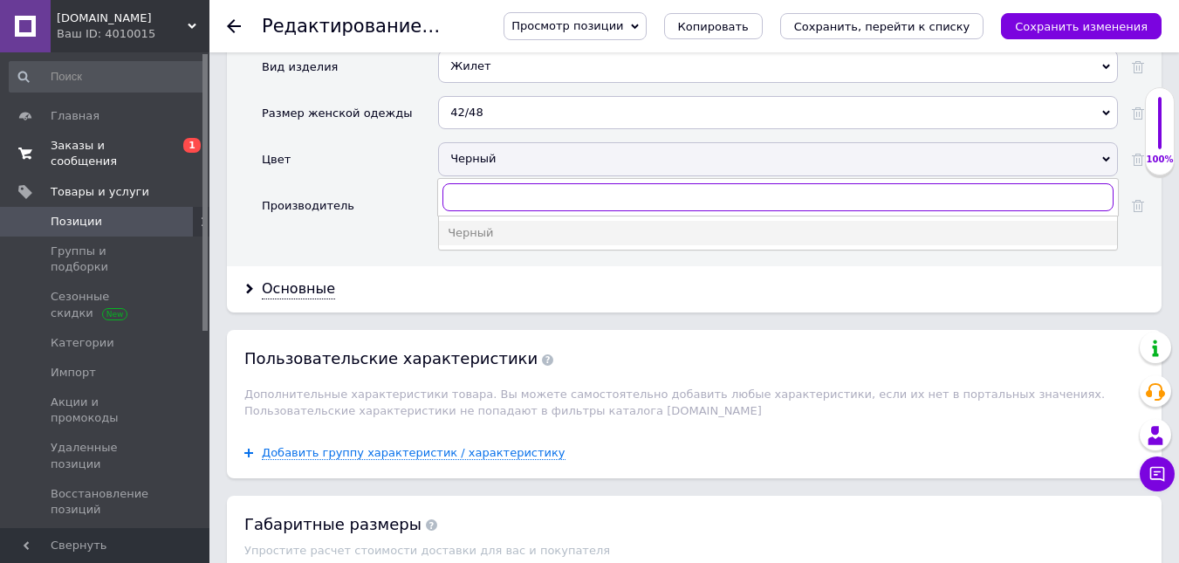
scroll to position [1680, 0]
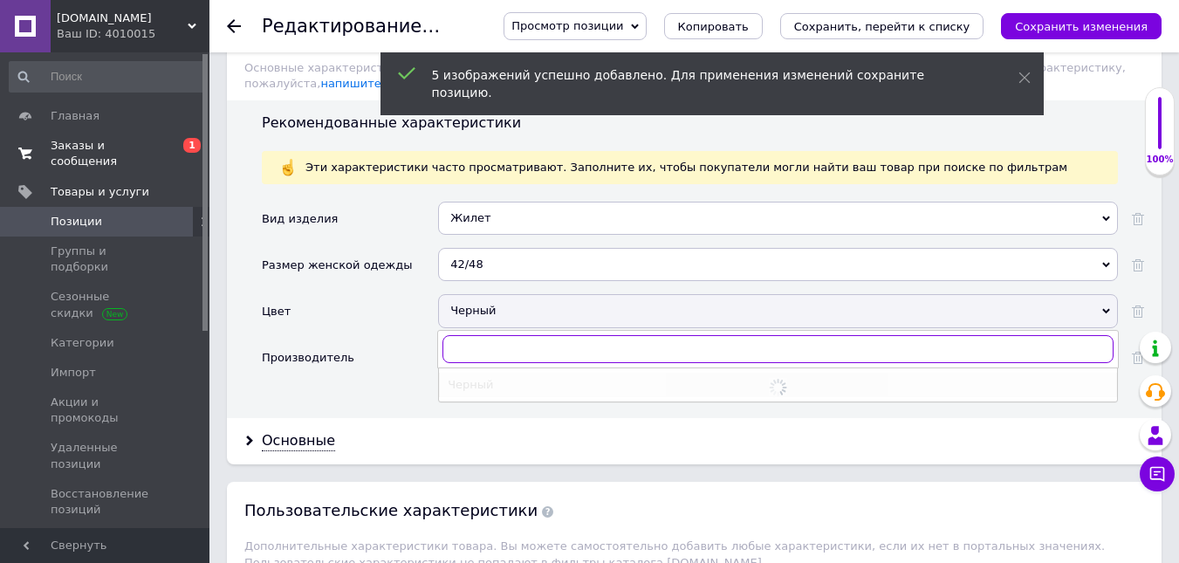
type input "щ"
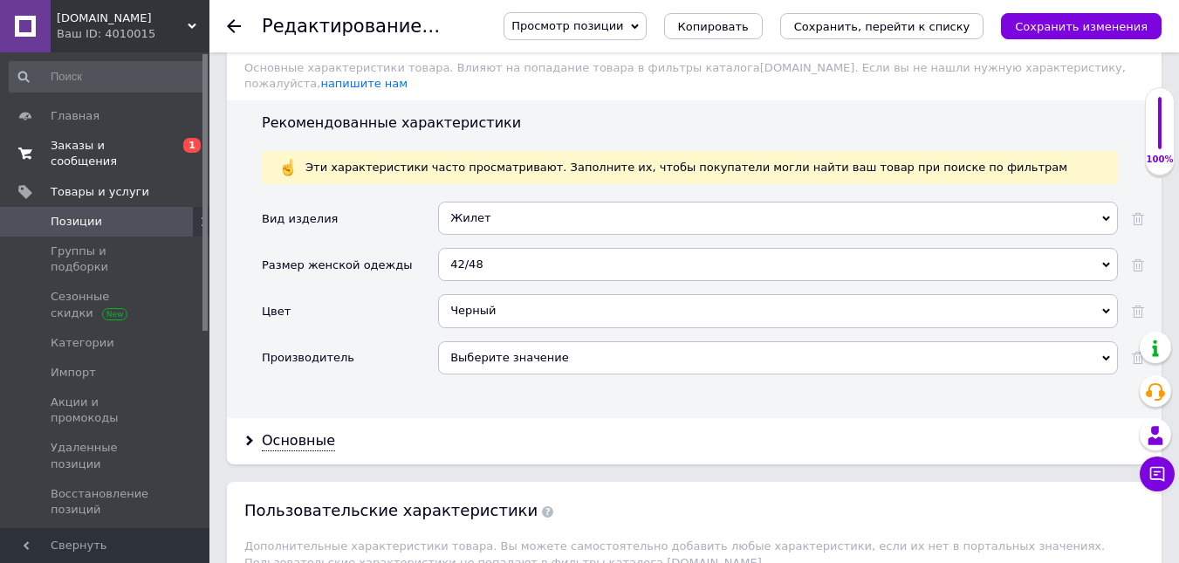
drag, startPoint x: 496, startPoint y: 383, endPoint x: 507, endPoint y: 303, distance: 81.1
click at [497, 381] on div "Вид изделия Жилет Жилет Размер женской одежды 42/48 42/48 Цвет Черный Черный Бе…" at bounding box center [703, 303] width 882 height 203
click at [506, 299] on div "Черный" at bounding box center [778, 310] width 680 height 33
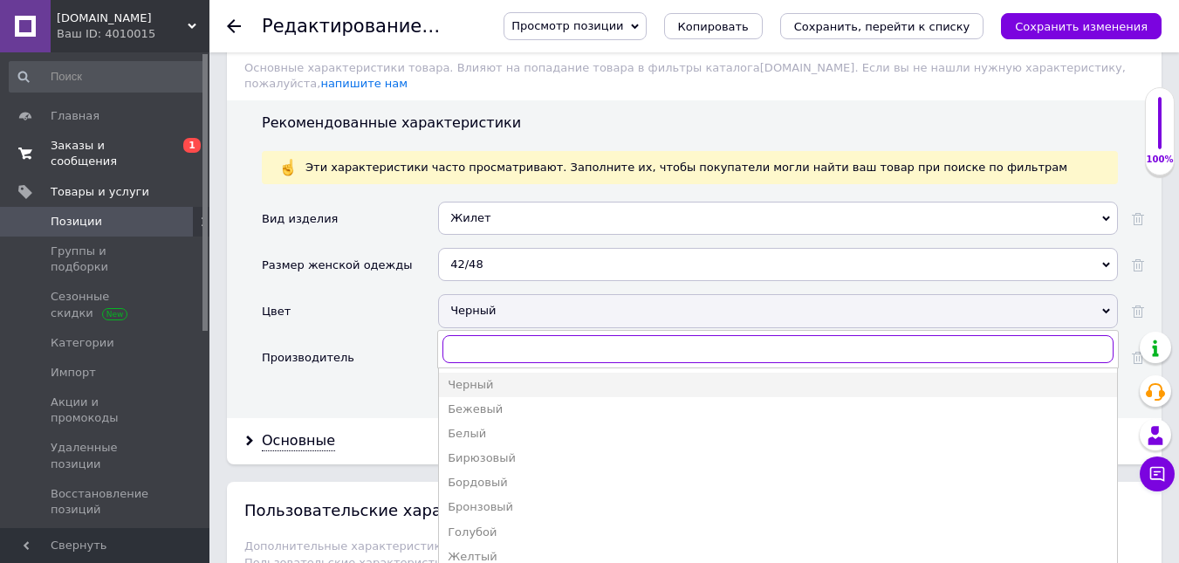
type input "ш"
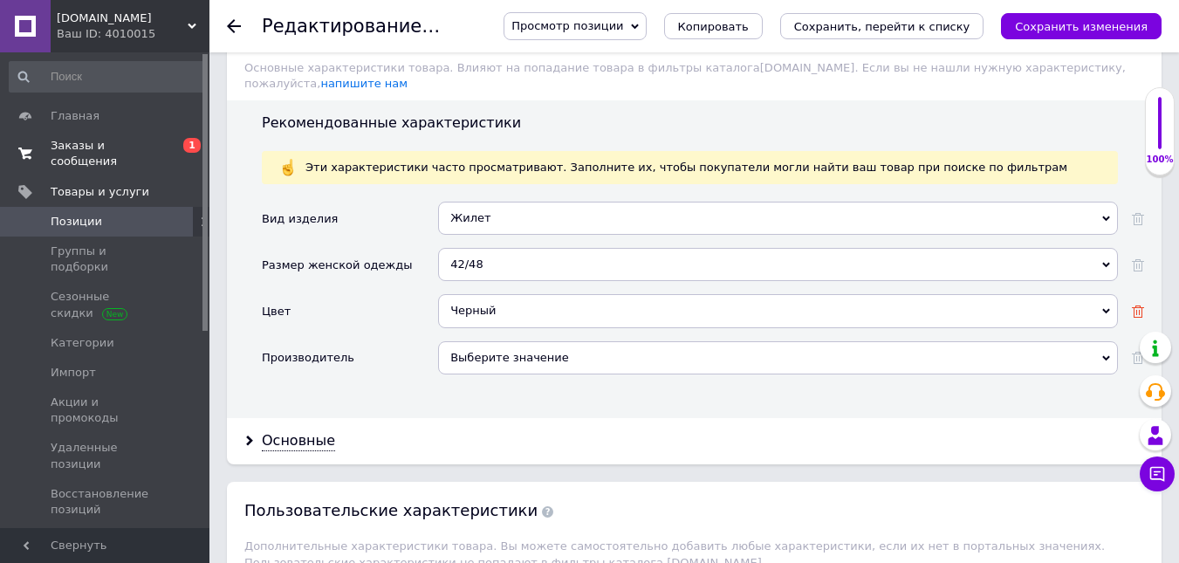
click at [1141, 305] on use at bounding box center [1138, 311] width 12 height 12
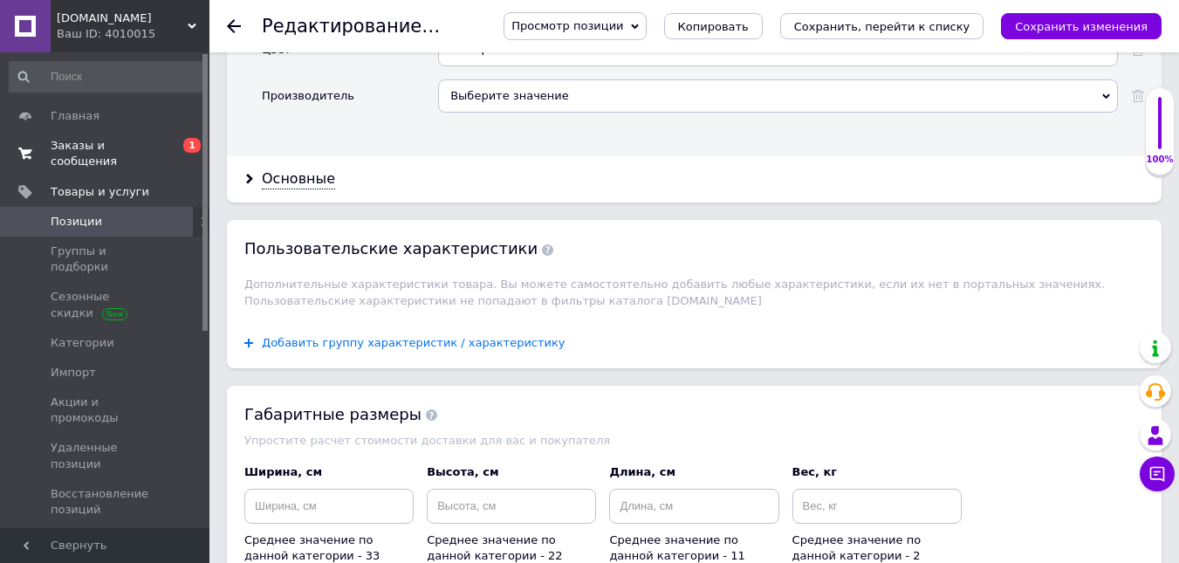
click at [334, 336] on span "Добавить группу характеристик / характеристику" at bounding box center [414, 343] width 304 height 14
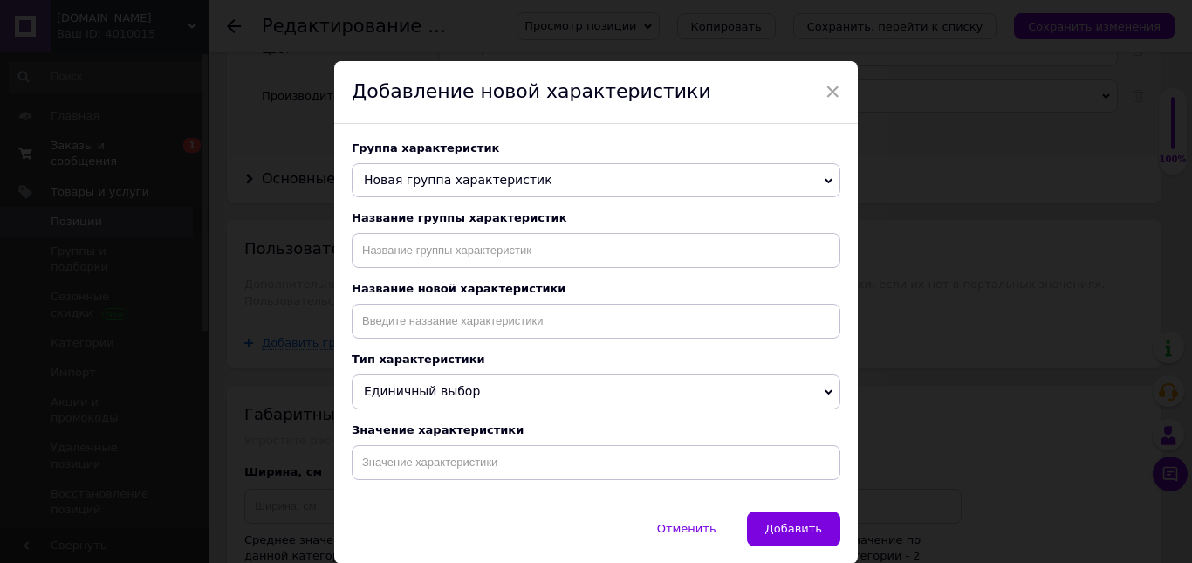
drag, startPoint x: 402, startPoint y: 233, endPoint x: 414, endPoint y: 199, distance: 36.2
click at [403, 231] on div "Название группы характеристик" at bounding box center [596, 239] width 489 height 57
click at [418, 191] on span "Новая группа характеристик" at bounding box center [596, 180] width 489 height 35
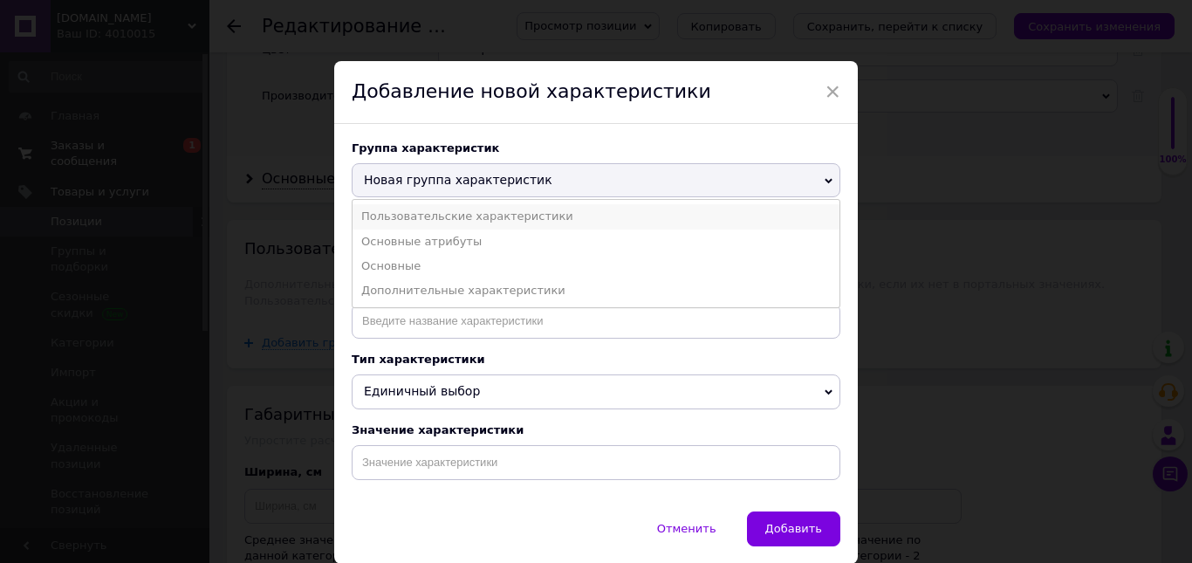
click at [453, 213] on li "Пользовательские характеристики" at bounding box center [595, 216] width 487 height 24
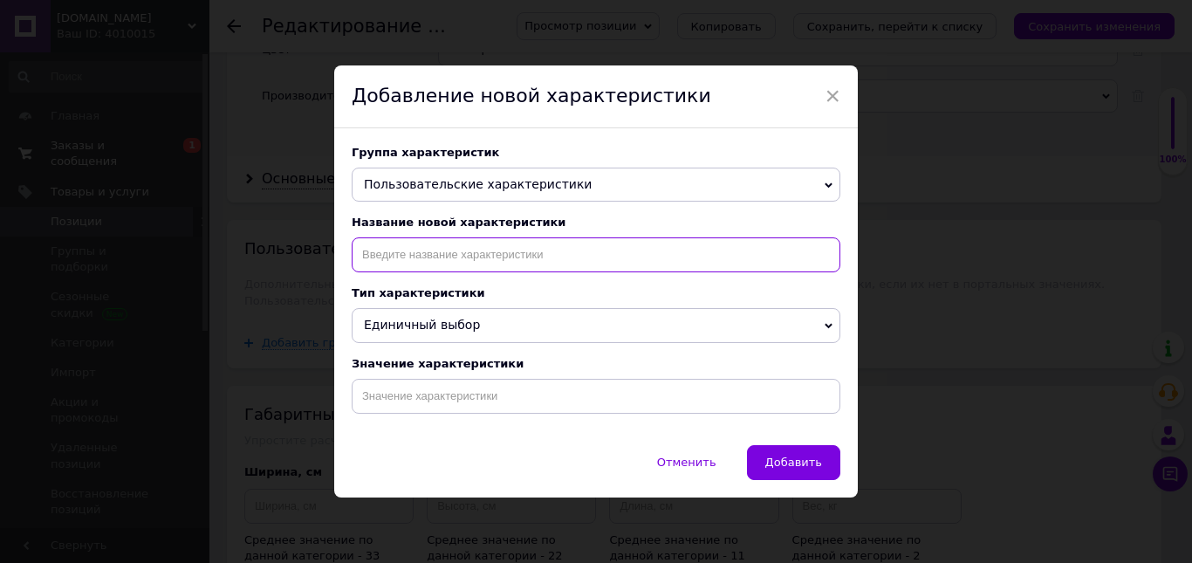
click at [422, 250] on input at bounding box center [596, 254] width 489 height 35
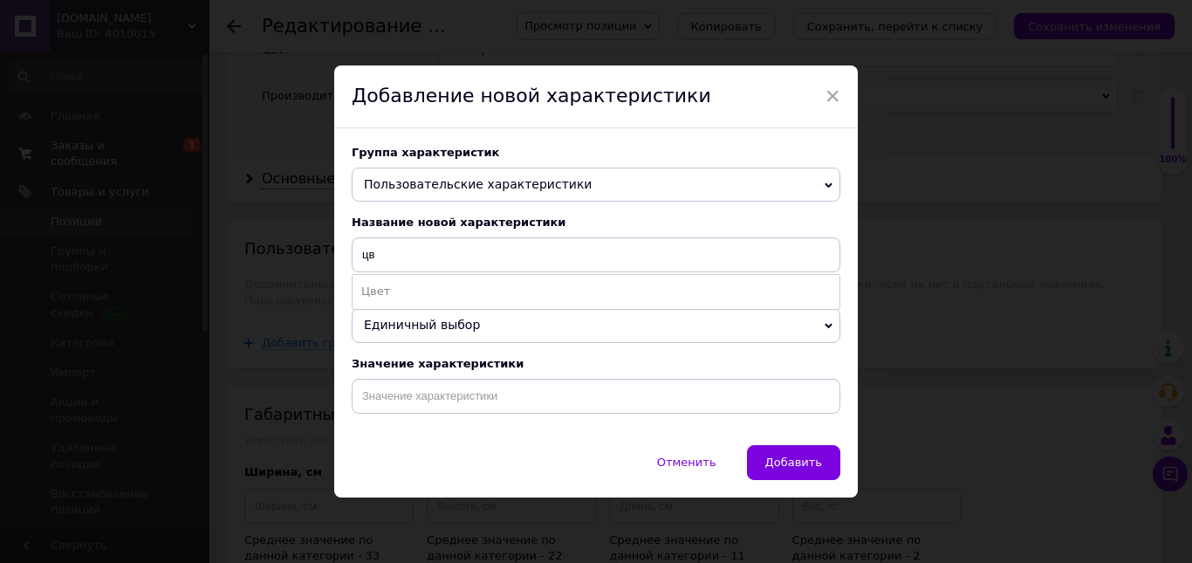
drag, startPoint x: 418, startPoint y: 290, endPoint x: 475, endPoint y: 401, distance: 125.2
click at [418, 291] on li "Цвет" at bounding box center [595, 291] width 487 height 24
type input "Цвет"
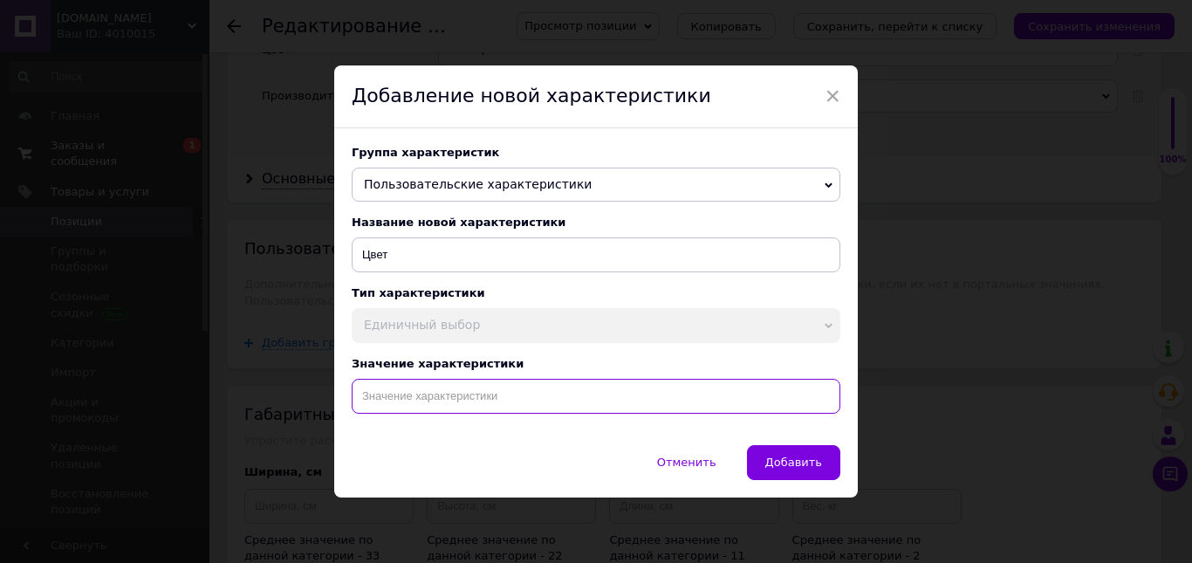
click at [475, 398] on input at bounding box center [596, 396] width 489 height 35
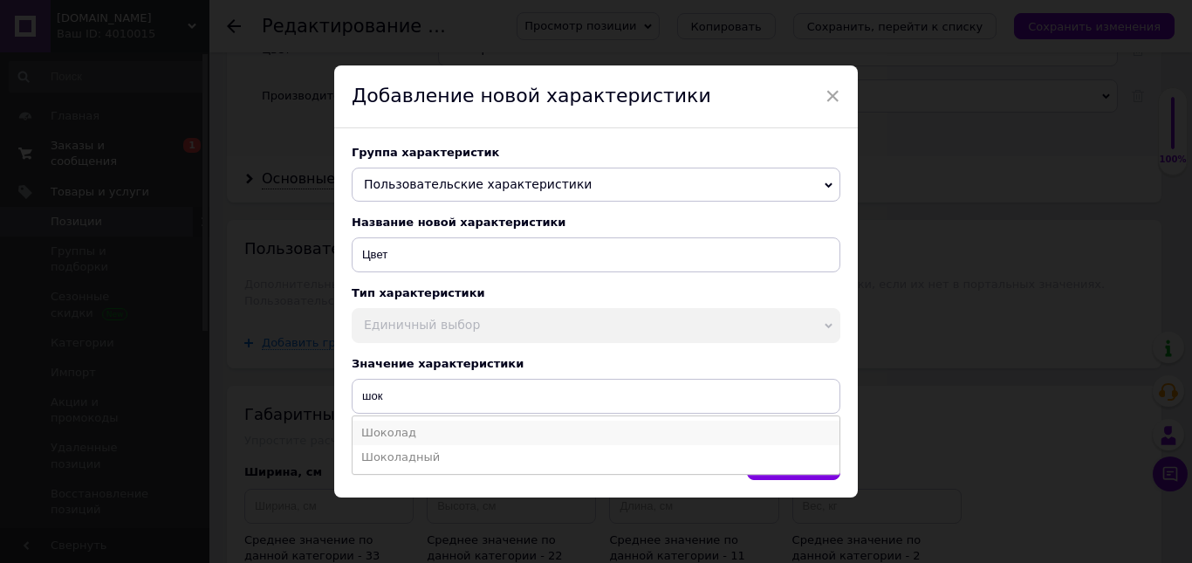
click at [453, 429] on li "Шоколад" at bounding box center [595, 433] width 487 height 24
type input "Шоколад"
click at [778, 462] on span "Добавить" at bounding box center [793, 461] width 57 height 13
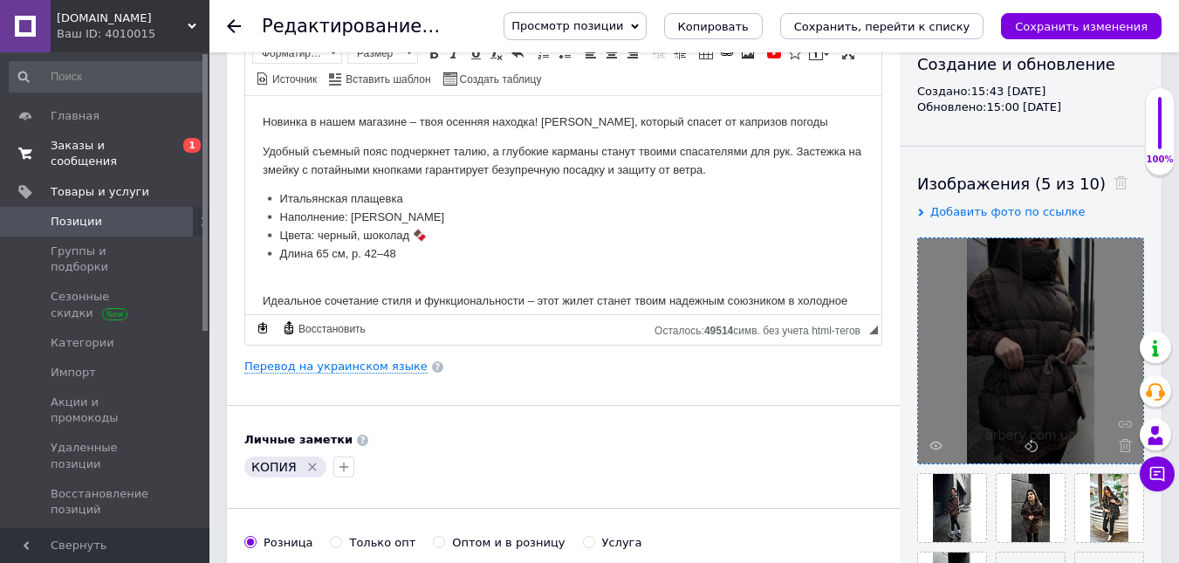
scroll to position [247, 0]
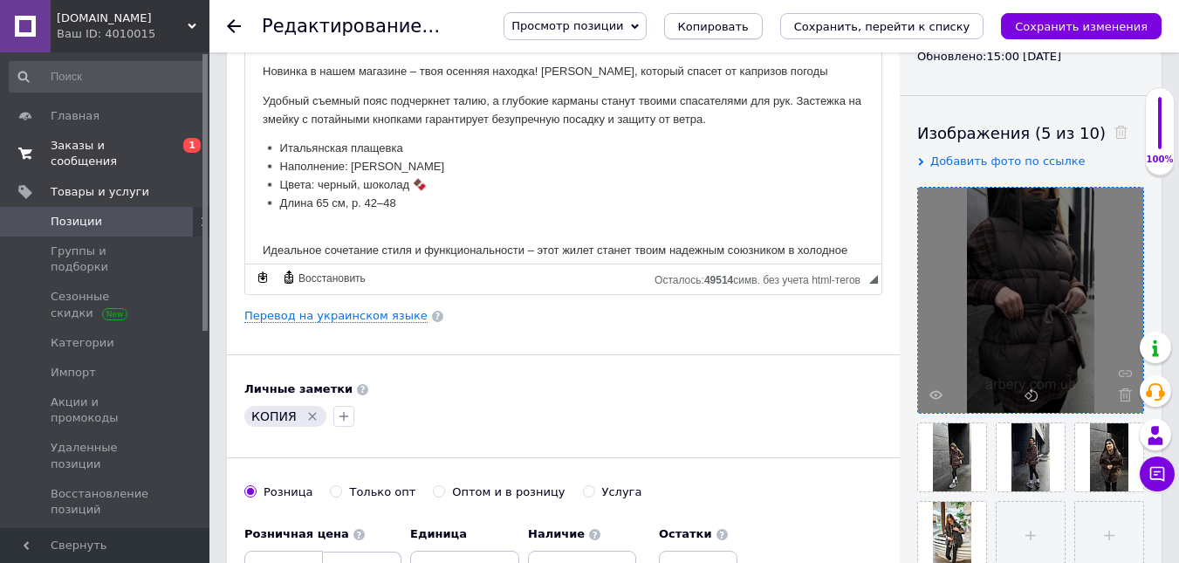
click at [746, 26] on span "Копировать" at bounding box center [713, 26] width 71 height 13
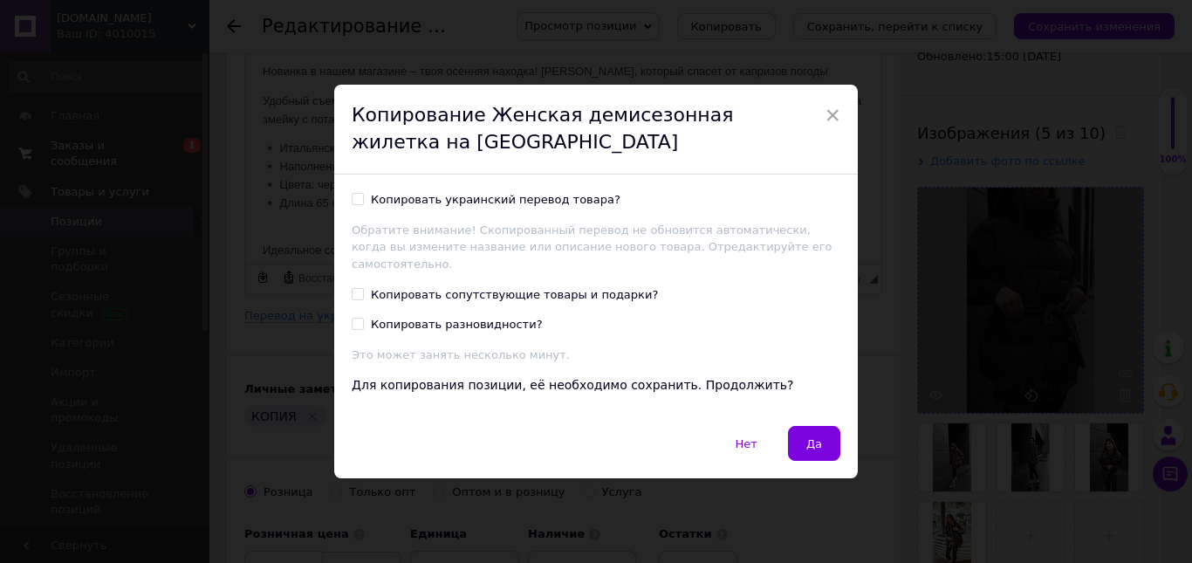
drag, startPoint x: 530, startPoint y: 202, endPoint x: 738, endPoint y: 414, distance: 296.1
click at [530, 203] on div "Копировать украинский перевод товара?" at bounding box center [496, 200] width 250 height 16
click at [363, 203] on input "Копировать украинский перевод товара?" at bounding box center [357, 198] width 11 height 11
checkbox input "true"
drag, startPoint x: 804, startPoint y: 439, endPoint x: 484, endPoint y: 551, distance: 338.3
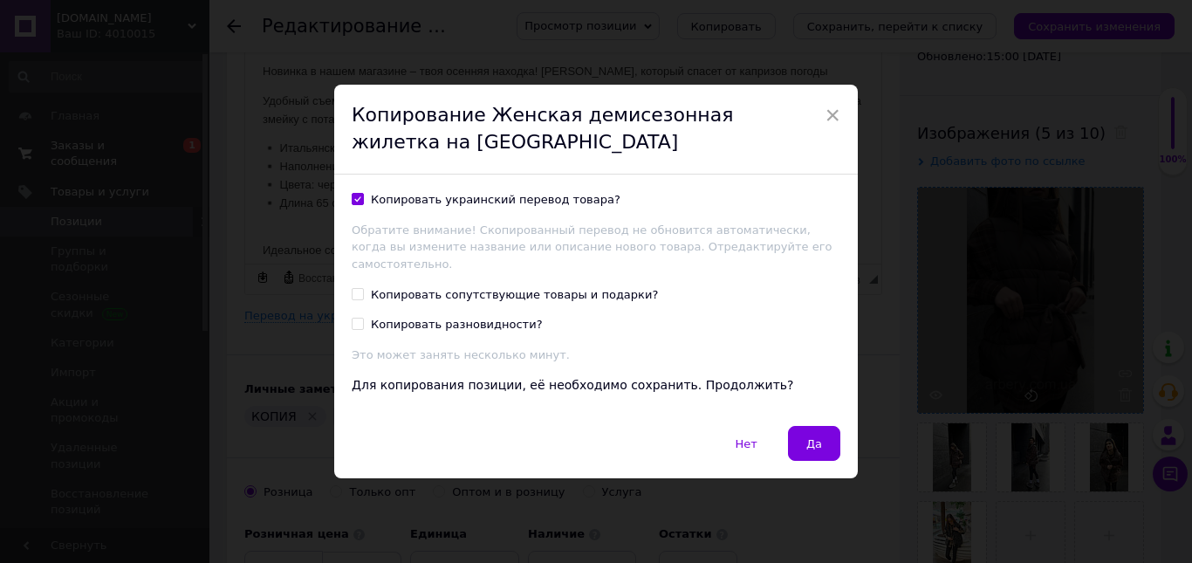
click at [801, 438] on button "Да" at bounding box center [814, 443] width 52 height 35
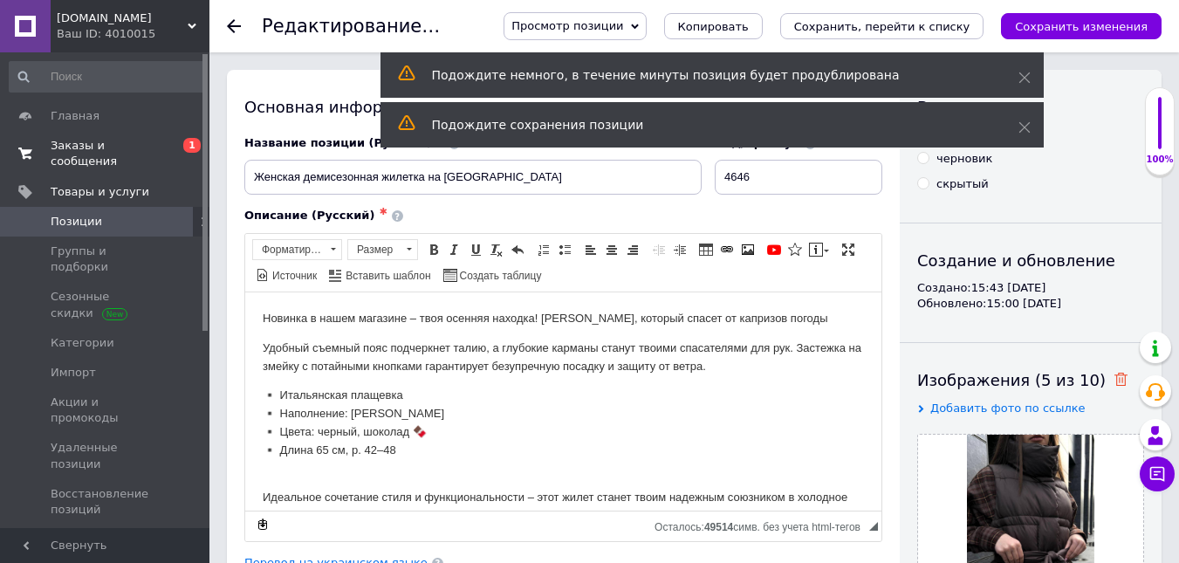
click at [1114, 373] on icon at bounding box center [1120, 379] width 13 height 13
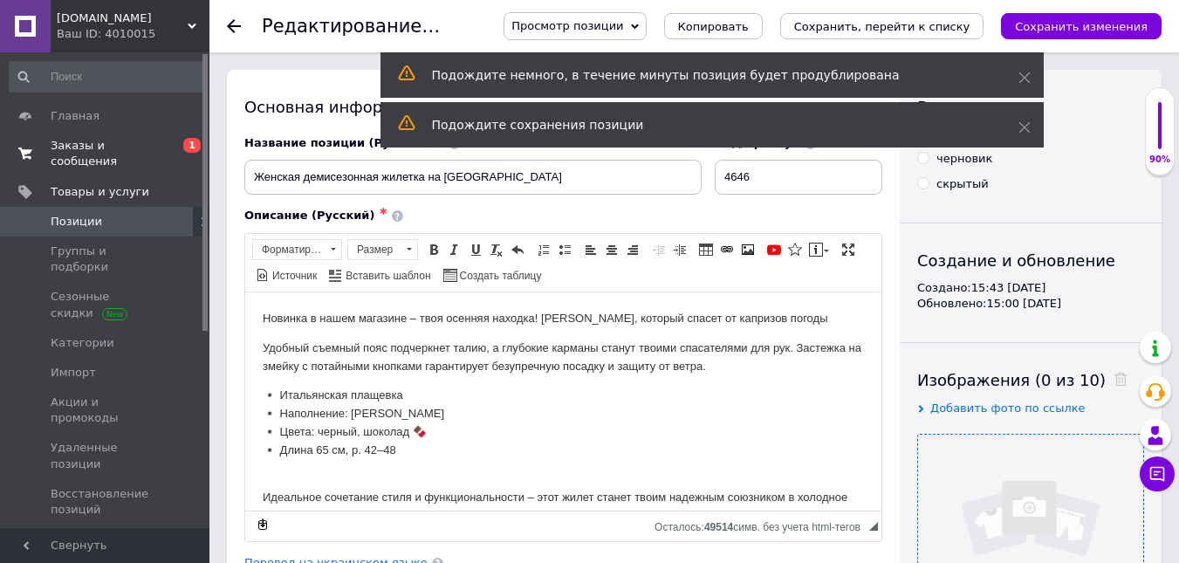
click at [1014, 517] on input "file" at bounding box center [1030, 546] width 225 height 225
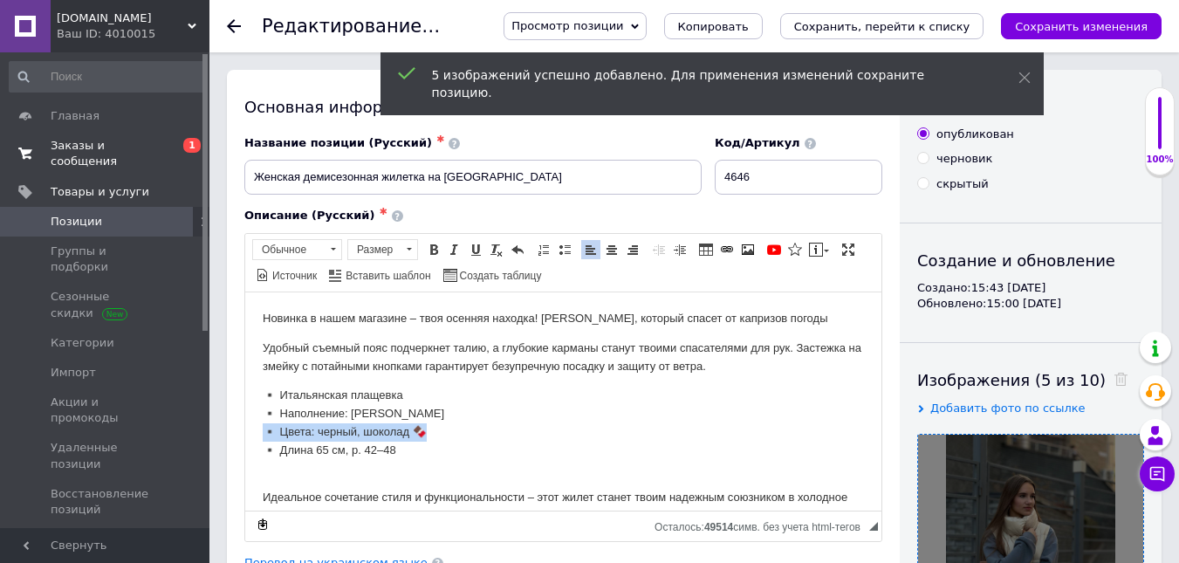
drag, startPoint x: 455, startPoint y: 430, endPoint x: 263, endPoint y: 429, distance: 191.9
click at [263, 429] on p "▪️ Итальянская плащевка ▪️ Наполнение: эко пух ▪️ Цвета: черный, шоколад 🍫 ▪️ Д…" at bounding box center [563, 422] width 601 height 72
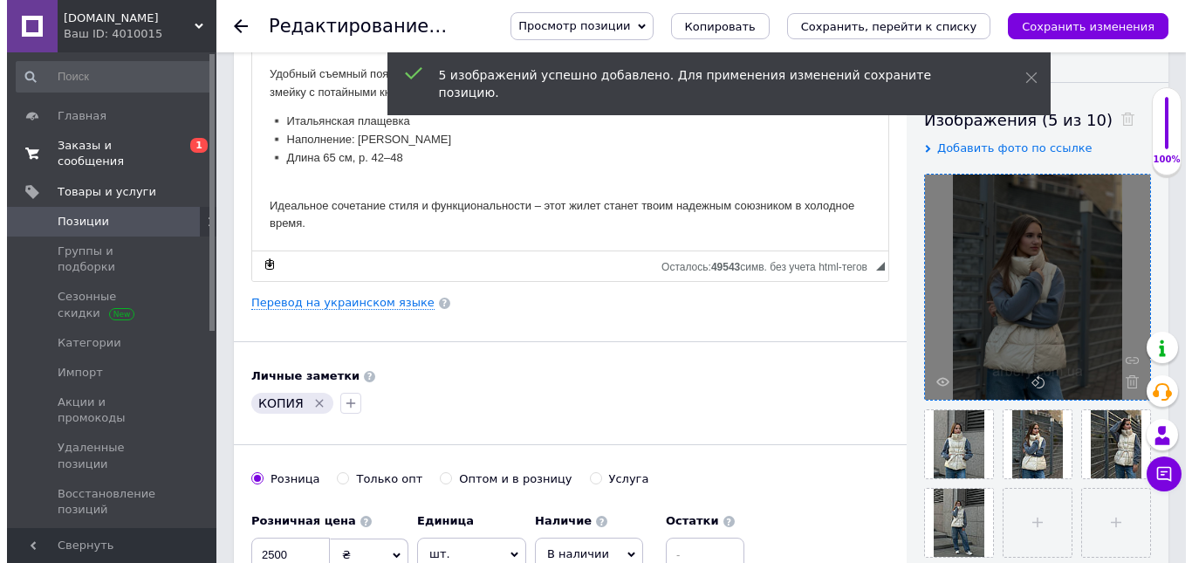
scroll to position [262, 0]
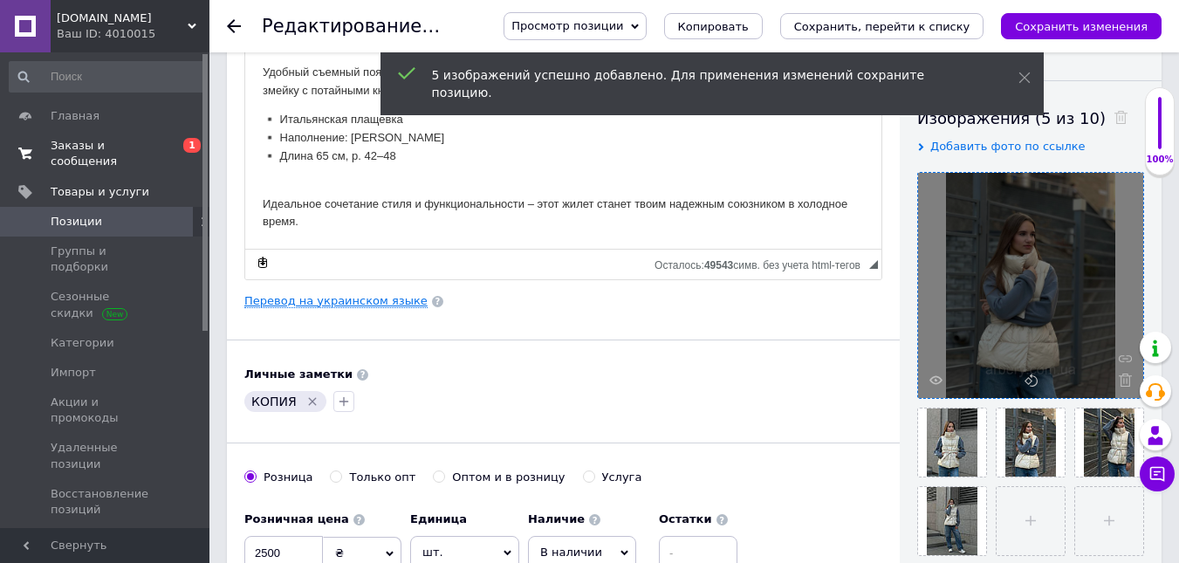
click at [387, 300] on link "Перевод на украинском языке" at bounding box center [335, 301] width 183 height 14
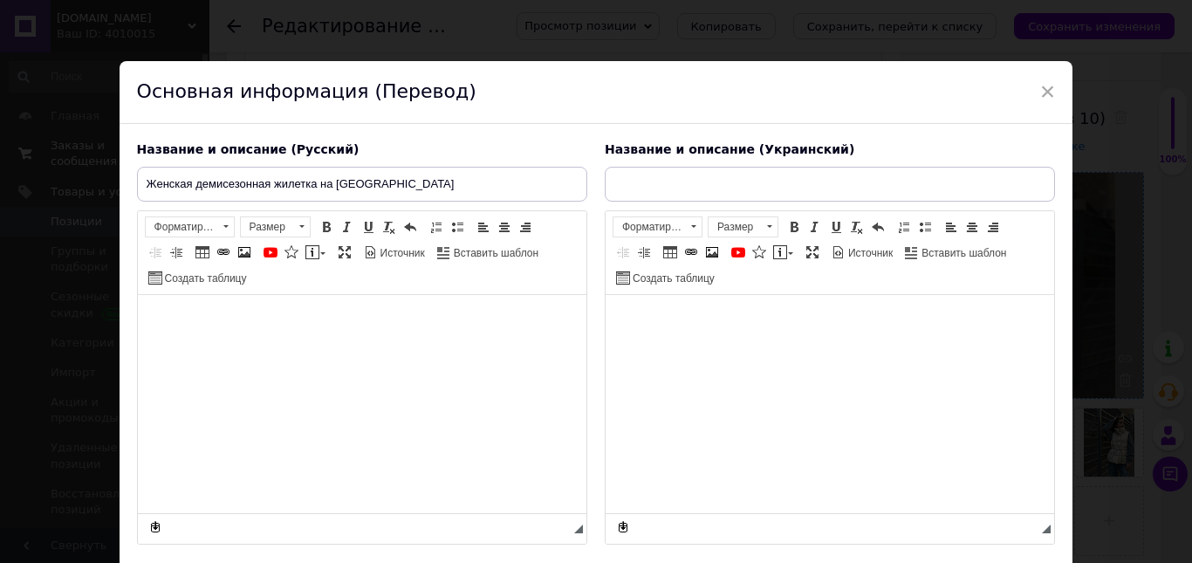
type input "Жіноча демісезонна жилетка на пуху"
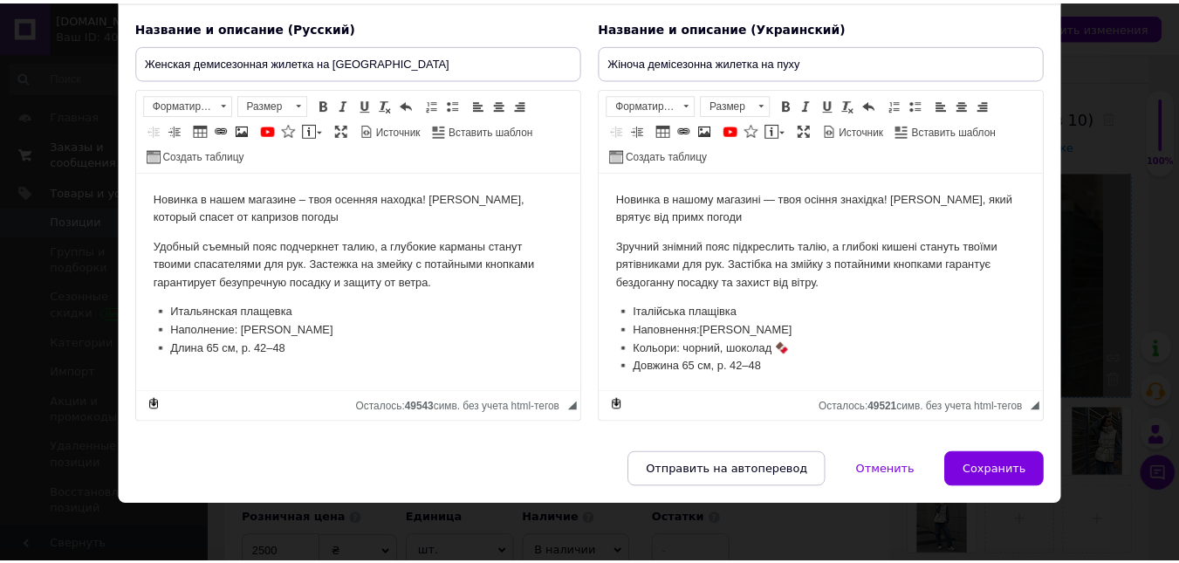
scroll to position [126, 0]
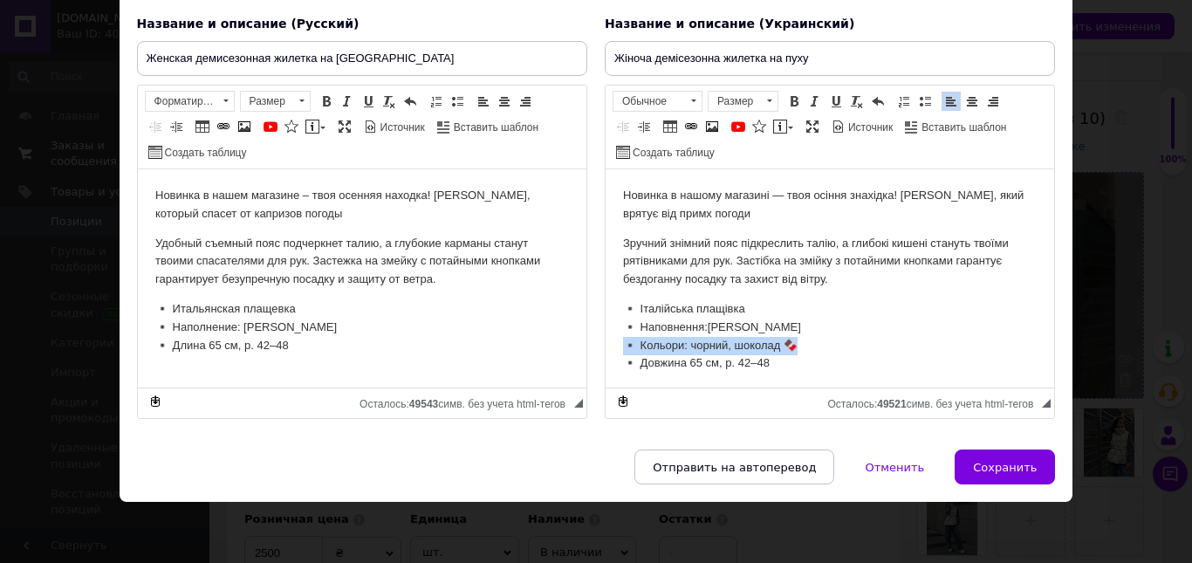
drag, startPoint x: 802, startPoint y: 337, endPoint x: 560, endPoint y: 337, distance: 241.7
click at [605, 337] on html "Новинка в нашому магазині — твоя осіння знахідка! [PERSON_NAME], який врятує ві…" at bounding box center [829, 312] width 448 height 287
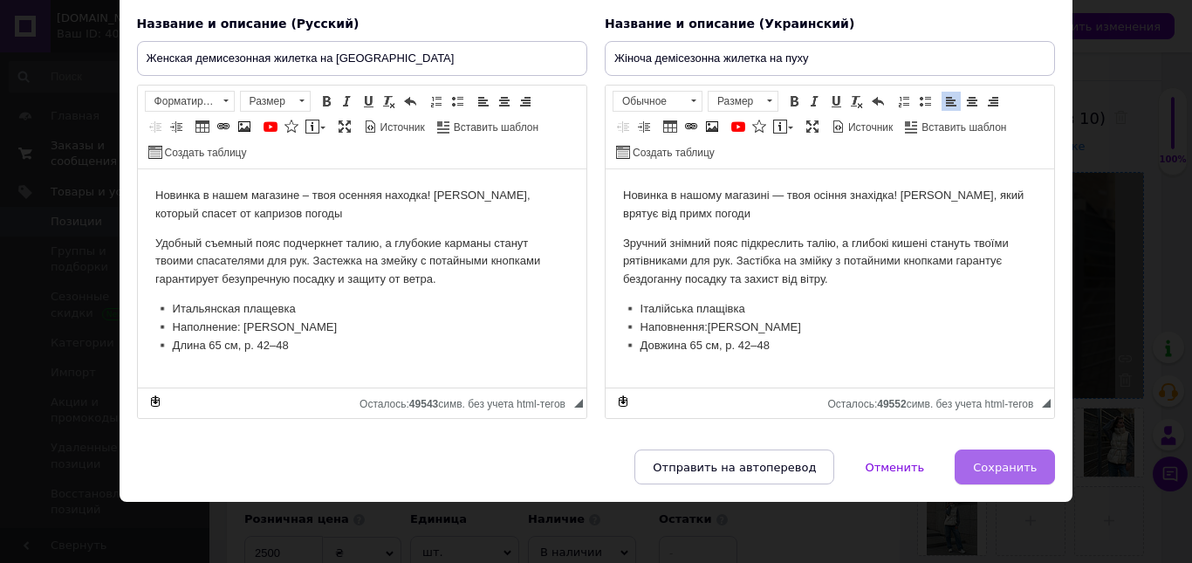
click at [985, 455] on button "Сохранить" at bounding box center [1004, 466] width 100 height 35
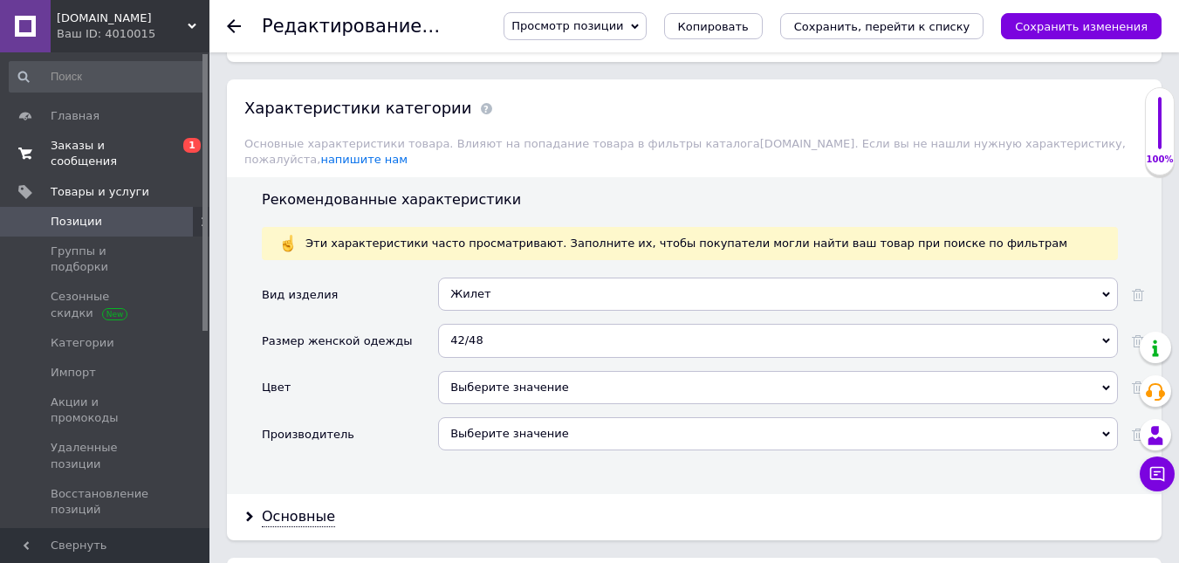
scroll to position [1658, 0]
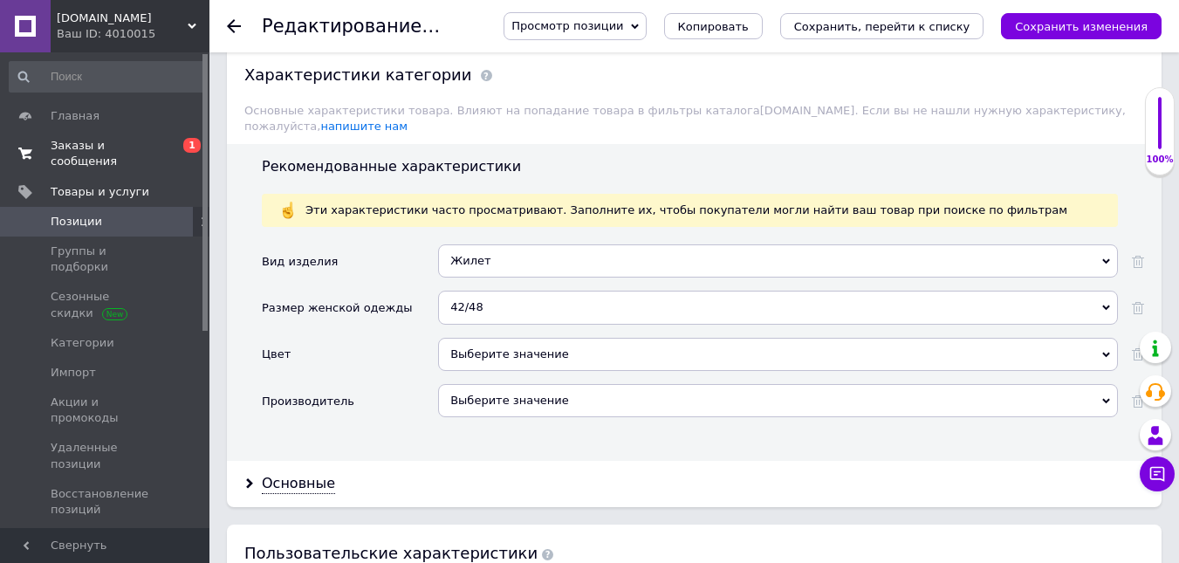
click at [483, 338] on div "Выберите значение" at bounding box center [778, 354] width 680 height 33
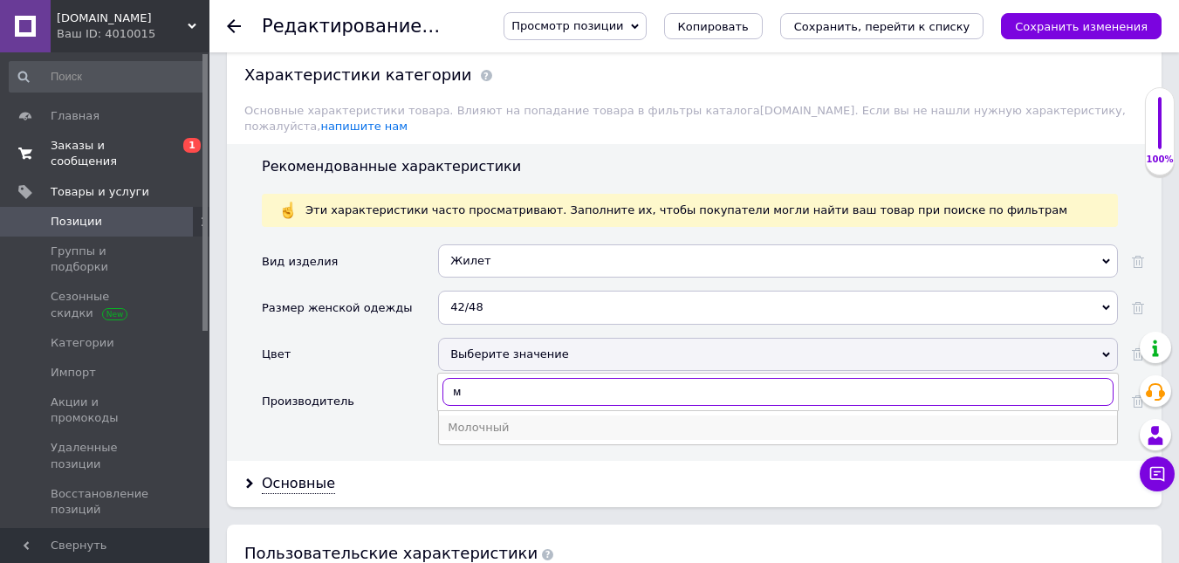
type input "м"
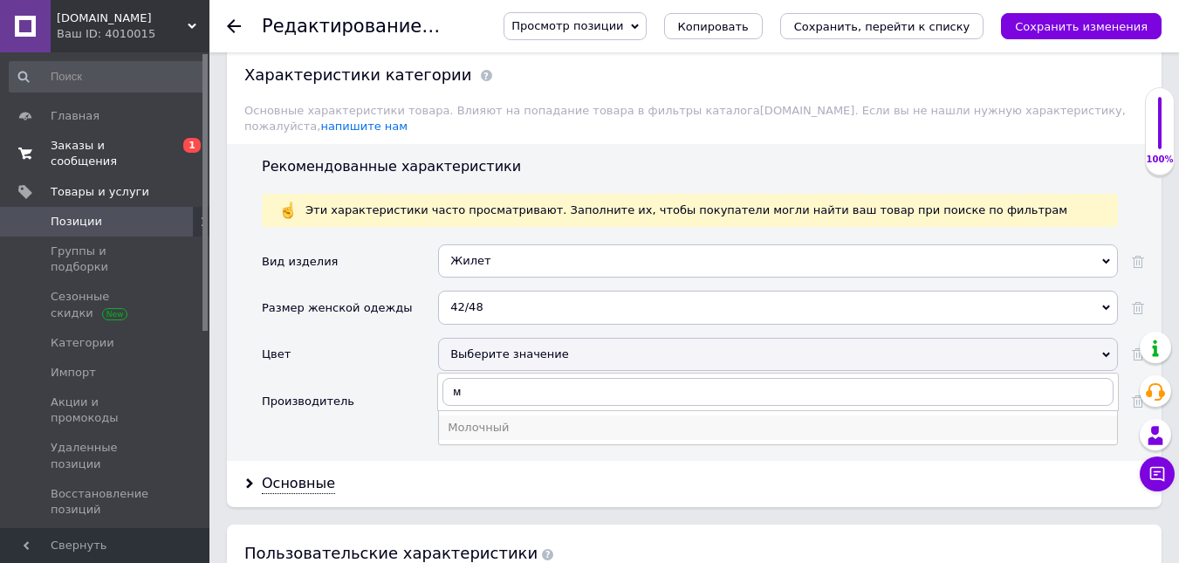
click at [526, 420] on div "Молочный" at bounding box center [778, 428] width 660 height 16
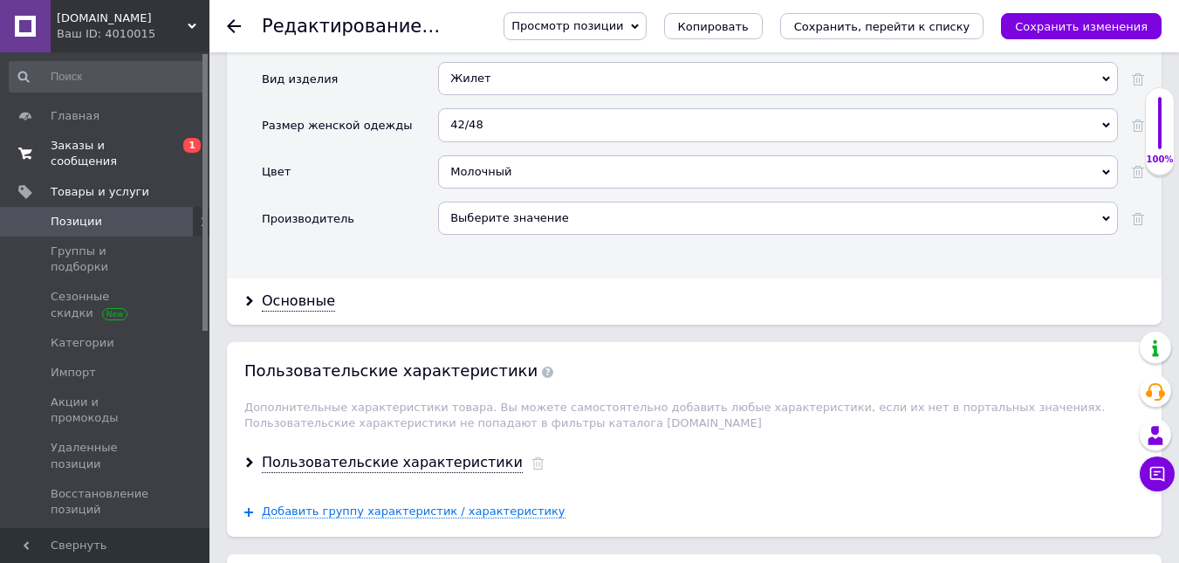
scroll to position [2007, 0]
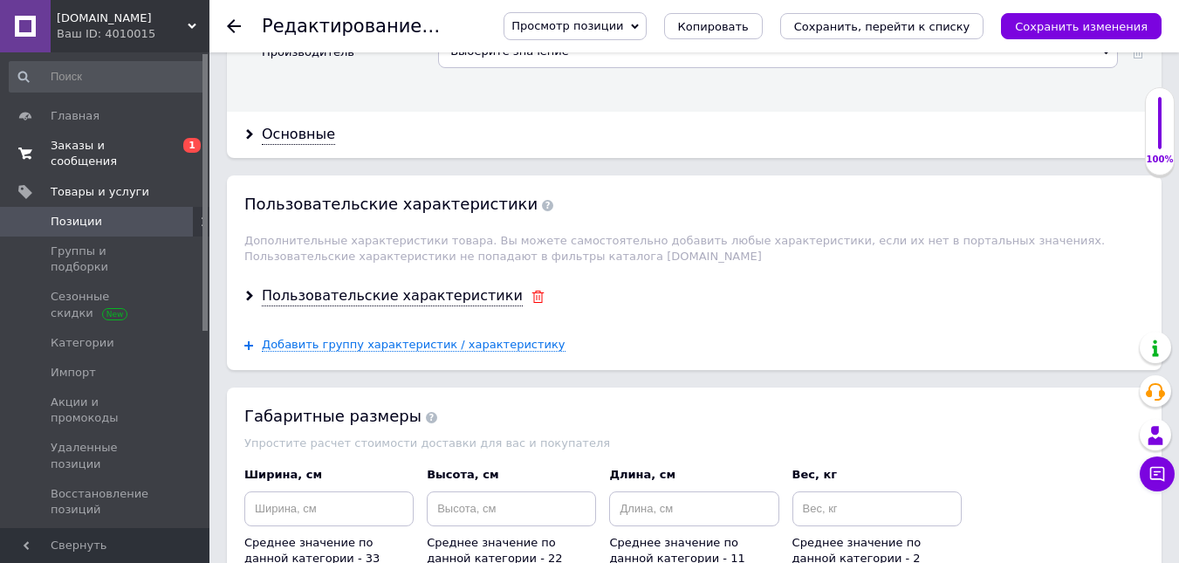
click at [531, 291] on use at bounding box center [537, 297] width 12 height 12
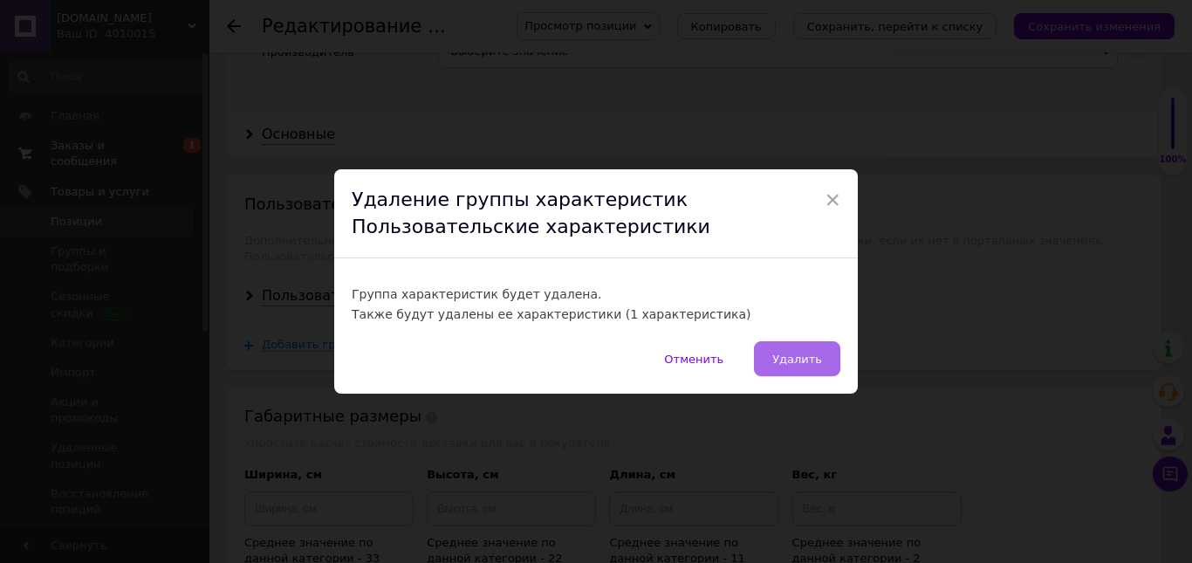
click at [819, 352] on button "Удалить" at bounding box center [797, 358] width 86 height 35
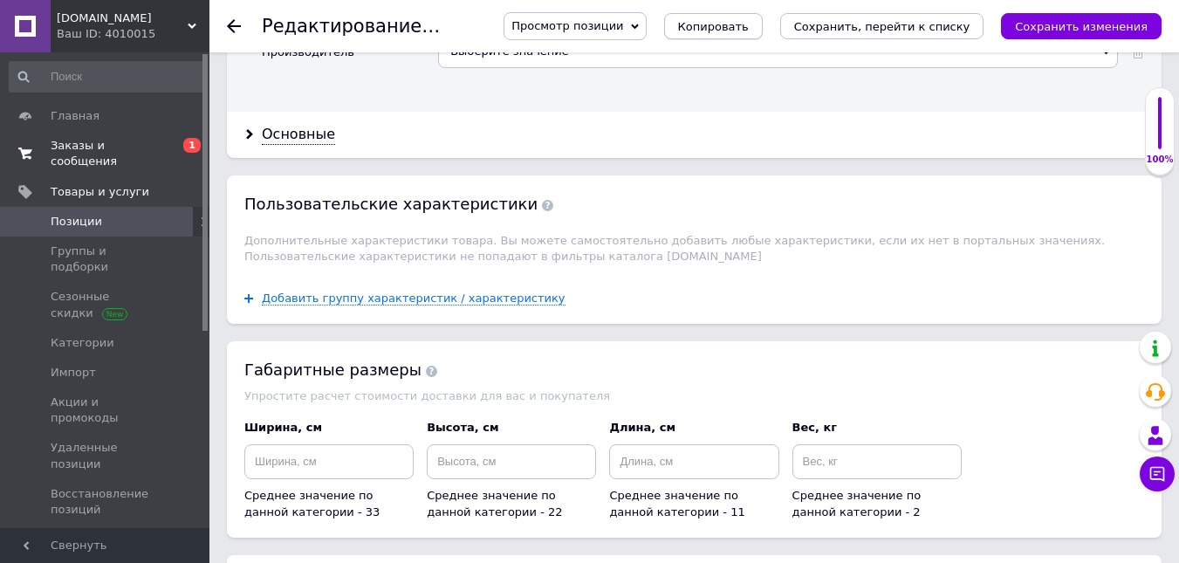
click at [760, 36] on button "Копировать" at bounding box center [713, 26] width 99 height 26
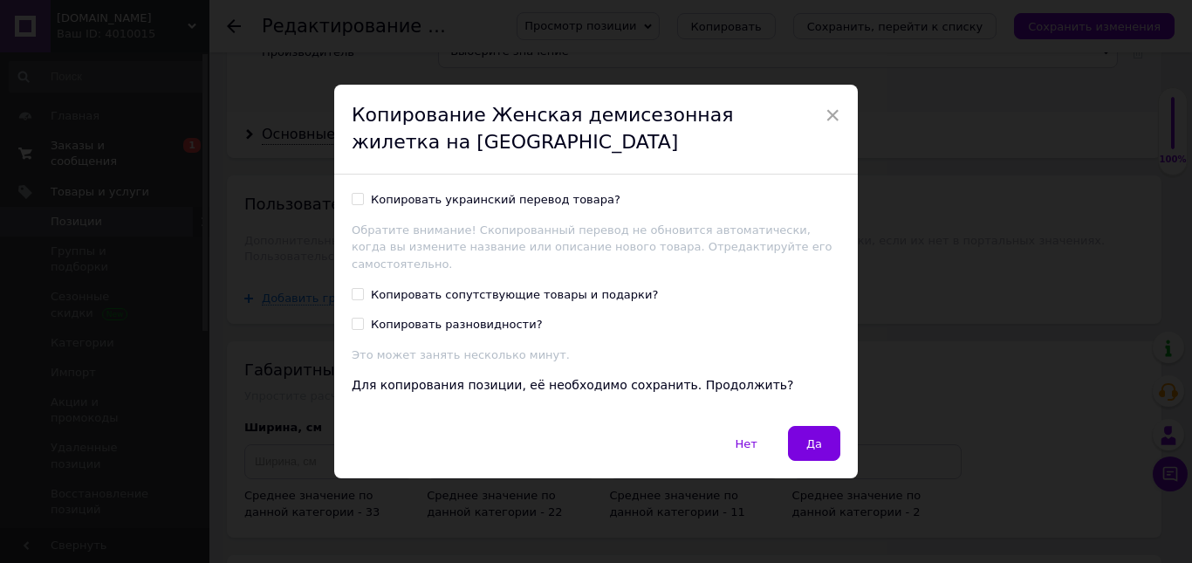
click at [505, 208] on div "Копировать украинский перевод товара?" at bounding box center [496, 200] width 250 height 16
click at [363, 204] on input "Копировать украинский перевод товара?" at bounding box center [357, 198] width 11 height 11
checkbox input "true"
click at [828, 431] on button "Да" at bounding box center [814, 443] width 52 height 35
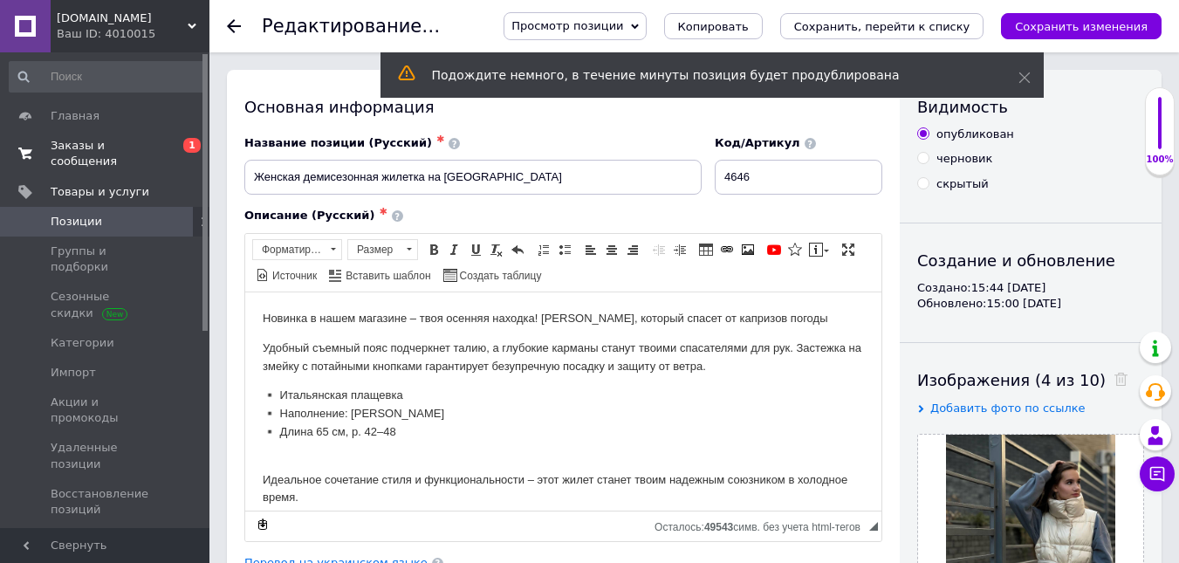
click at [1105, 386] on span at bounding box center [1116, 380] width 22 height 18
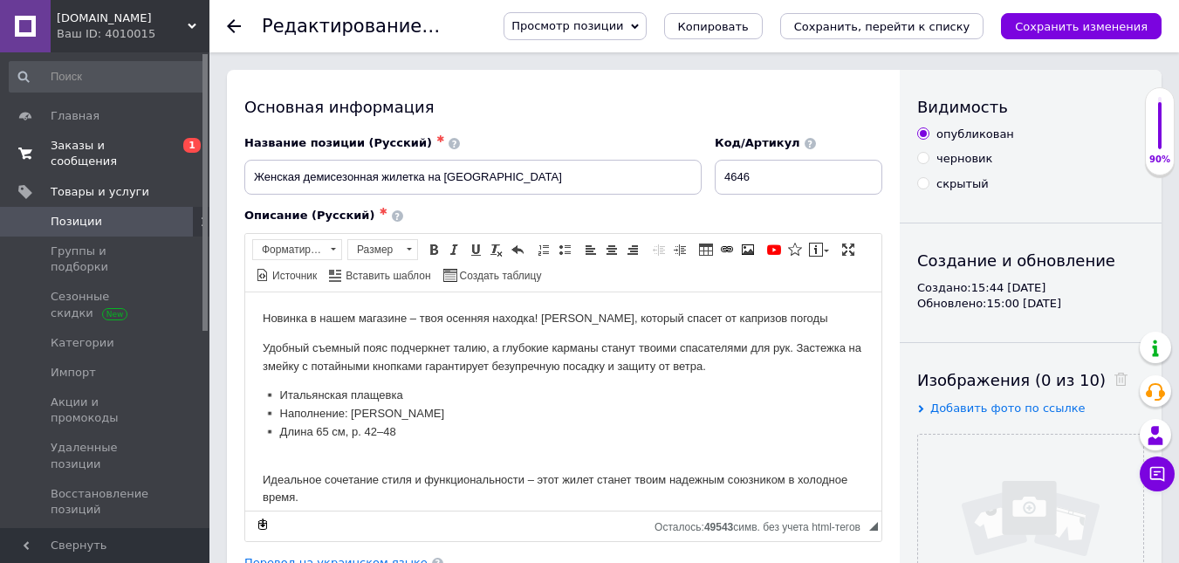
click at [1105, 371] on span at bounding box center [1116, 380] width 22 height 18
drag, startPoint x: 1031, startPoint y: 491, endPoint x: 1047, endPoint y: 469, distance: 26.9
click at [1042, 477] on input "file" at bounding box center [1030, 546] width 225 height 225
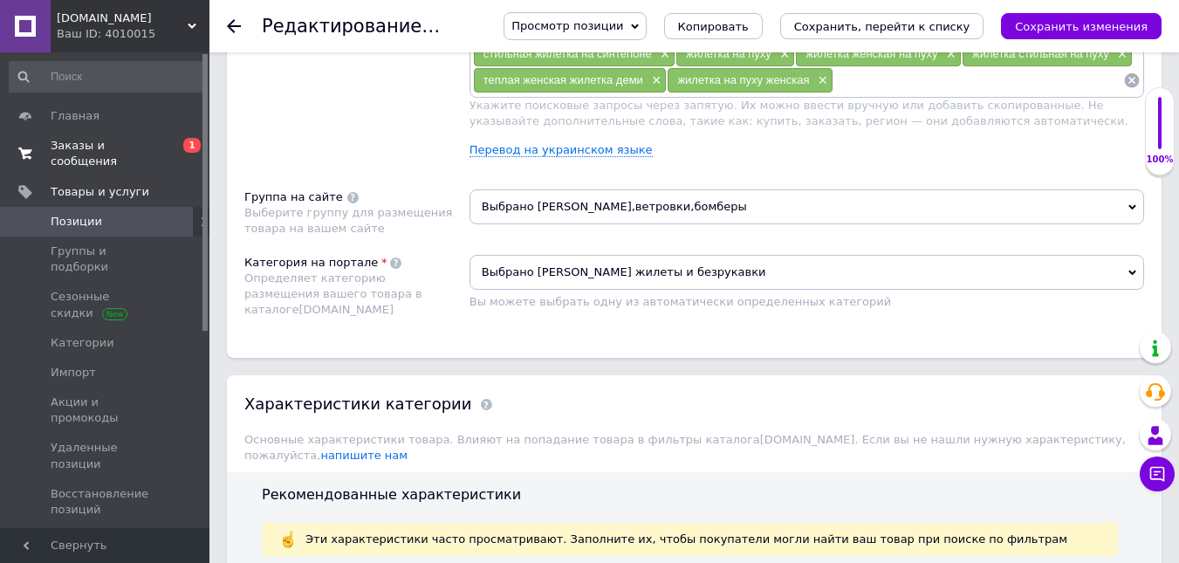
scroll to position [1506, 0]
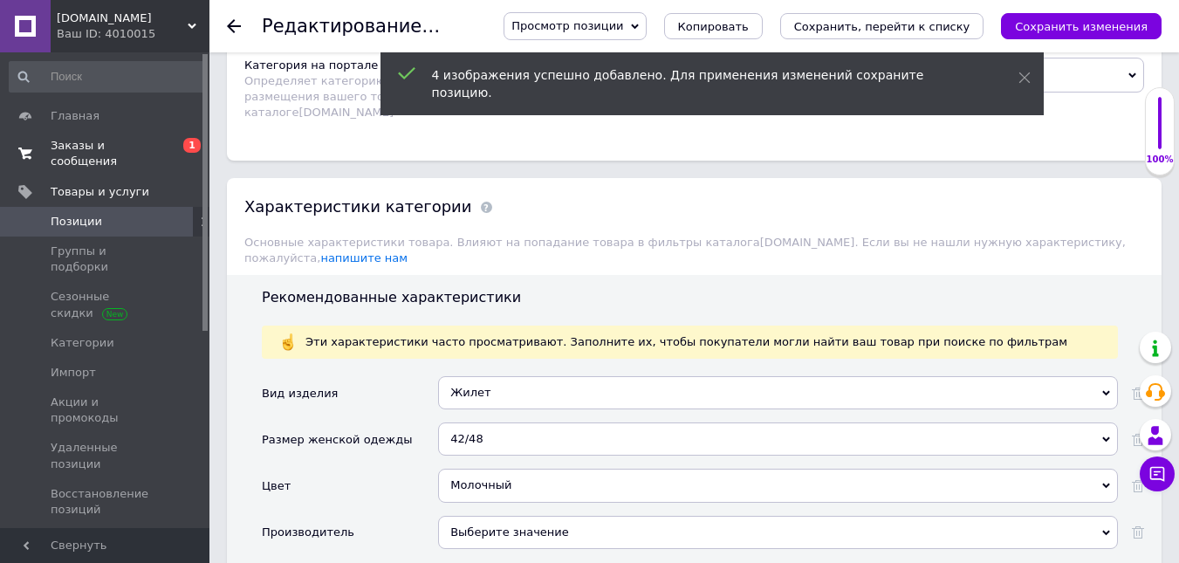
drag, startPoint x: 496, startPoint y: 475, endPoint x: 523, endPoint y: 396, distance: 83.9
click at [496, 475] on div "Молочный" at bounding box center [778, 485] width 680 height 33
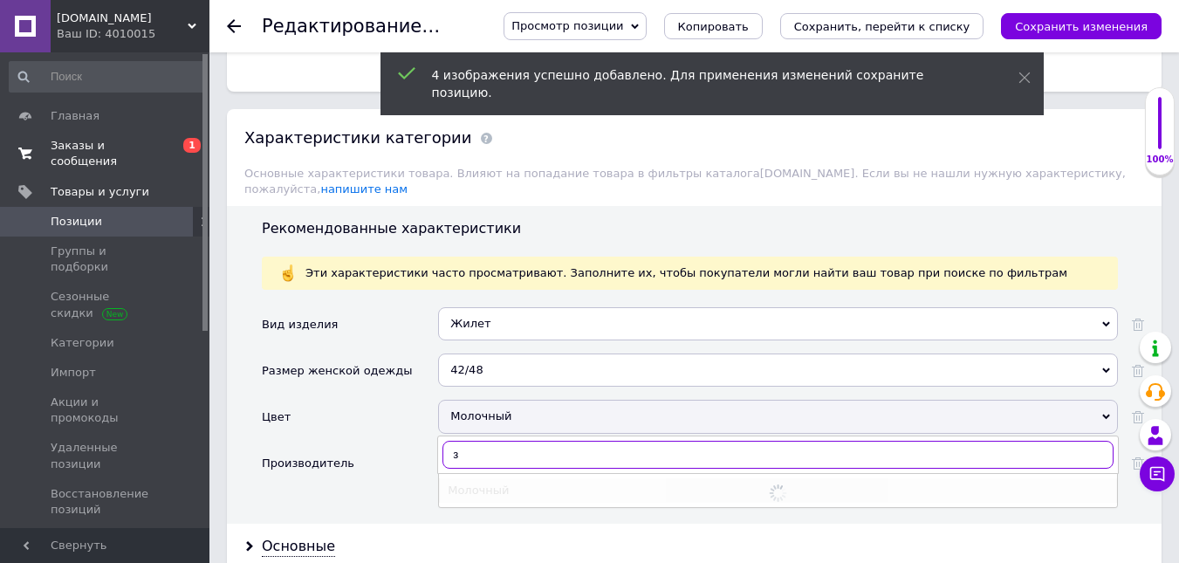
scroll to position [1680, 0]
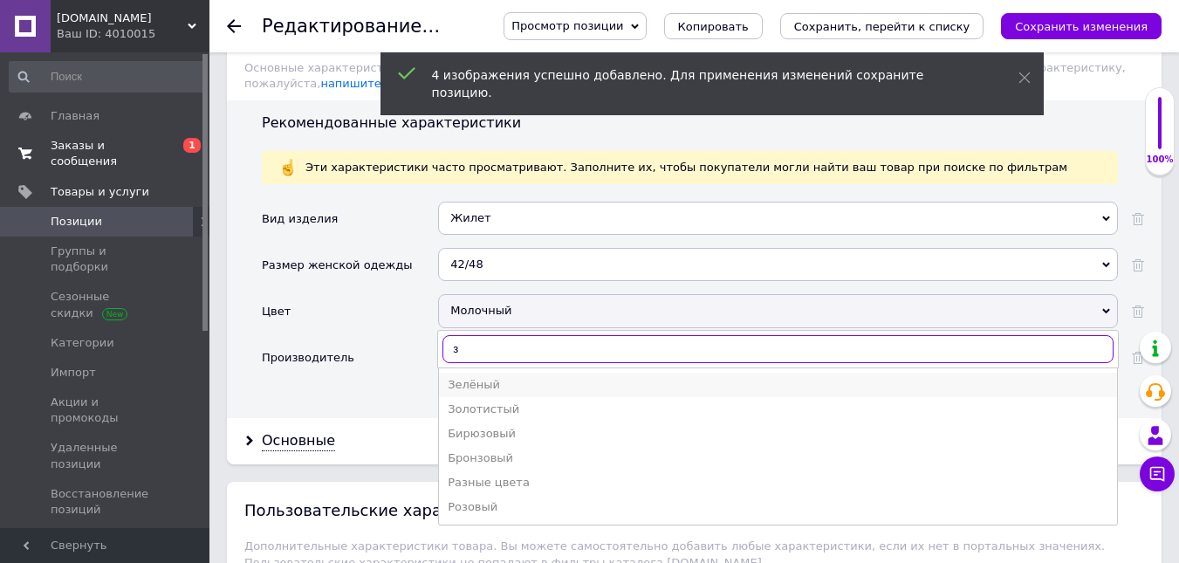
type input "з"
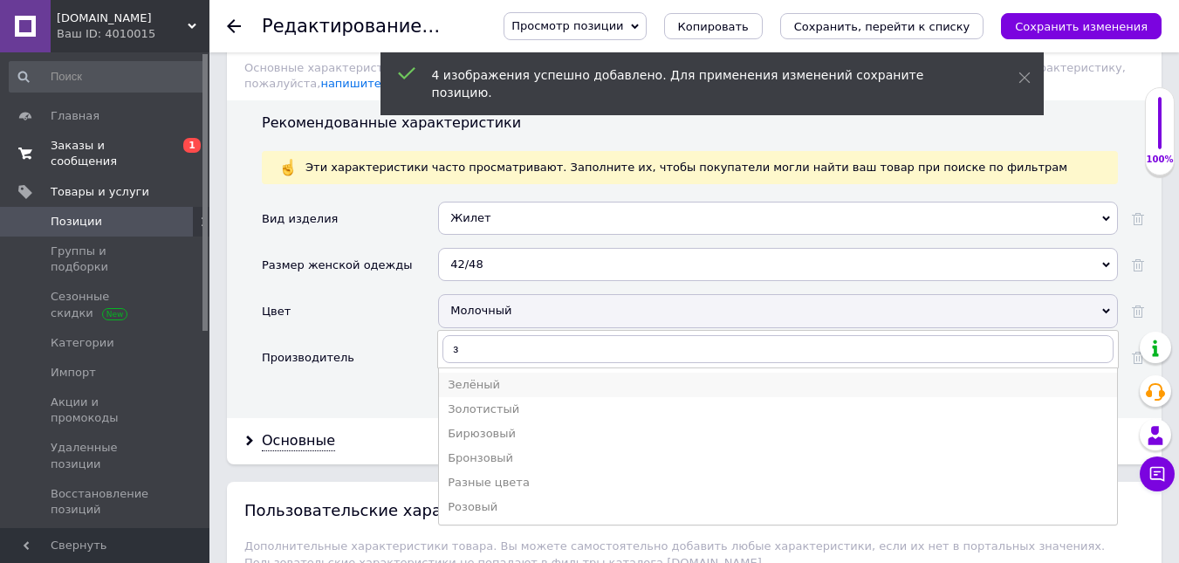
click at [516, 377] on div "Зелёный" at bounding box center [778, 385] width 660 height 16
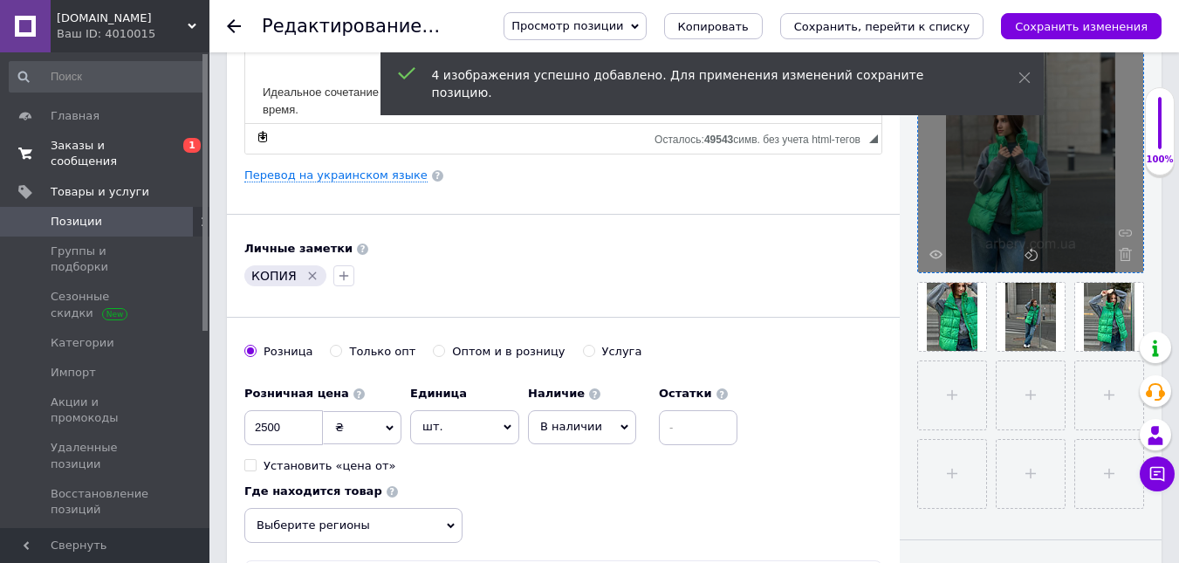
scroll to position [378, 0]
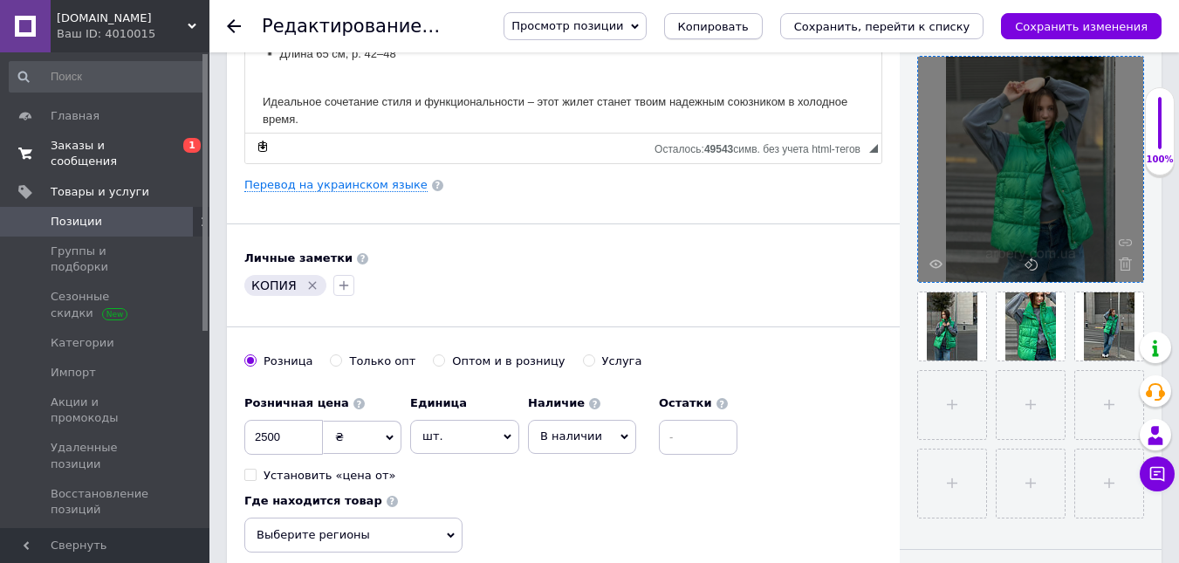
click at [749, 22] on span "Копировать" at bounding box center [713, 26] width 71 height 13
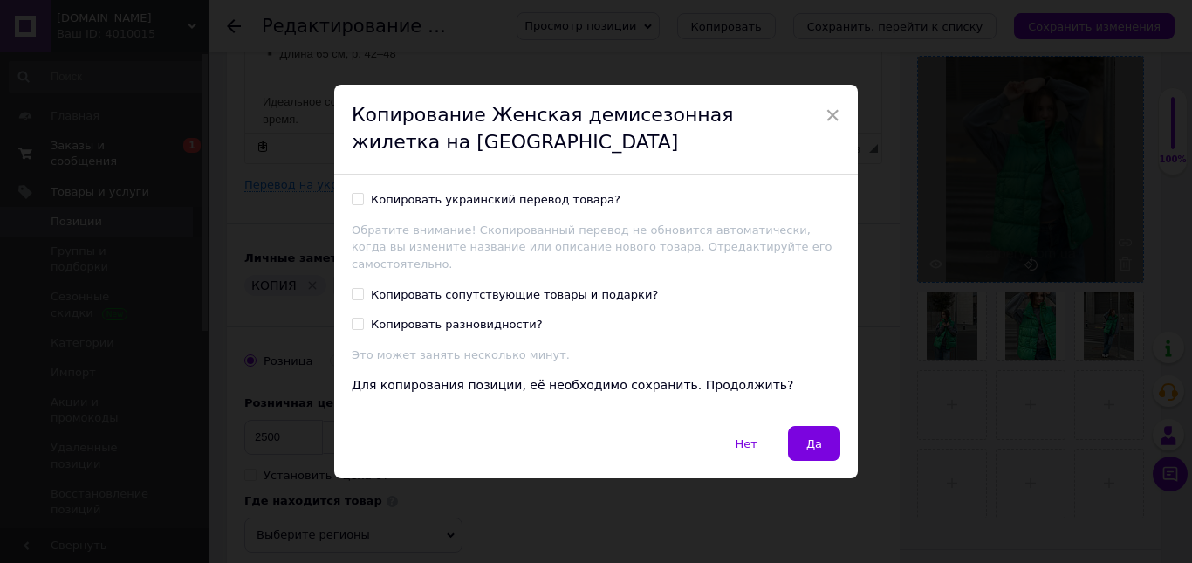
click at [509, 208] on div "Копировать украинский перевод товара?" at bounding box center [496, 200] width 250 height 16
click at [363, 204] on input "Копировать украинский перевод товара?" at bounding box center [357, 198] width 11 height 11
checkbox input "true"
drag, startPoint x: 797, startPoint y: 430, endPoint x: 555, endPoint y: 557, distance: 273.5
click at [799, 429] on button "Да" at bounding box center [814, 443] width 52 height 35
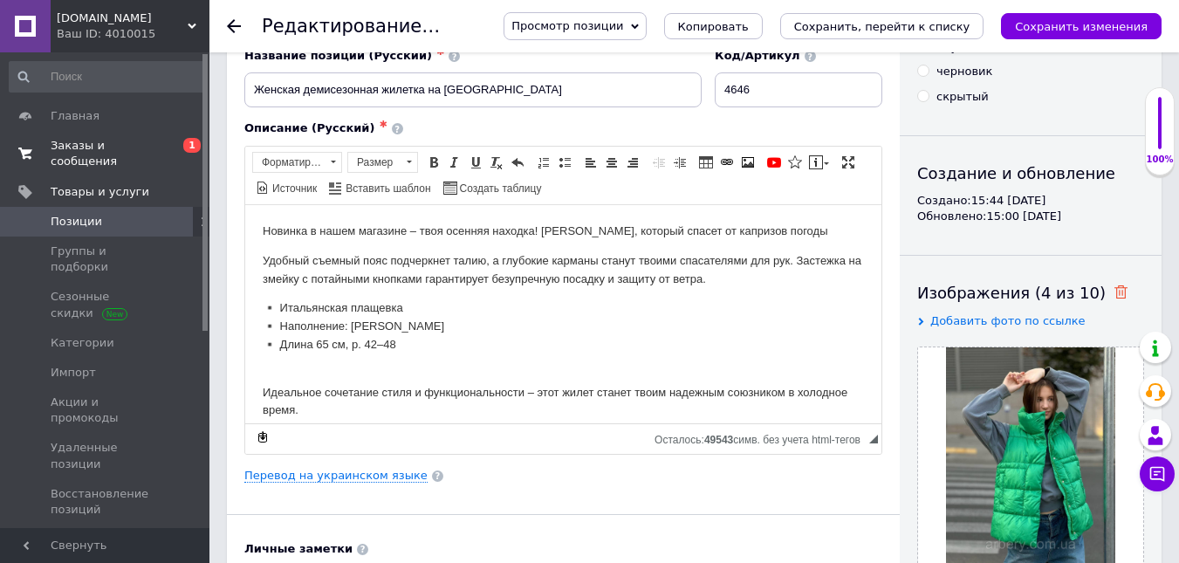
click at [1114, 291] on icon at bounding box center [1120, 291] width 13 height 13
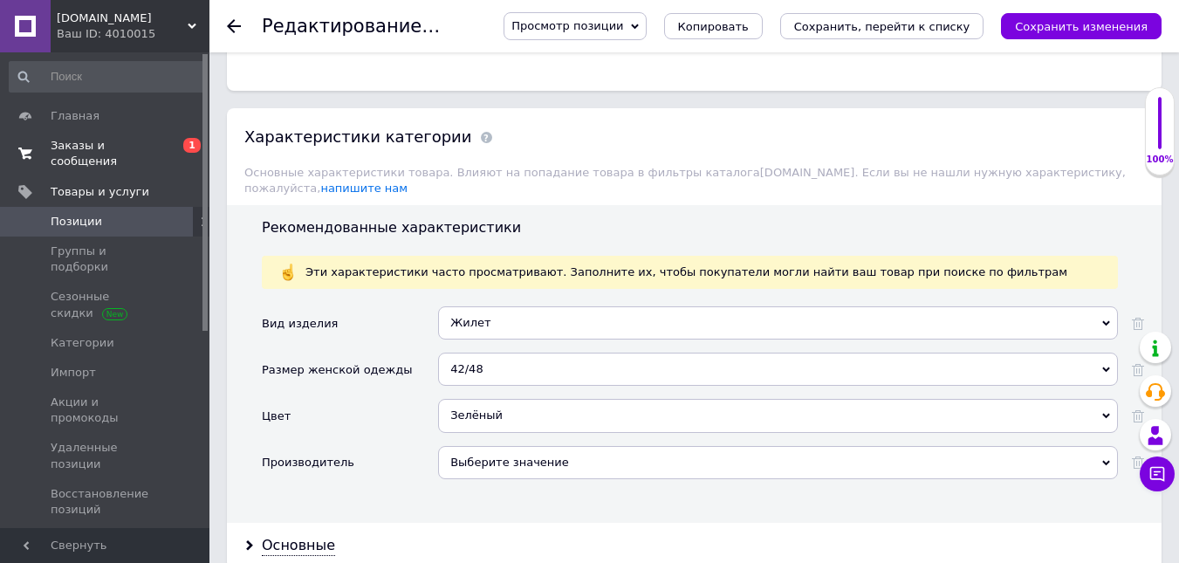
scroll to position [1680, 0]
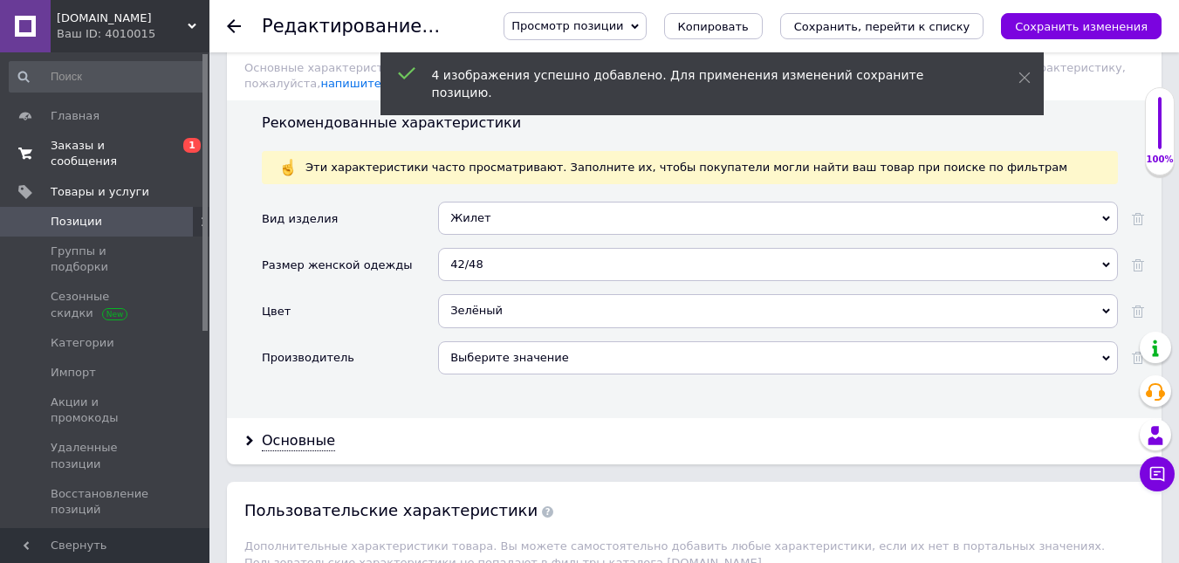
click at [475, 294] on div "Зелёный" at bounding box center [778, 310] width 680 height 33
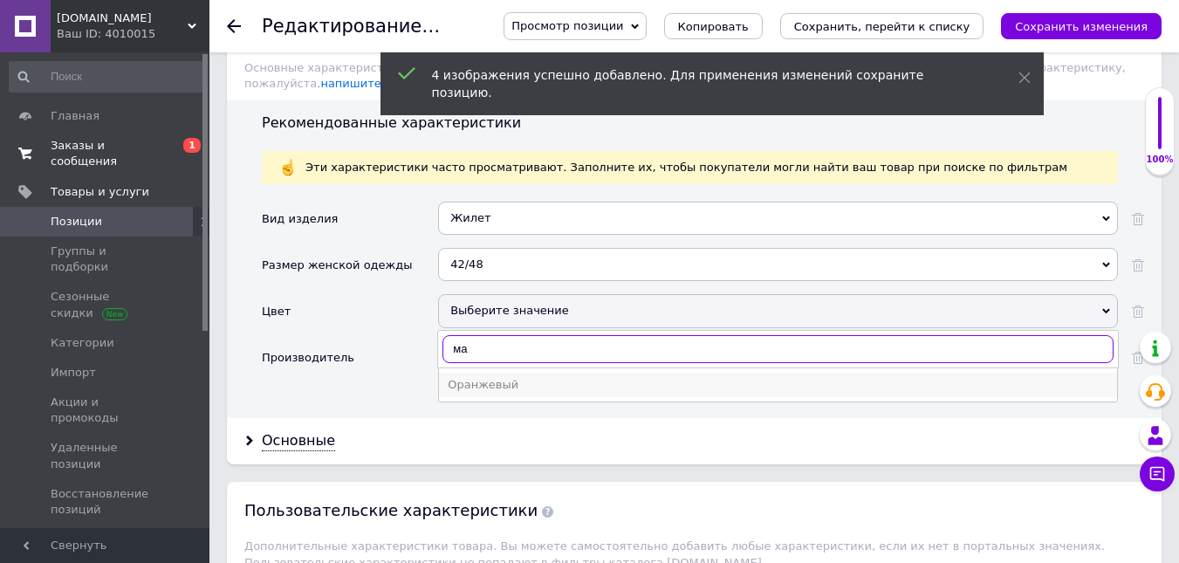
type input "м"
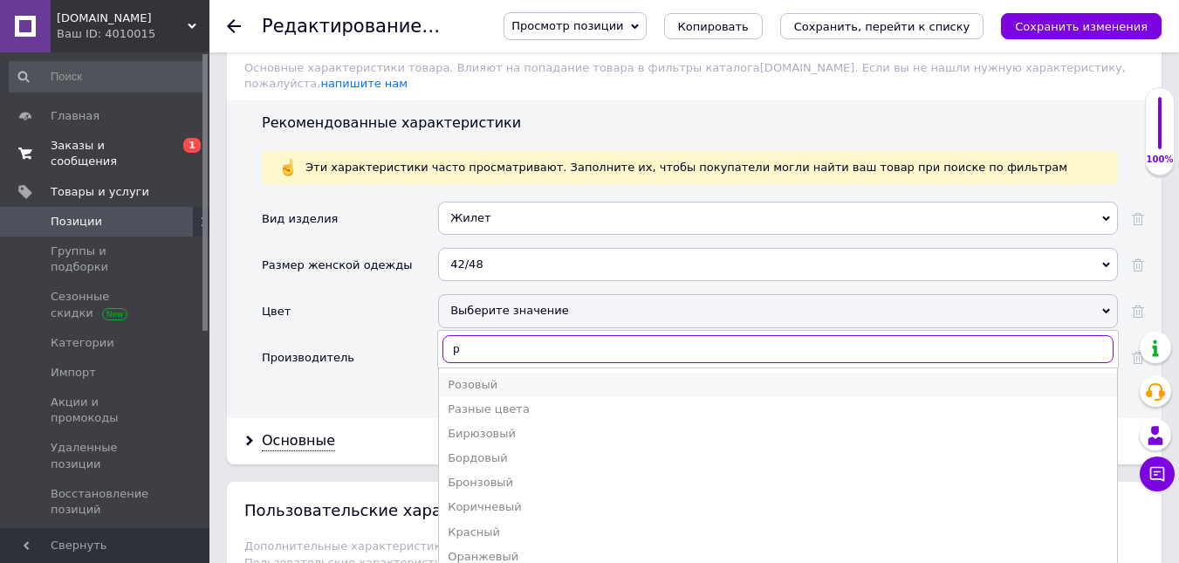
type input "р"
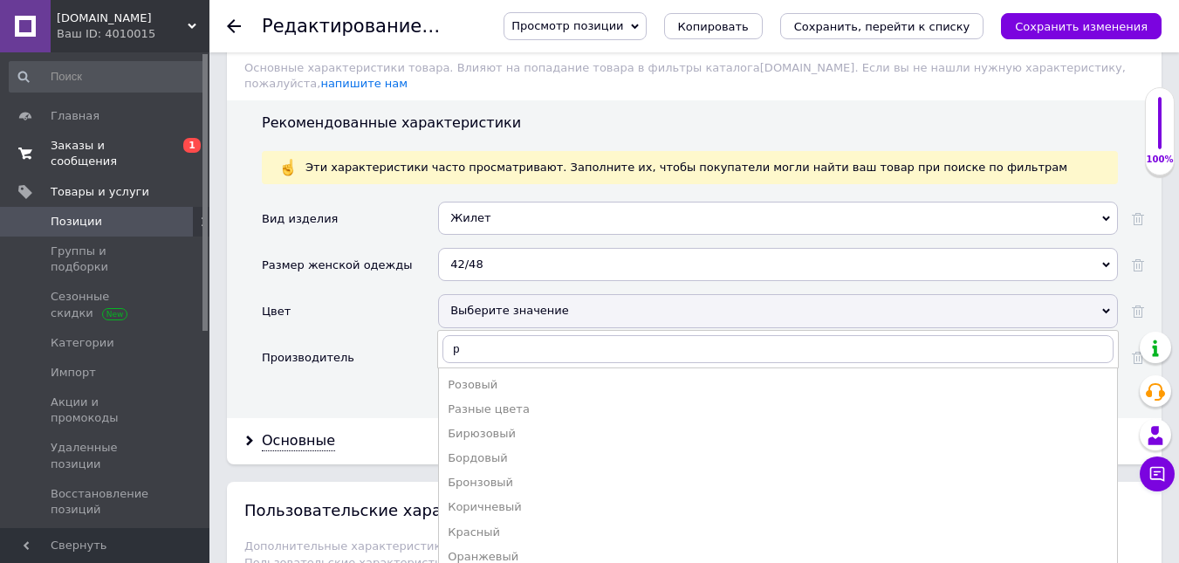
drag, startPoint x: 522, startPoint y: 373, endPoint x: 1048, endPoint y: 376, distance: 526.1
click at [523, 377] on div "Розовый" at bounding box center [778, 385] width 660 height 16
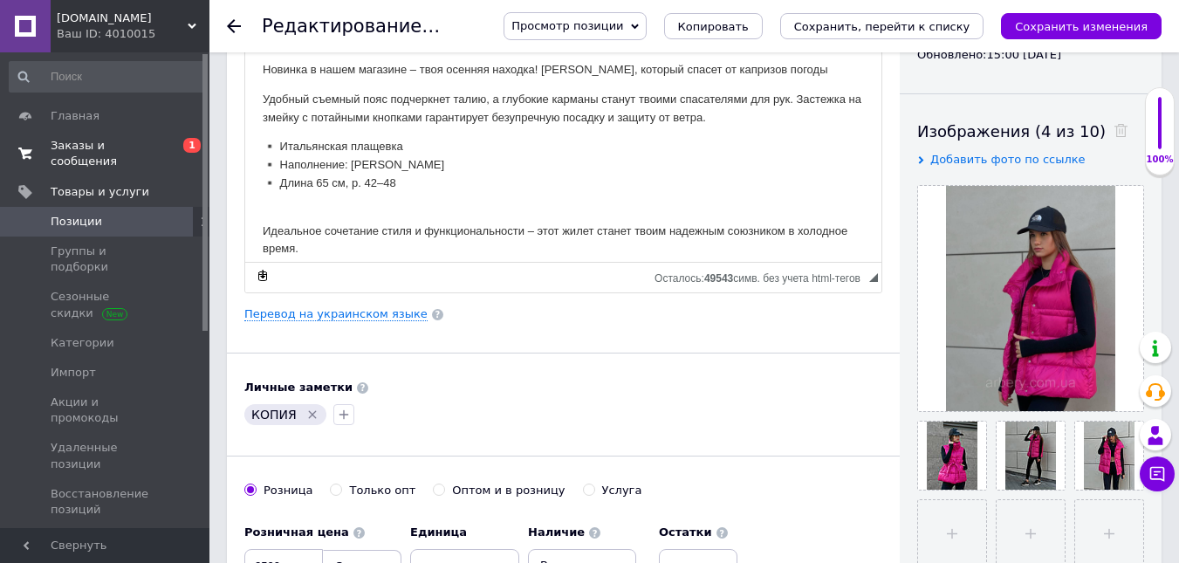
scroll to position [305, 0]
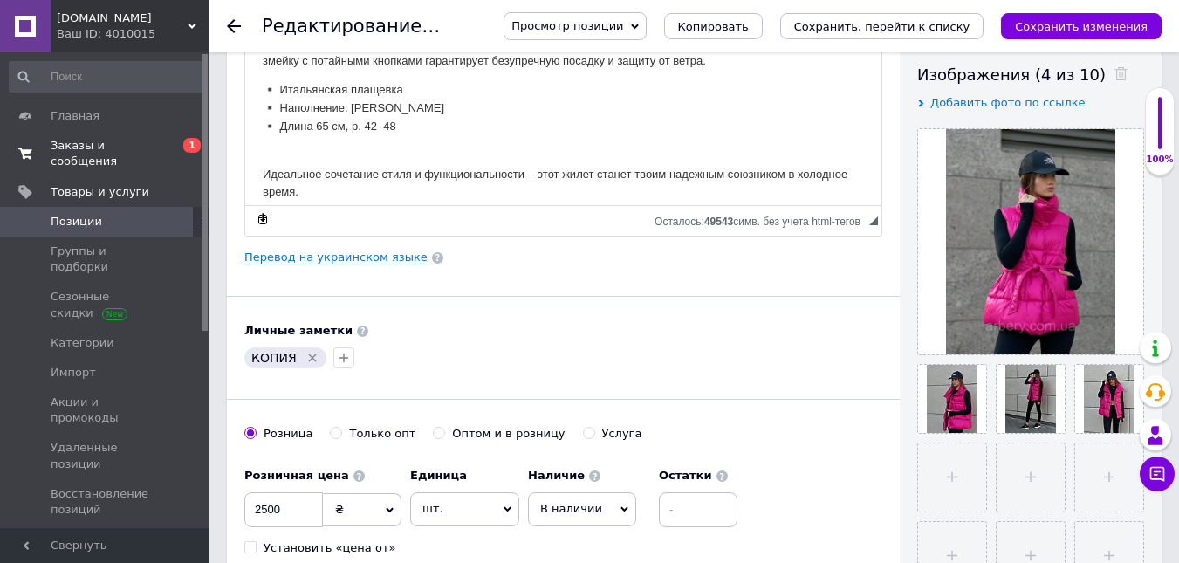
click at [769, 40] on div "Просмотр позиции Сохранить и посмотреть на сайте Сохранить и посмотреть на порт…" at bounding box center [823, 26] width 675 height 28
click at [749, 27] on span "Копировать" at bounding box center [713, 26] width 71 height 13
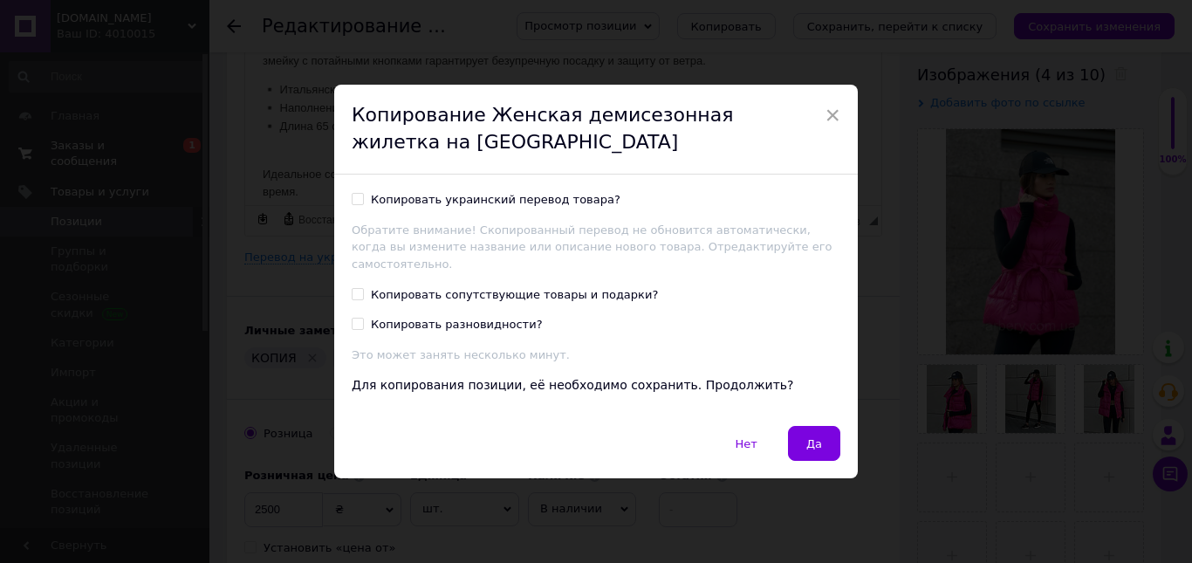
drag, startPoint x: 537, startPoint y: 204, endPoint x: 808, endPoint y: 393, distance: 329.6
click at [537, 205] on div "Копировать украинский перевод товара?" at bounding box center [496, 200] width 250 height 16
click at [363, 204] on input "Копировать украинский перевод товара?" at bounding box center [357, 198] width 11 height 11
checkbox input "true"
click at [809, 437] on span "Да" at bounding box center [814, 443] width 16 height 13
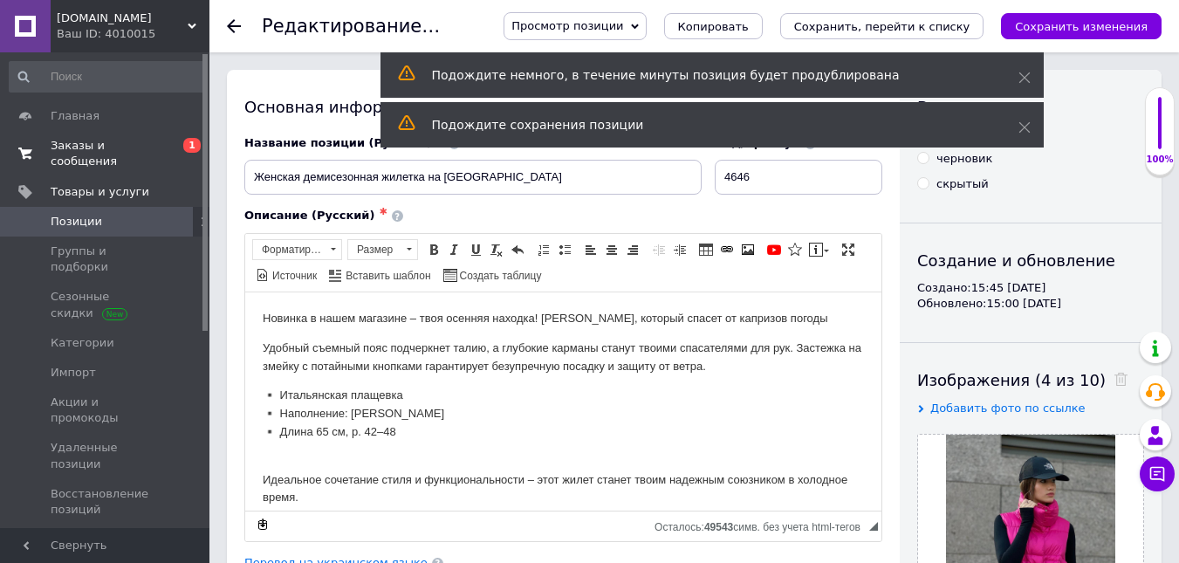
click at [1098, 367] on div "Видимость опубликован черновик скрытый Создание и обновление Создано: 15:45 [DA…" at bounding box center [1030, 557] width 262 height 974
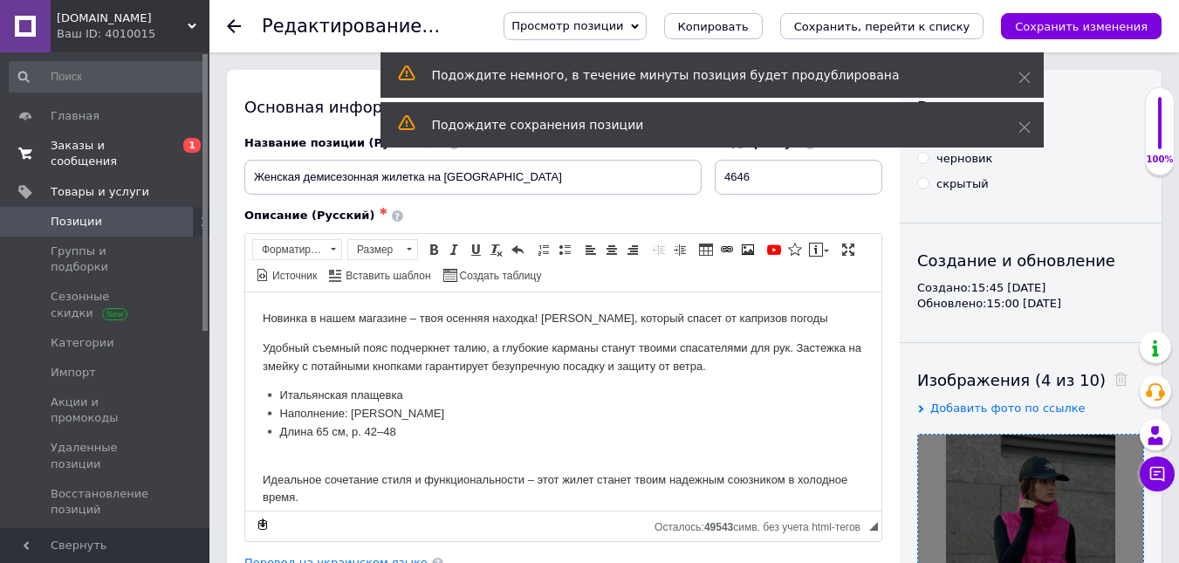
click at [1068, 469] on div at bounding box center [1030, 546] width 225 height 225
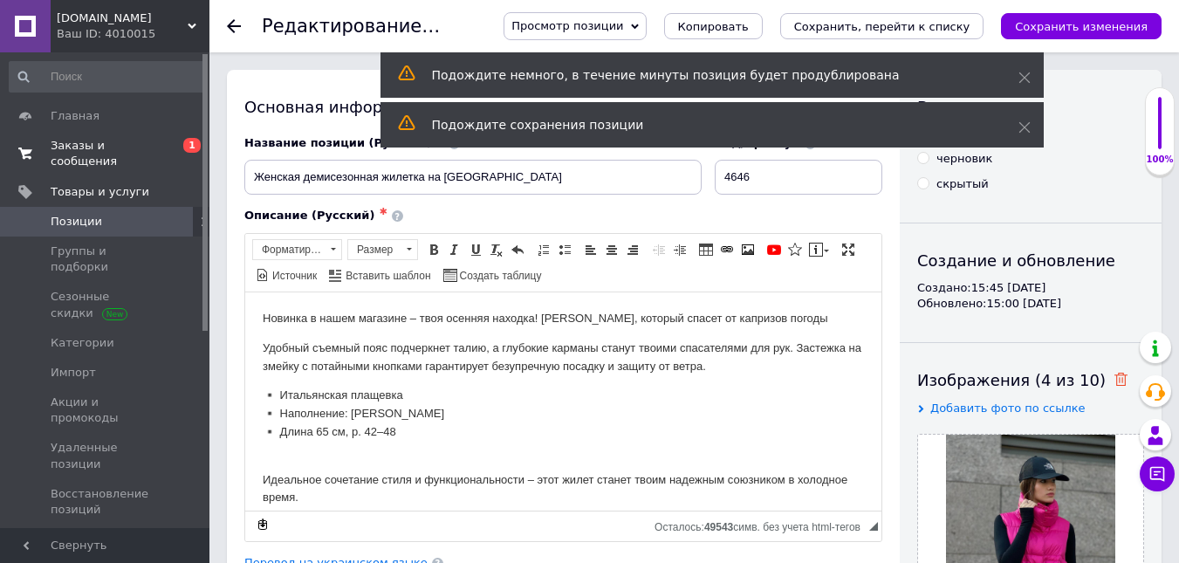
click at [1114, 376] on icon at bounding box center [1120, 379] width 13 height 13
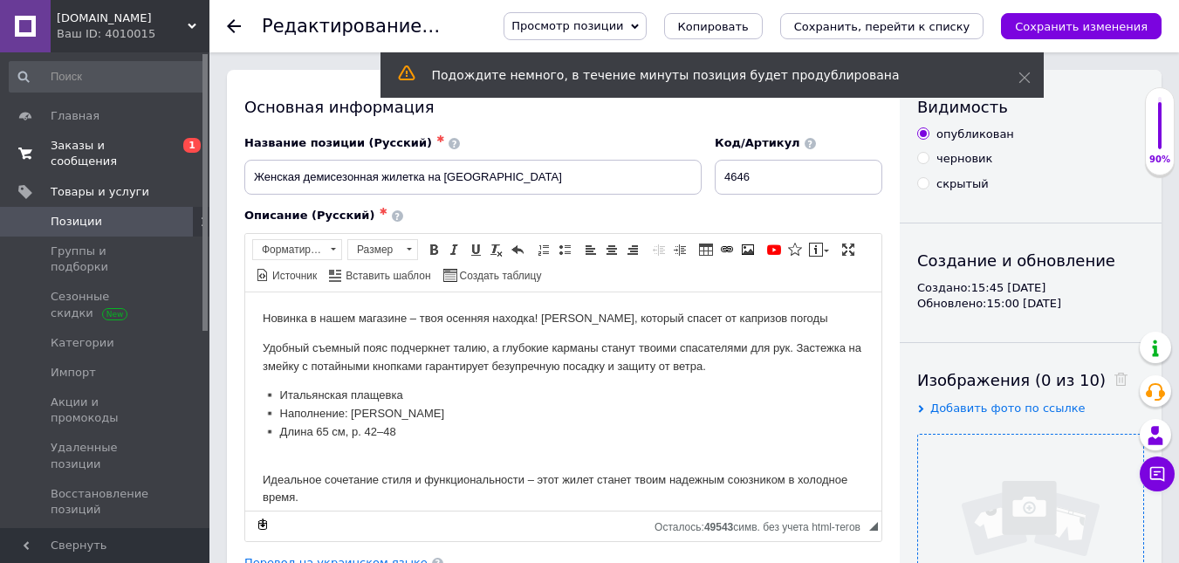
click at [1063, 461] on input "file" at bounding box center [1030, 546] width 225 height 225
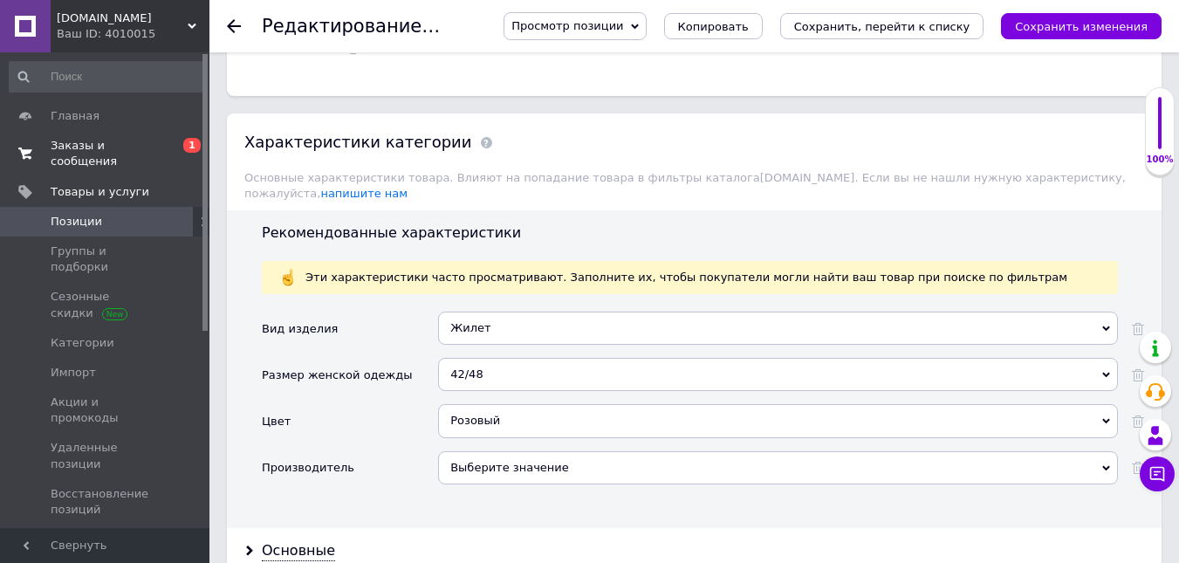
scroll to position [1658, 0]
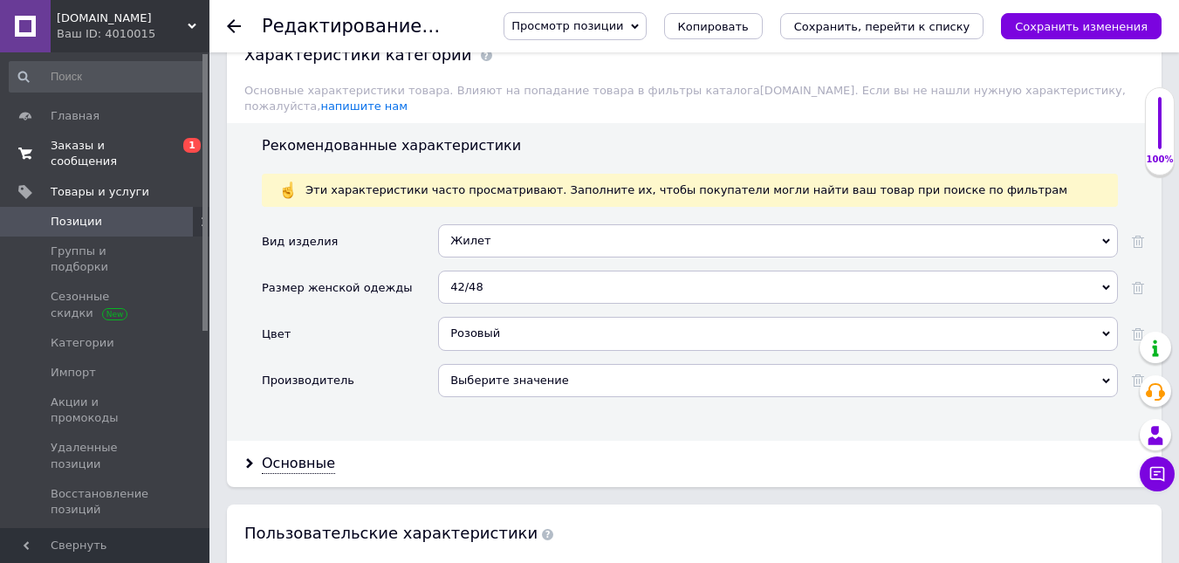
click at [522, 322] on div "Розовый" at bounding box center [778, 333] width 680 height 33
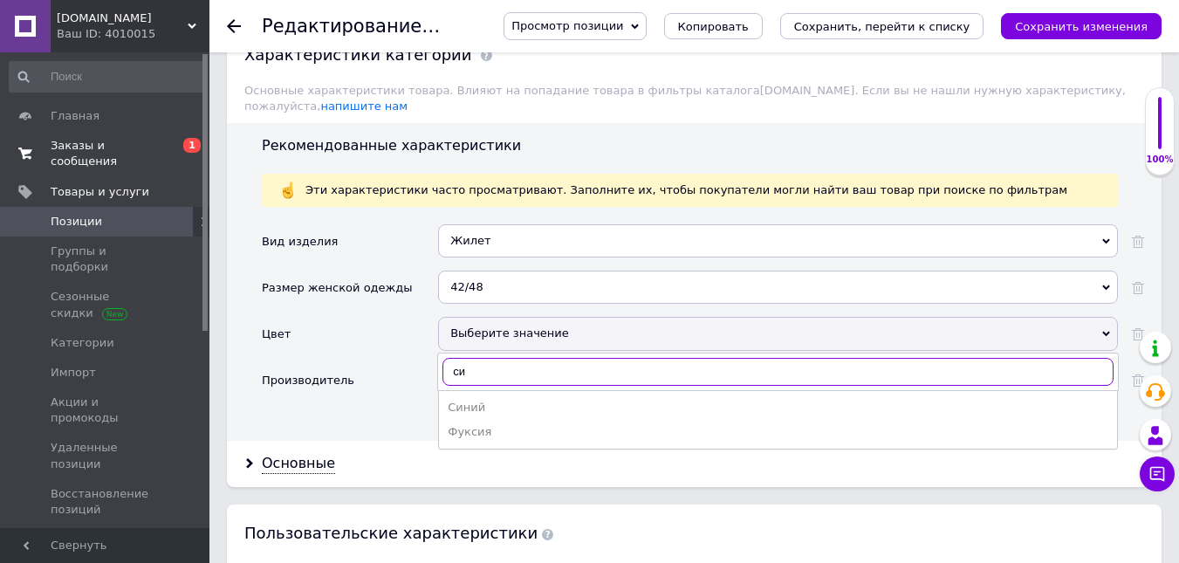
type input "с"
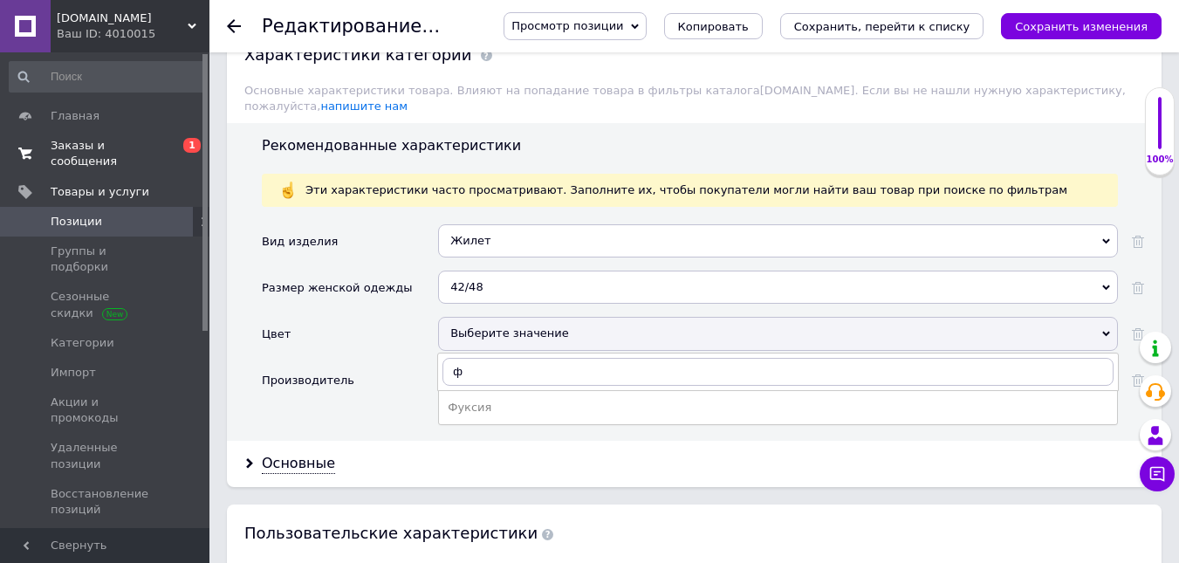
click at [573, 441] on div "Основные" at bounding box center [694, 464] width 934 height 46
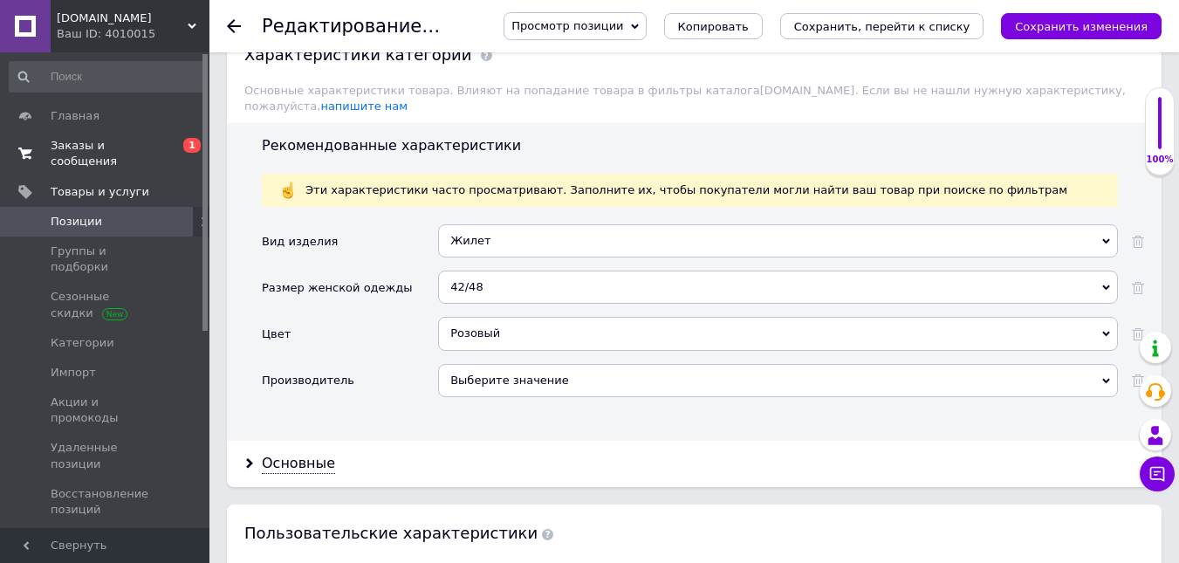
click at [494, 364] on div "Выберите значение" at bounding box center [778, 380] width 680 height 33
click at [509, 325] on div "Розовый" at bounding box center [778, 333] width 680 height 33
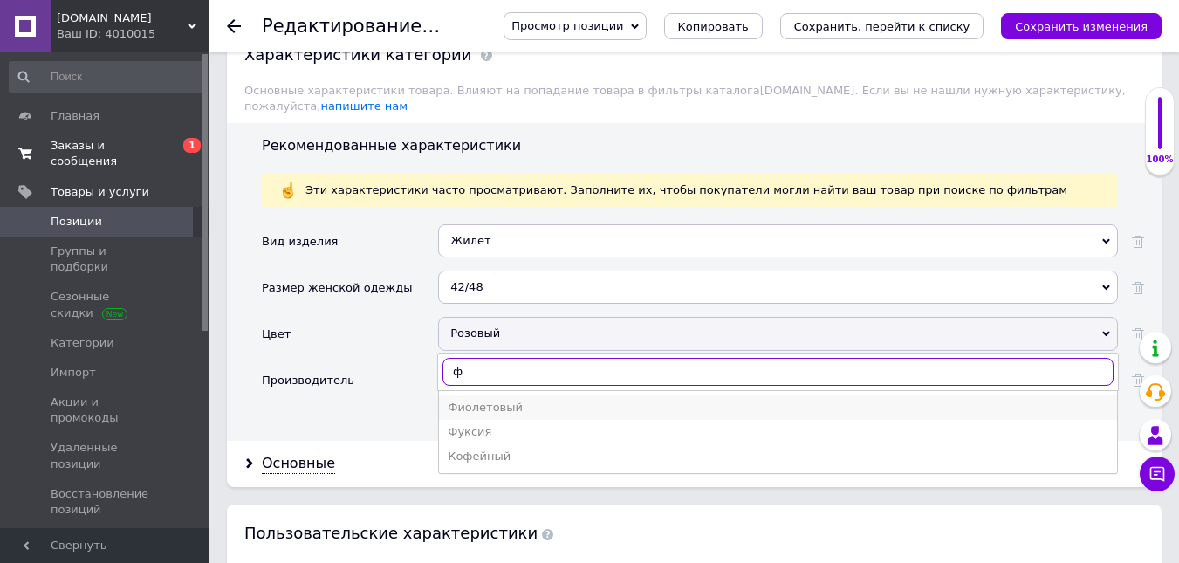
type input "ф"
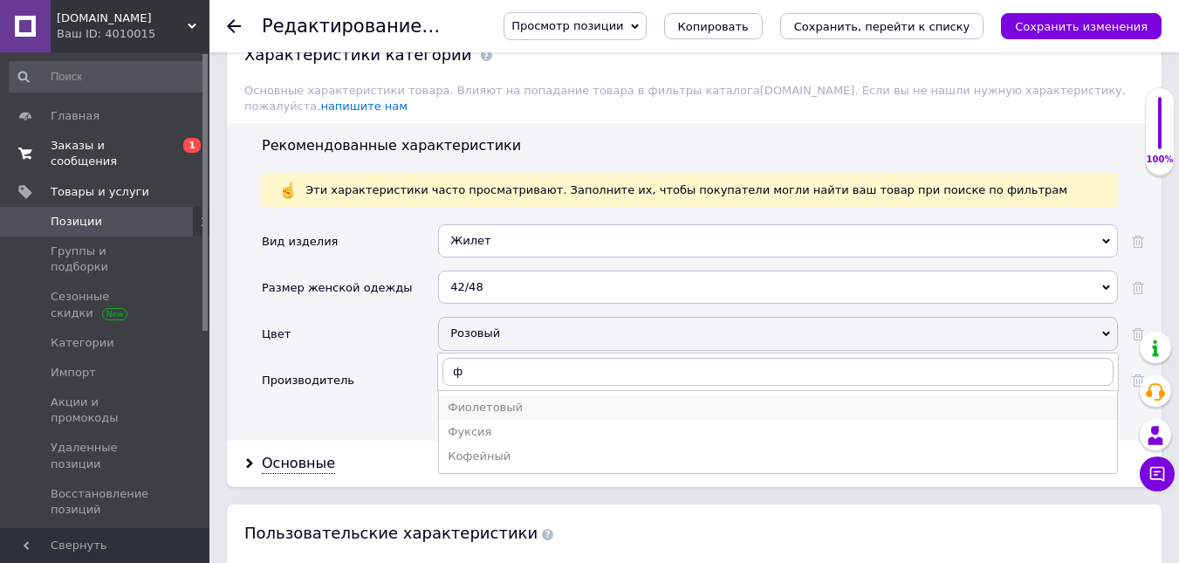
click at [539, 400] on div "Фиолетовый" at bounding box center [778, 408] width 660 height 16
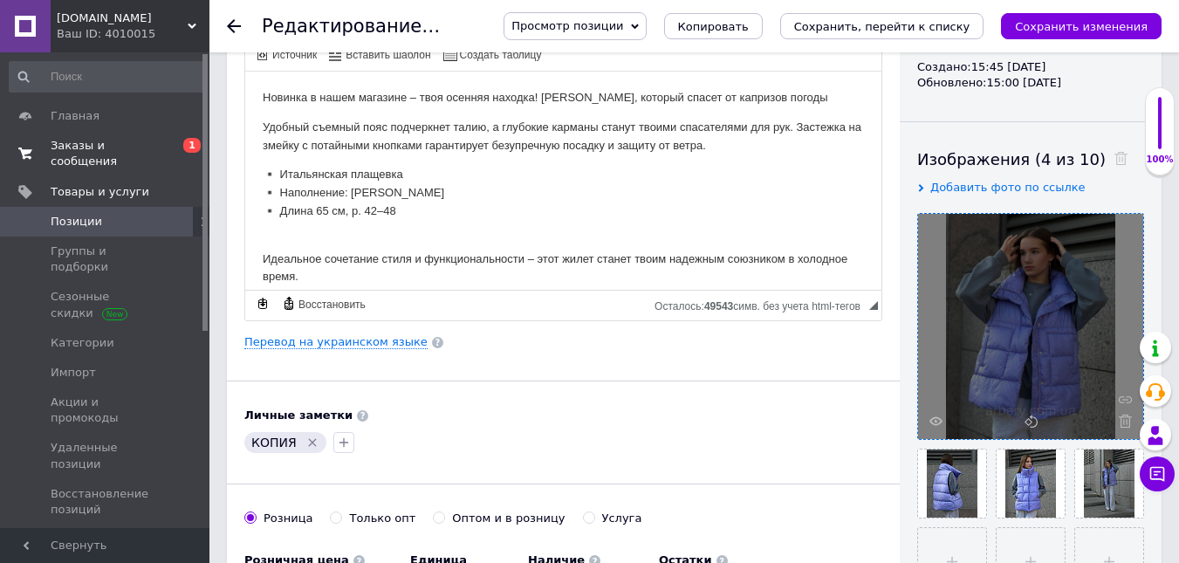
scroll to position [269, 0]
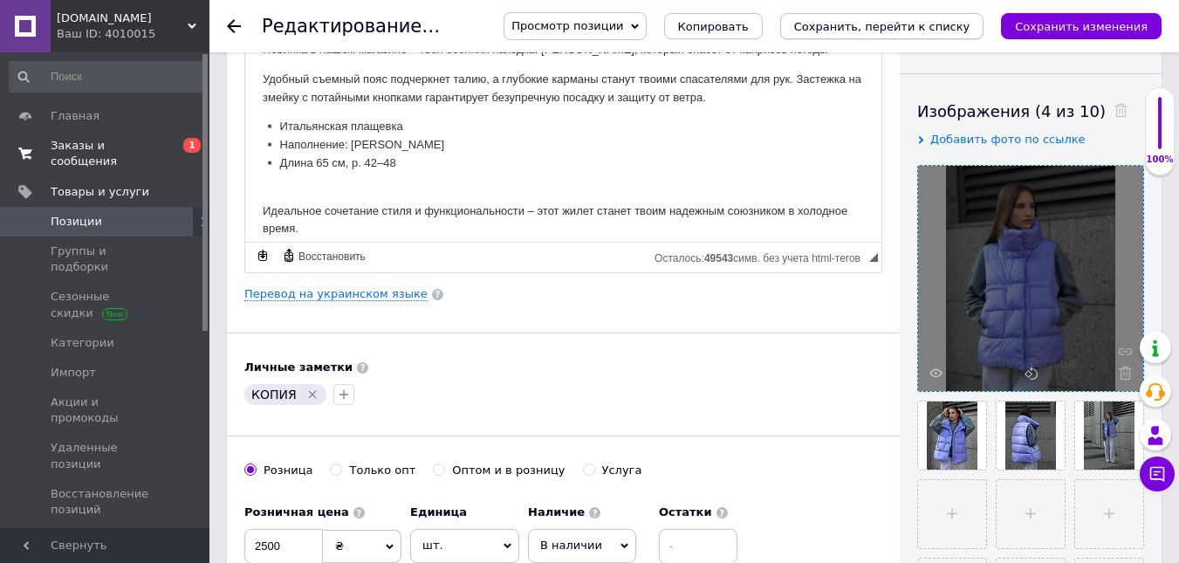
click at [872, 29] on icon "Сохранить, перейти к списку" at bounding box center [882, 26] width 176 height 13
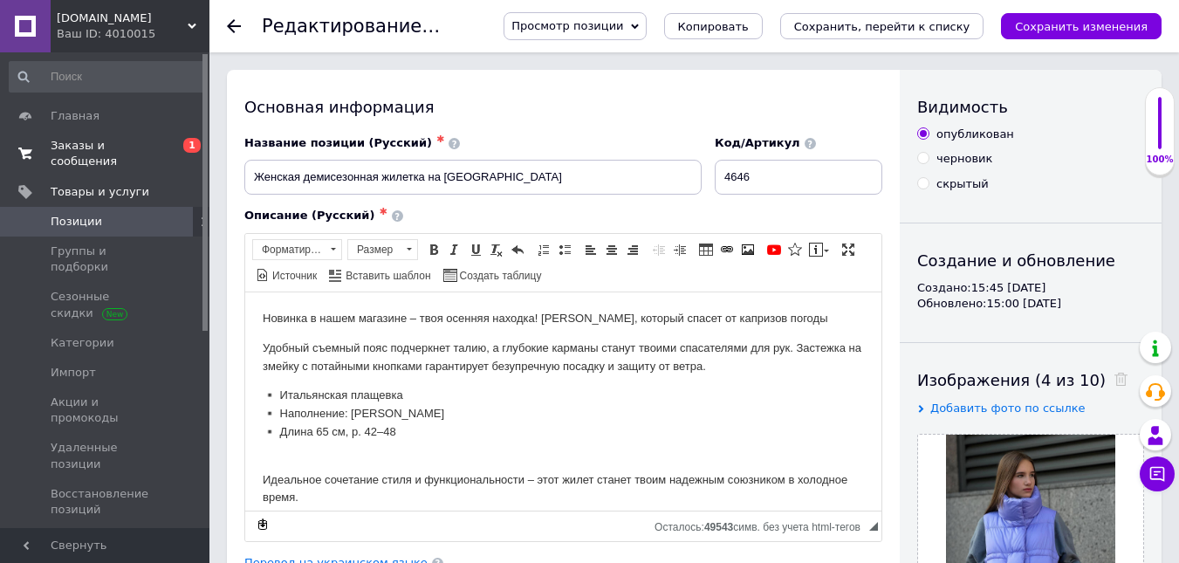
click at [82, 214] on span "Позиции" at bounding box center [76, 222] width 51 height 16
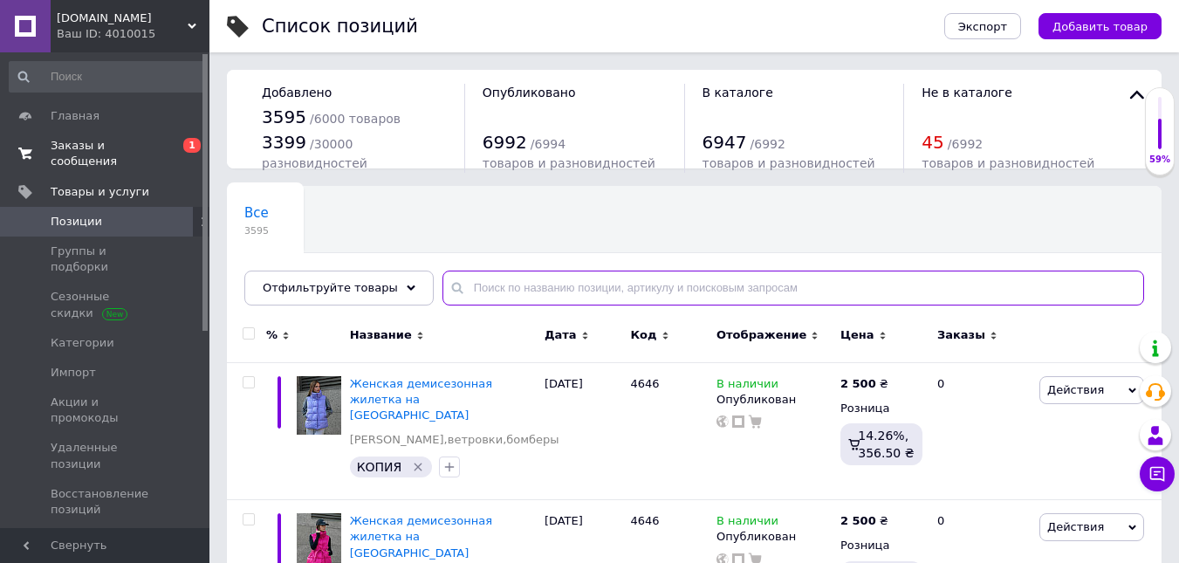
click at [526, 296] on input "text" at bounding box center [792, 287] width 701 height 35
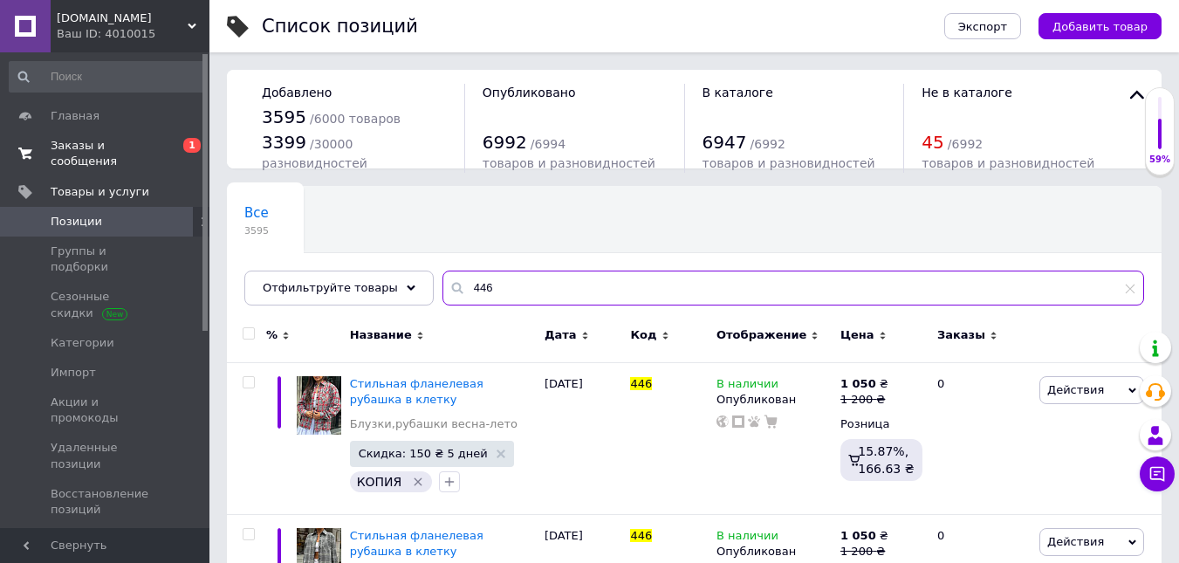
scroll to position [174, 0]
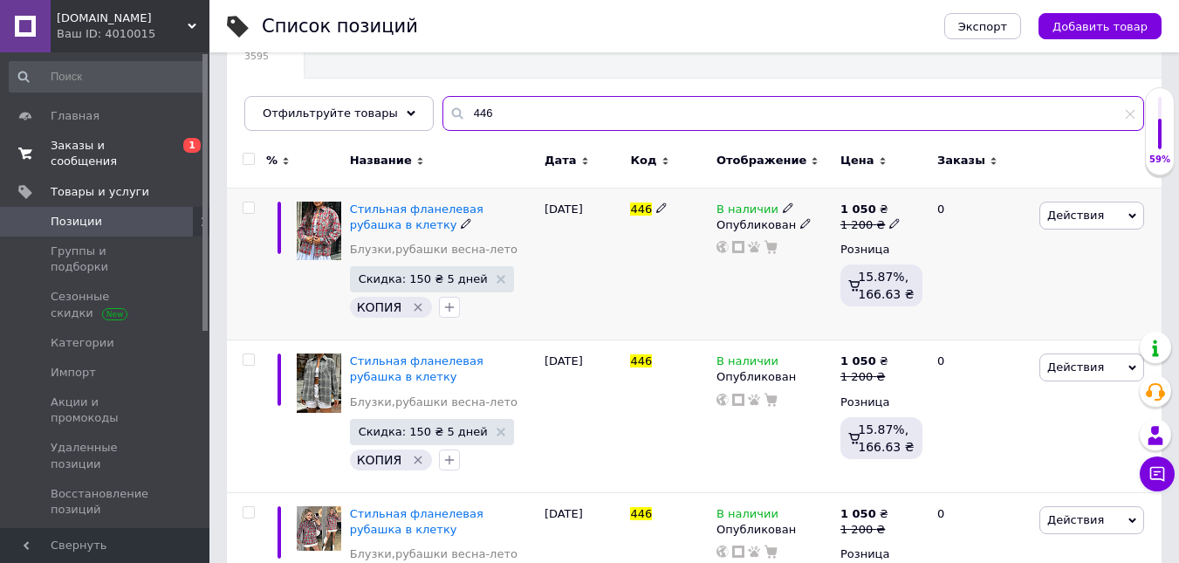
type input "446"
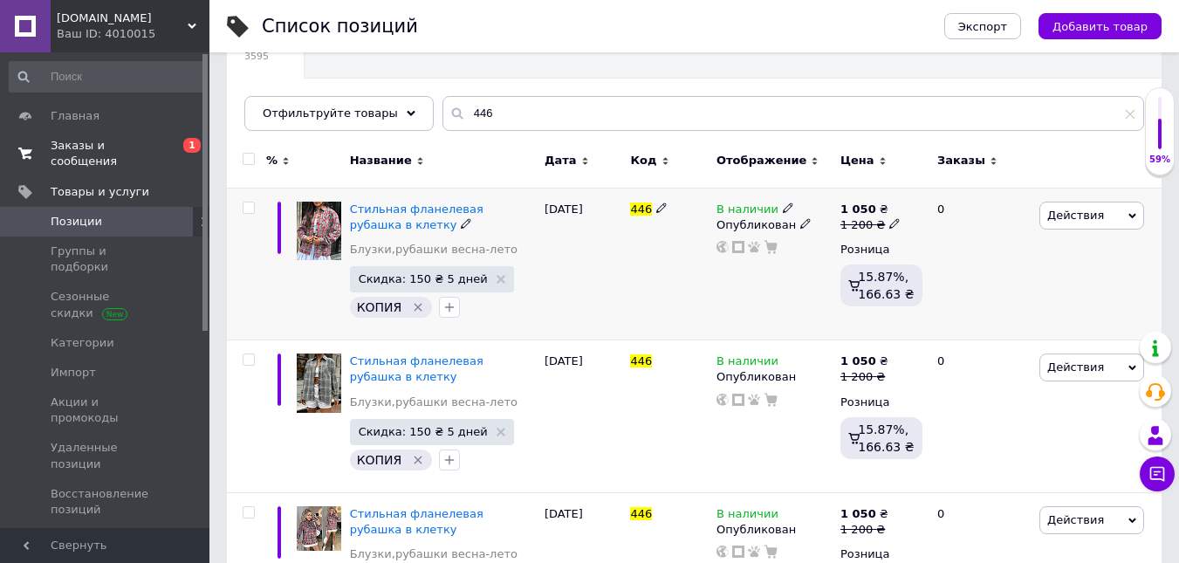
click at [1090, 221] on span "Действия" at bounding box center [1075, 215] width 57 height 13
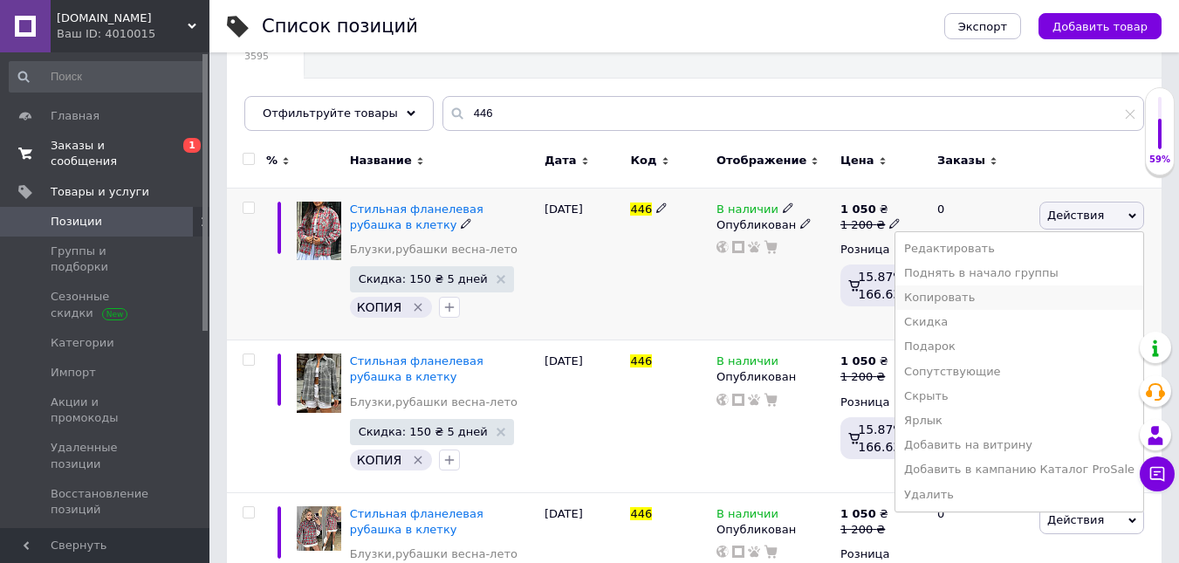
click at [1051, 287] on li "Копировать" at bounding box center [1019, 297] width 248 height 24
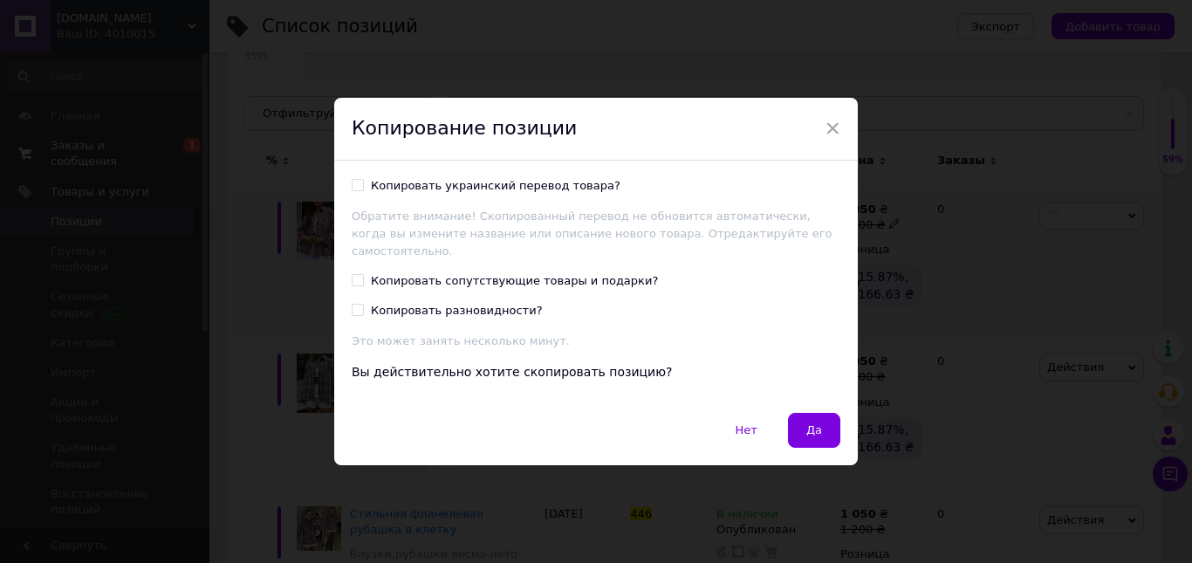
click at [575, 194] on div "Копировать украинский перевод товара?" at bounding box center [496, 186] width 250 height 16
click at [363, 190] on input "Копировать украинский перевод товара?" at bounding box center [357, 184] width 11 height 11
checkbox input "true"
click at [818, 423] on span "Да" at bounding box center [814, 429] width 16 height 13
